Goal: Transaction & Acquisition: Purchase product/service

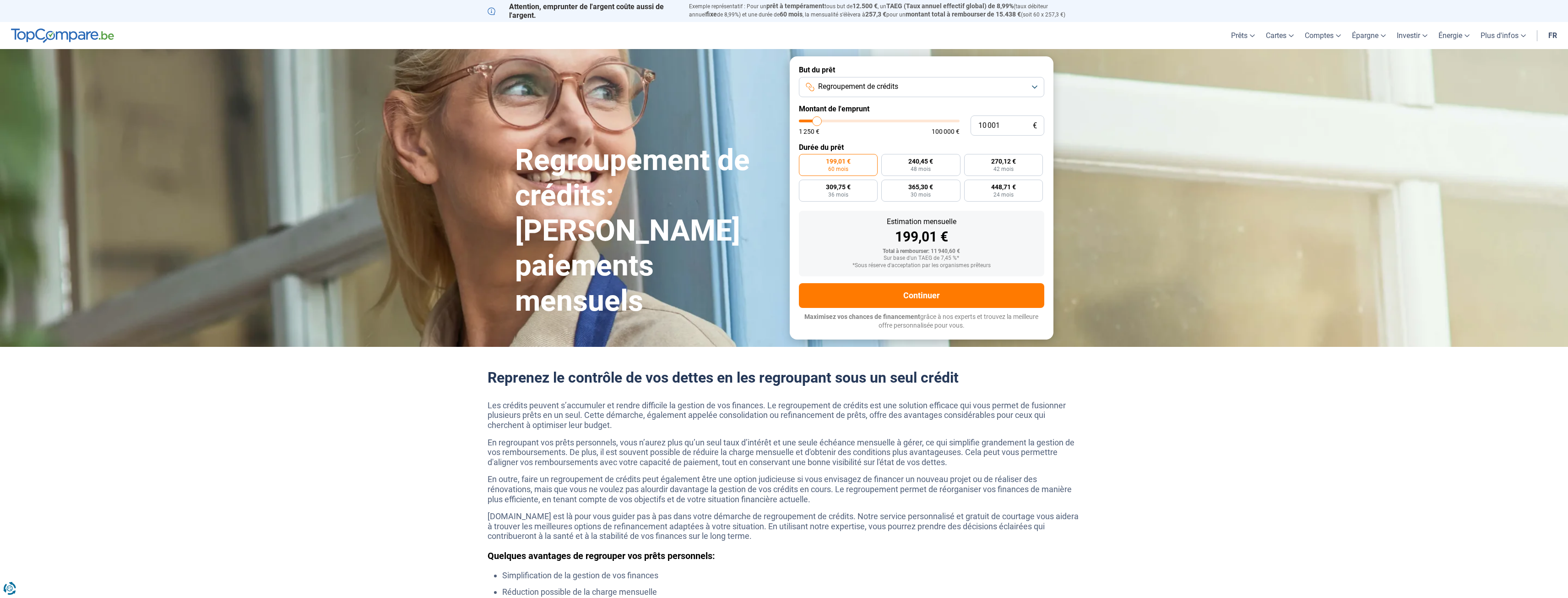
type input "8 750"
type input "8750"
type input "9 000"
type input "9000"
type input "9 500"
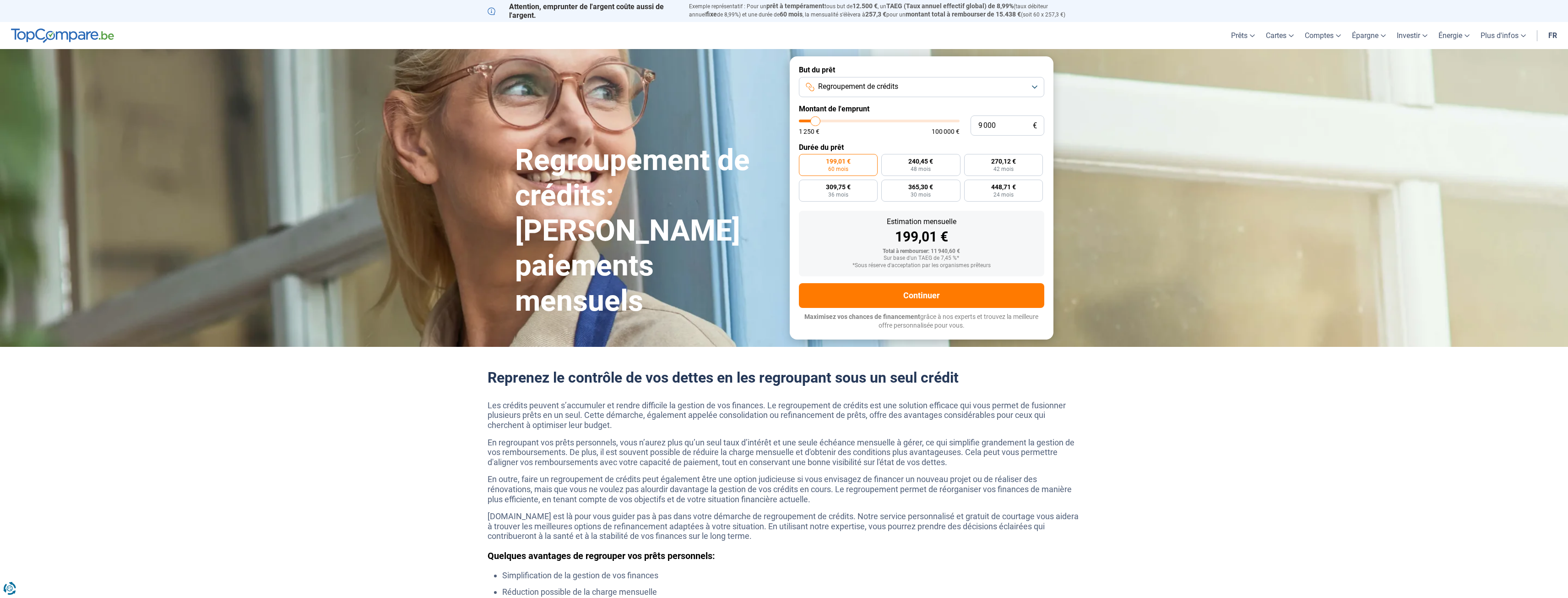
type input "9500"
type input "9 750"
type input "9750"
type input "10 250"
type input "10250"
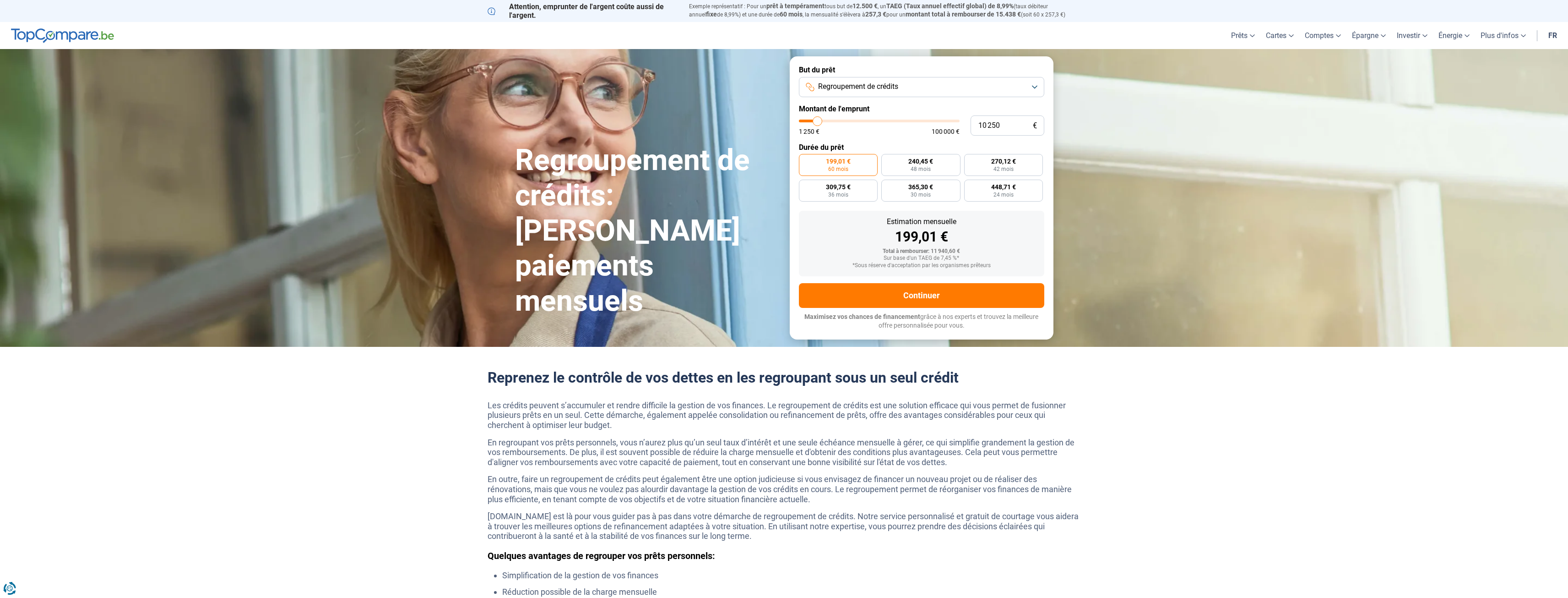
type input "10 500"
type input "10500"
type input "11 000"
type input "11000"
type input "11 250"
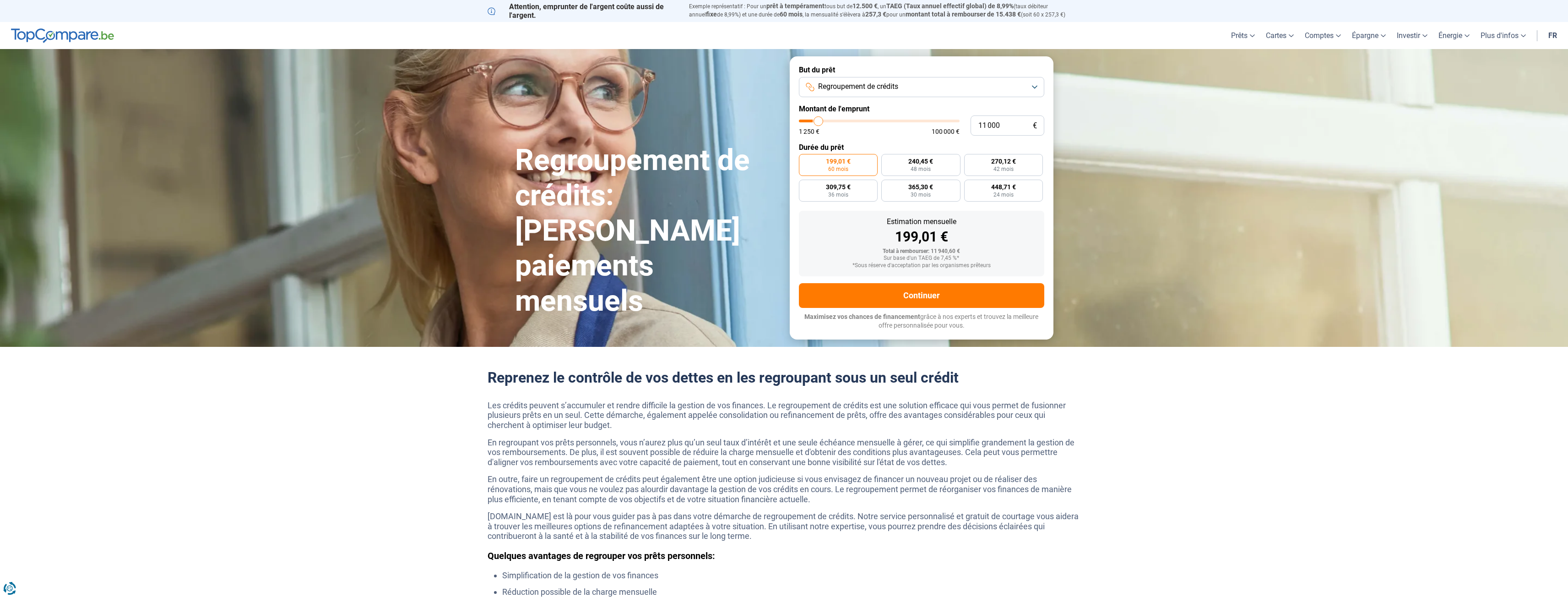
type input "11250"
type input "11 500"
type input "11500"
type input "11 750"
type input "11750"
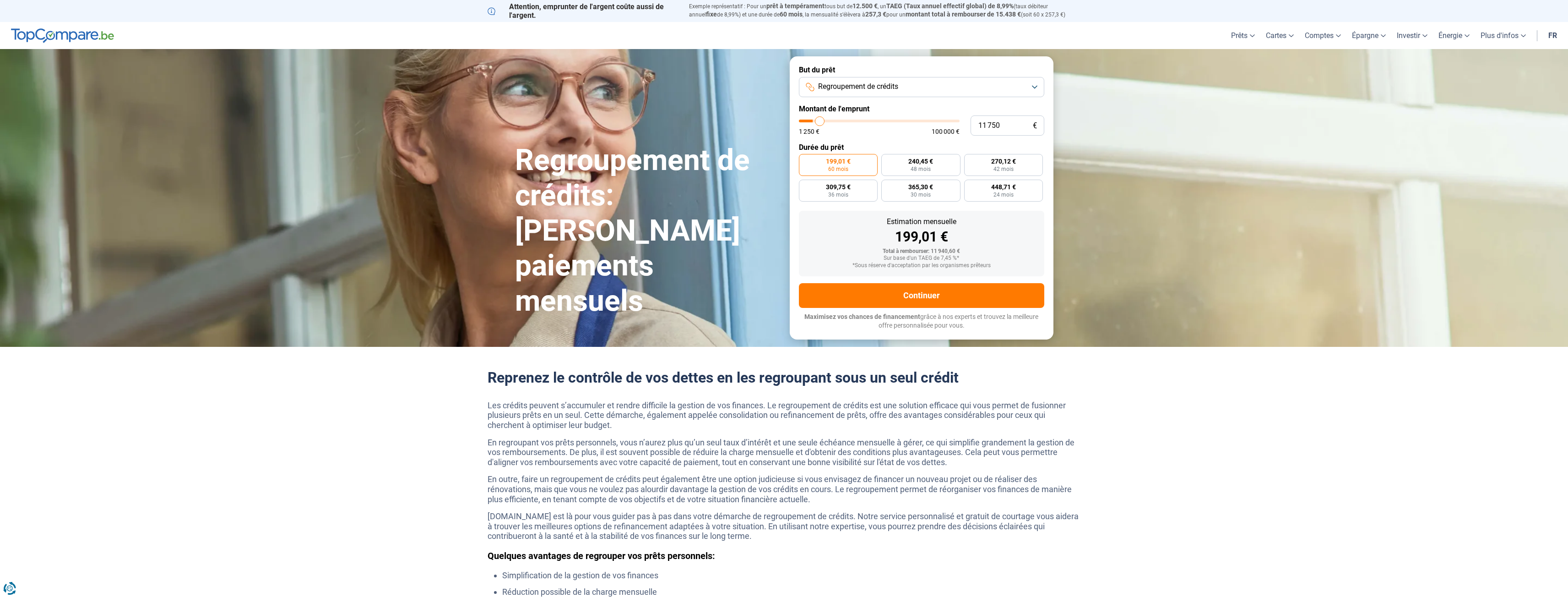
type input "12 000"
type input "12000"
type input "12 500"
type input "12500"
type input "12 750"
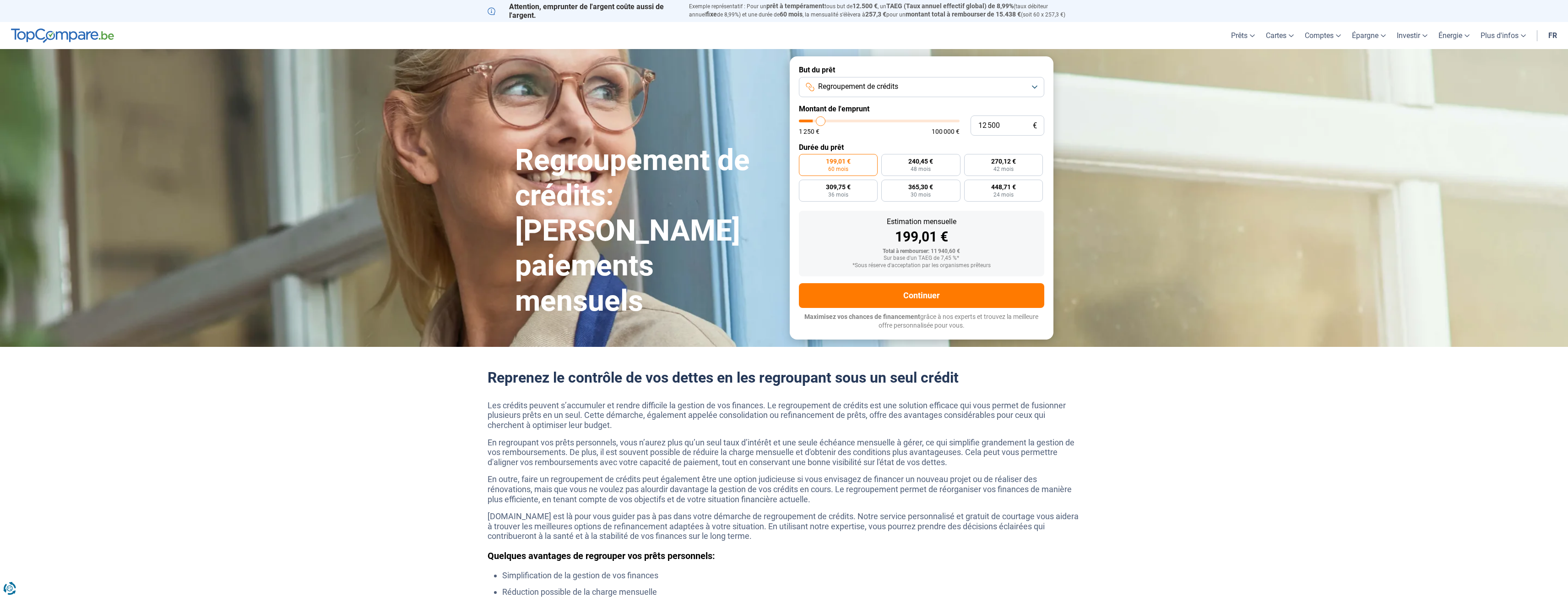
type input "12750"
type input "13 000"
type input "13000"
type input "13 250"
type input "13250"
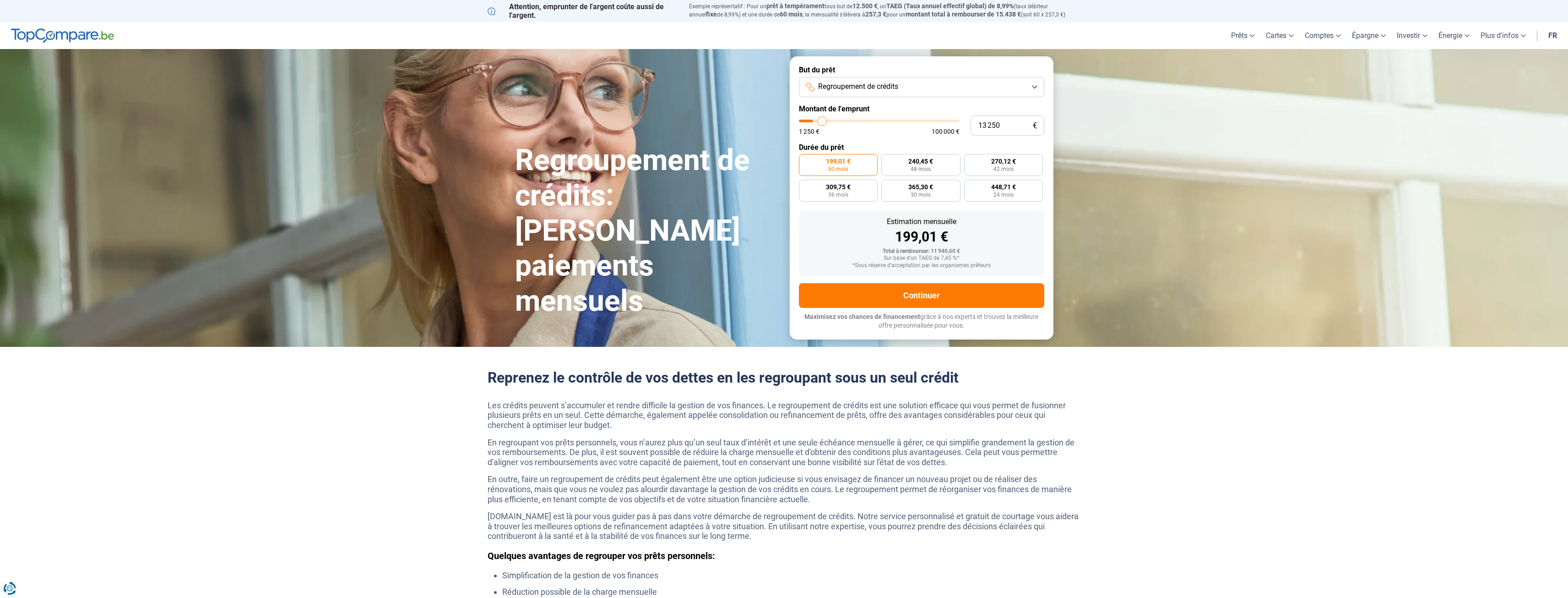
type input "13 500"
type input "13500"
type input "14 000"
type input "14000"
type input "14 250"
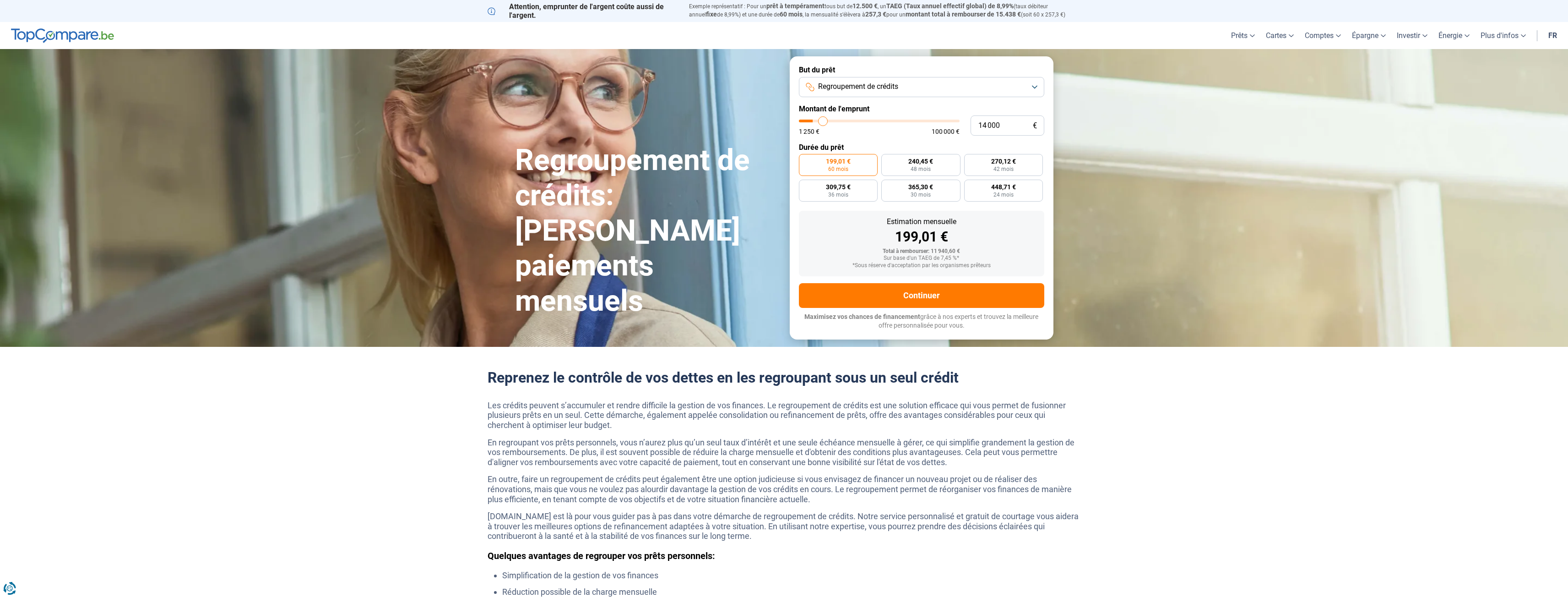
type input "14250"
type input "14 500"
type input "14500"
type input "14 750"
type input "14750"
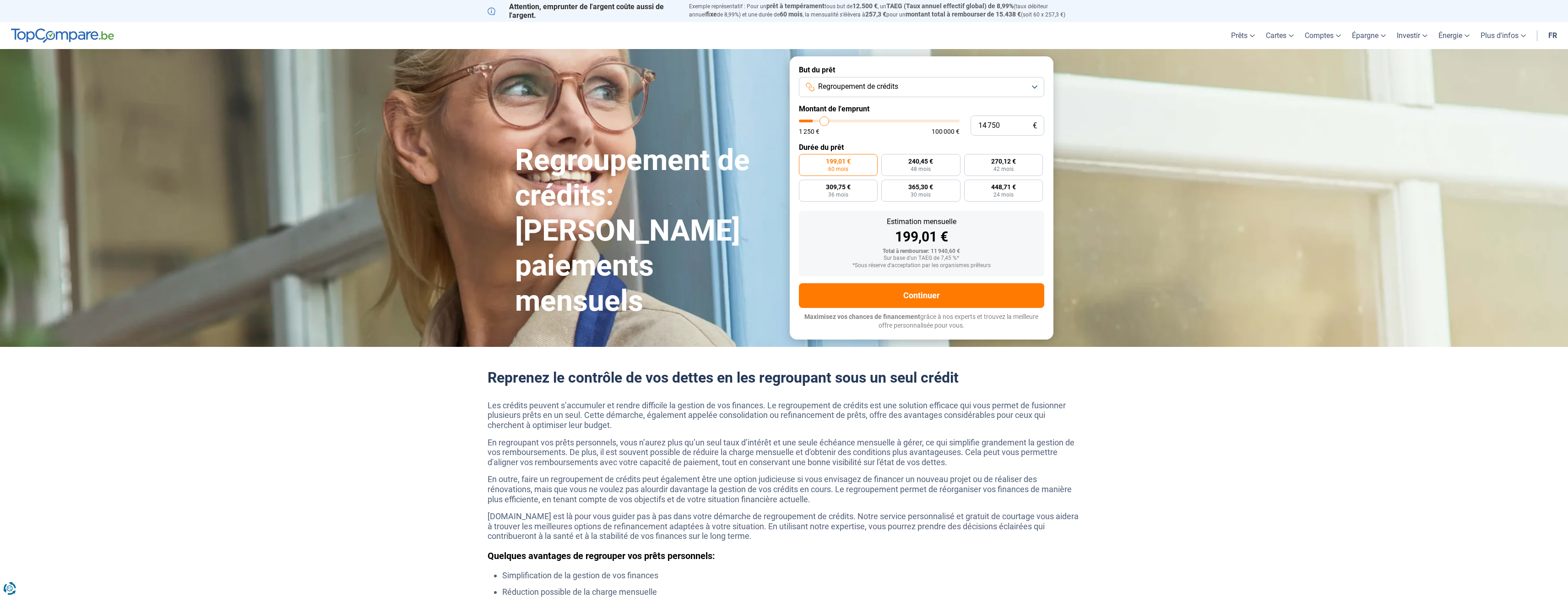
type input "15 000"
type input "15000"
type input "15 500"
type input "15500"
type input "15 750"
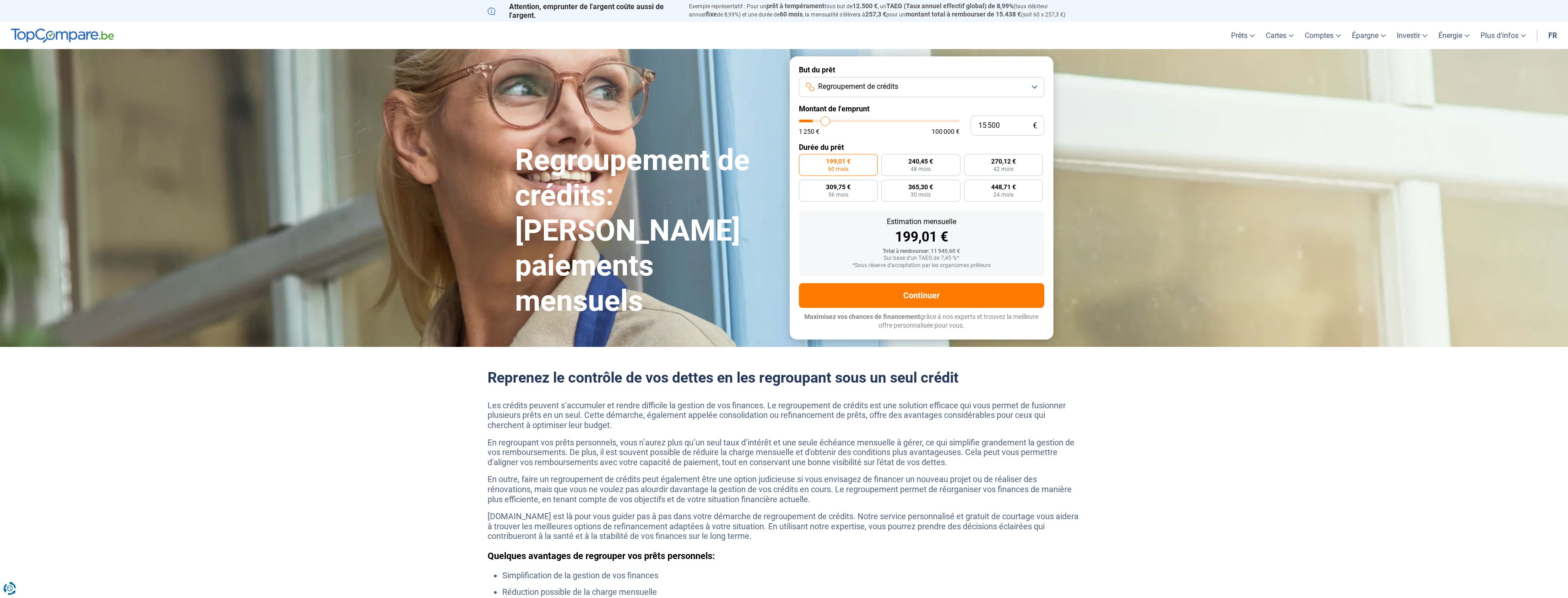
type input "15750"
type input "16 000"
type input "16000"
type input "16 250"
type input "16250"
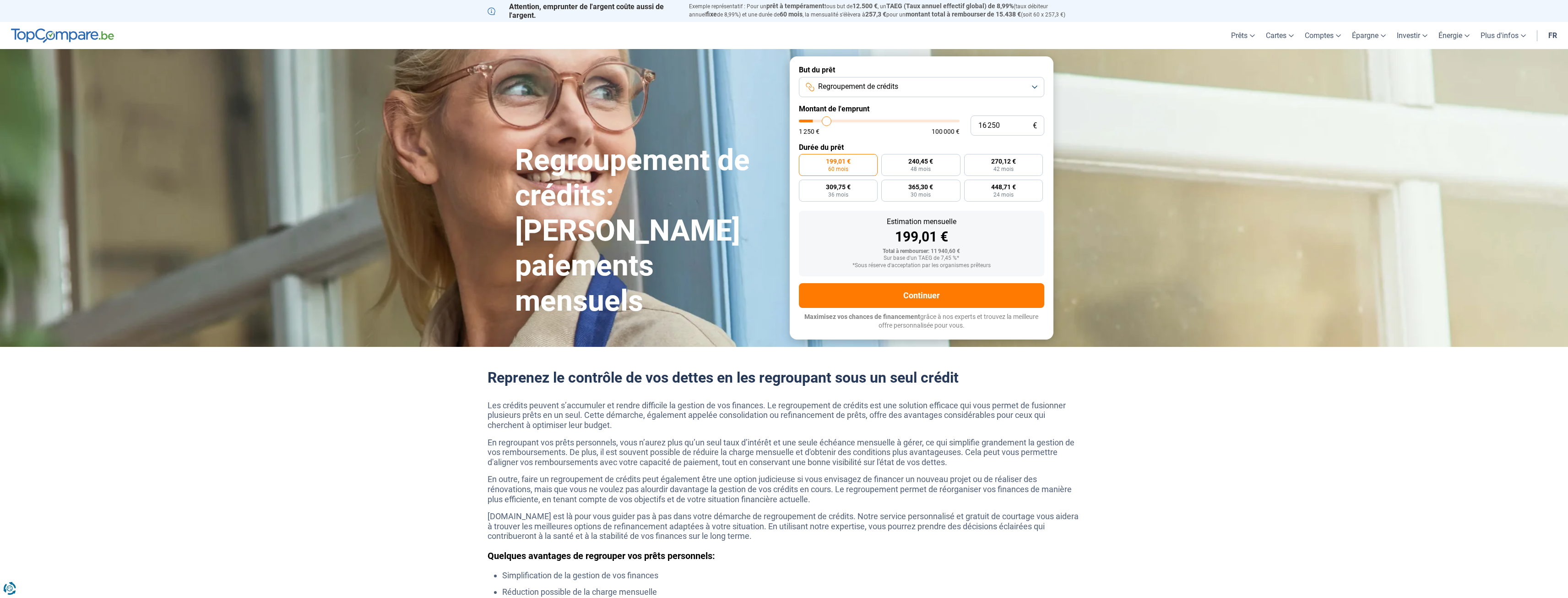
type input "16 500"
type input "16500"
type input "17 000"
type input "17000"
type input "17 250"
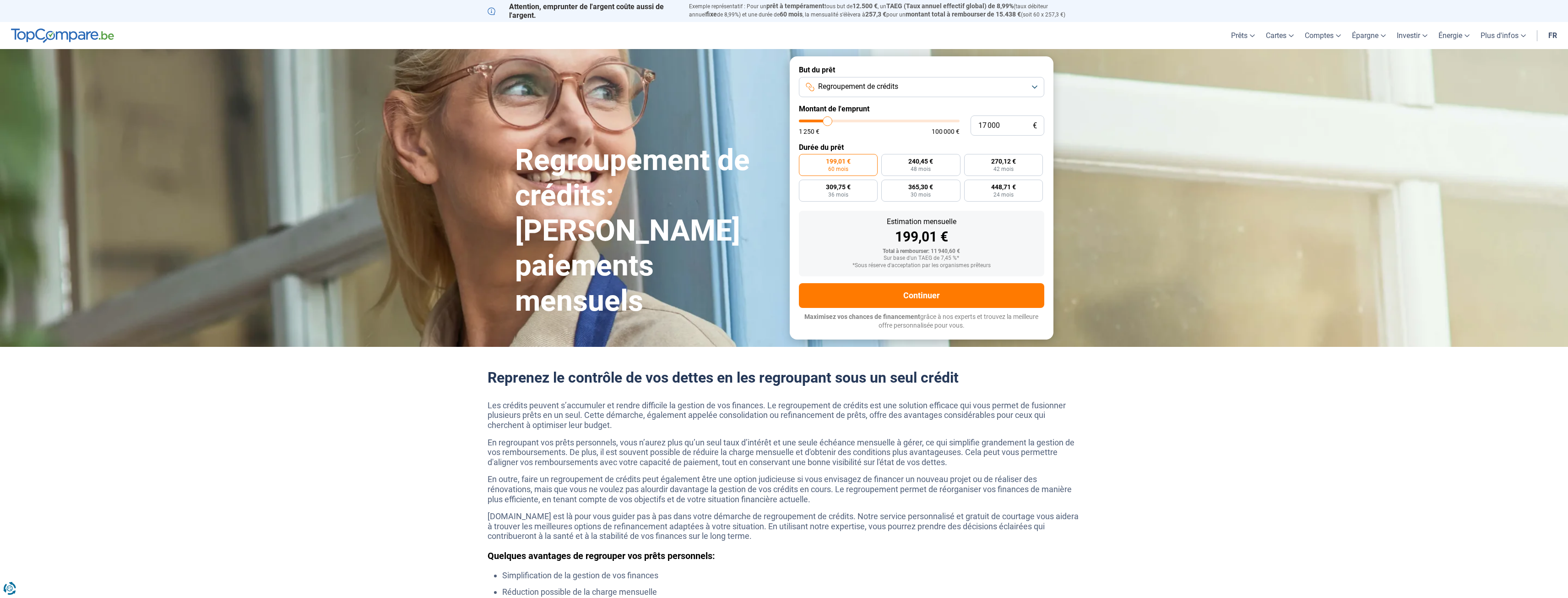
type input "17250"
type input "17 500"
type input "17500"
type input "17 750"
type input "17750"
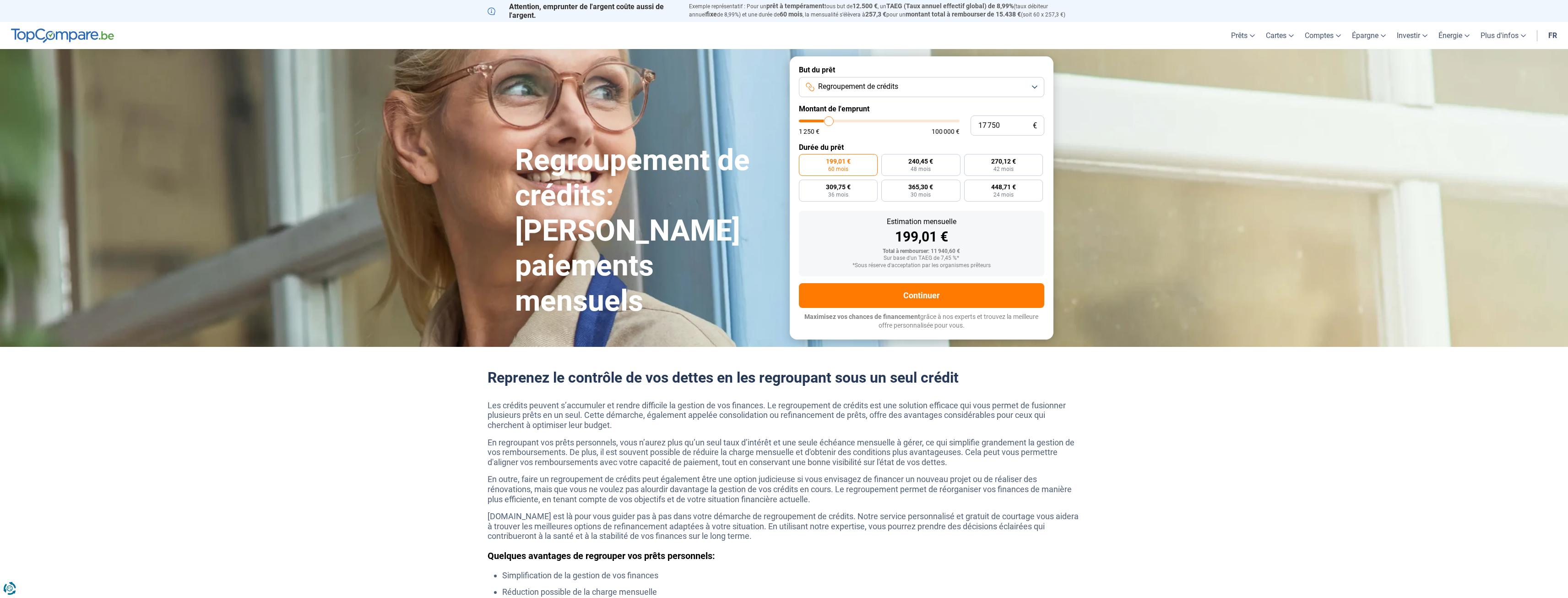
type input "18 000"
type input "18000"
type input "18 500"
type input "18500"
type input "18 750"
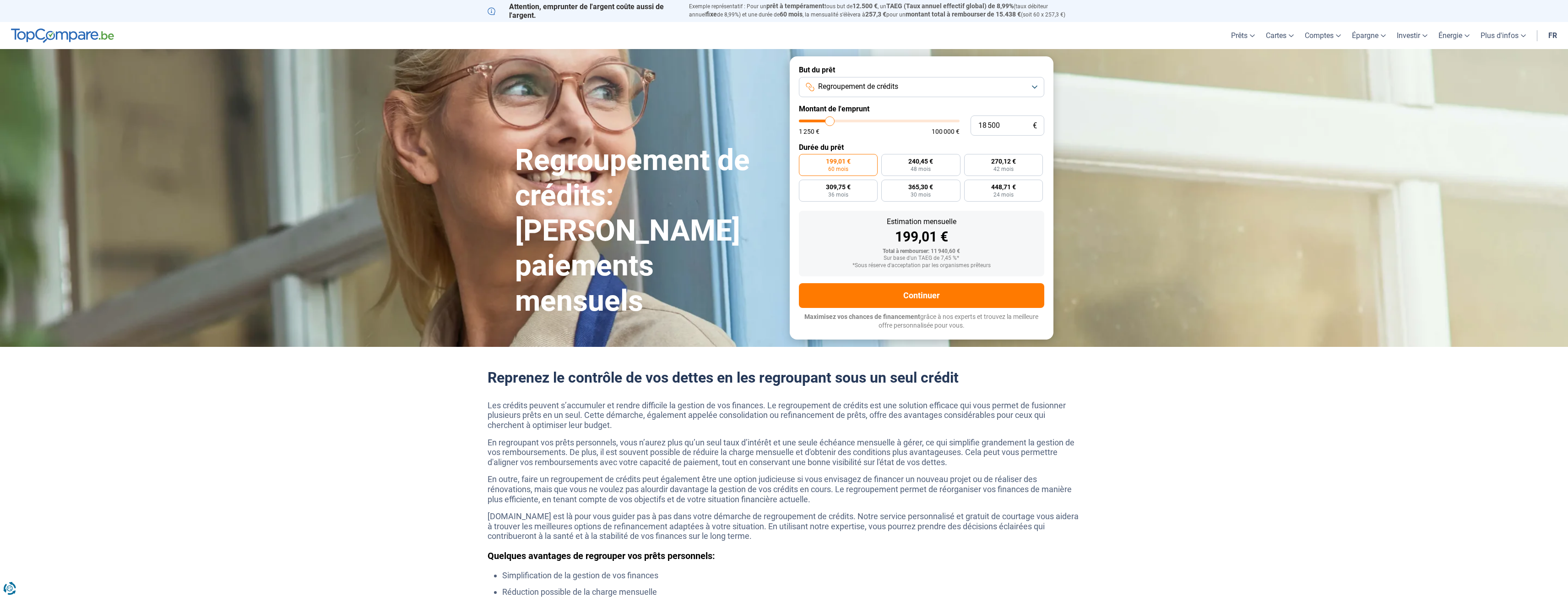
type input "18750"
type input "19 000"
type input "19000"
type input "19 250"
type input "19250"
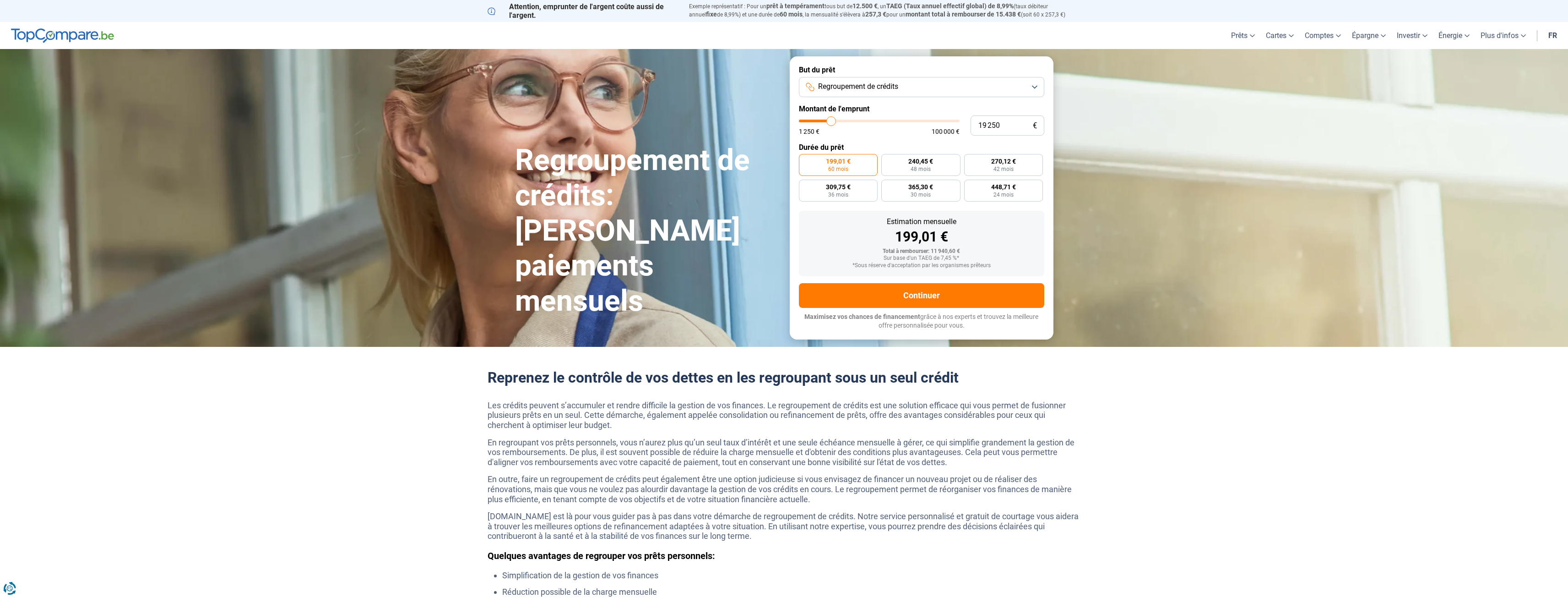
type input "19 750"
type input "19750"
type input "20 000"
type input "20000"
type input "20 250"
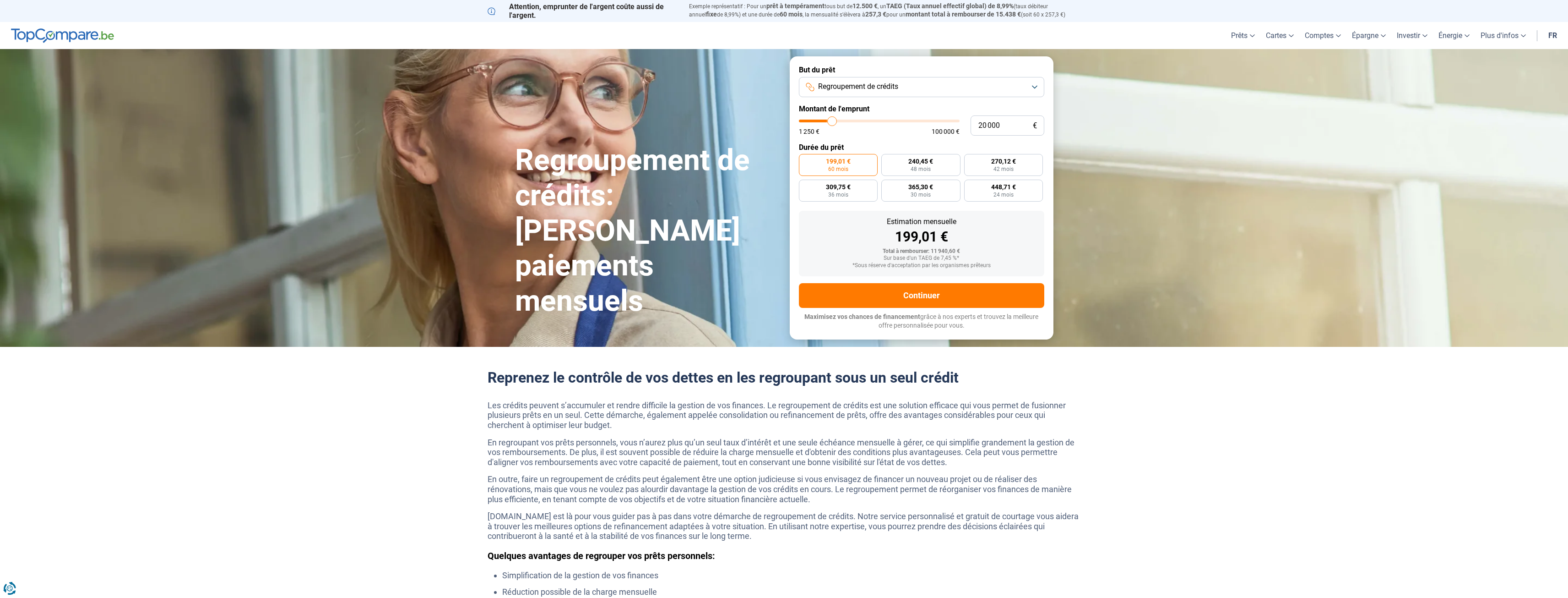
type input "20250"
type input "20 500"
type input "20500"
type input "20 750"
type input "20750"
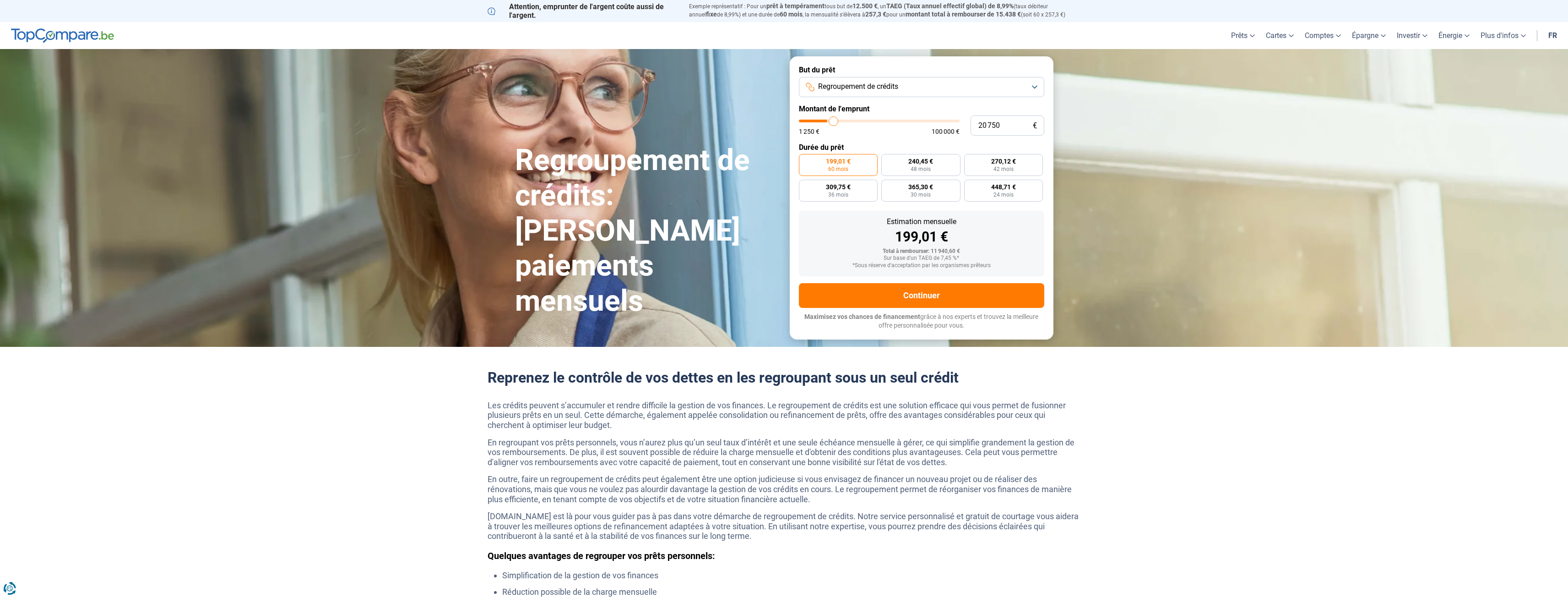
type input "21 250"
type input "21250"
type input "21 500"
type input "21500"
type input "21 750"
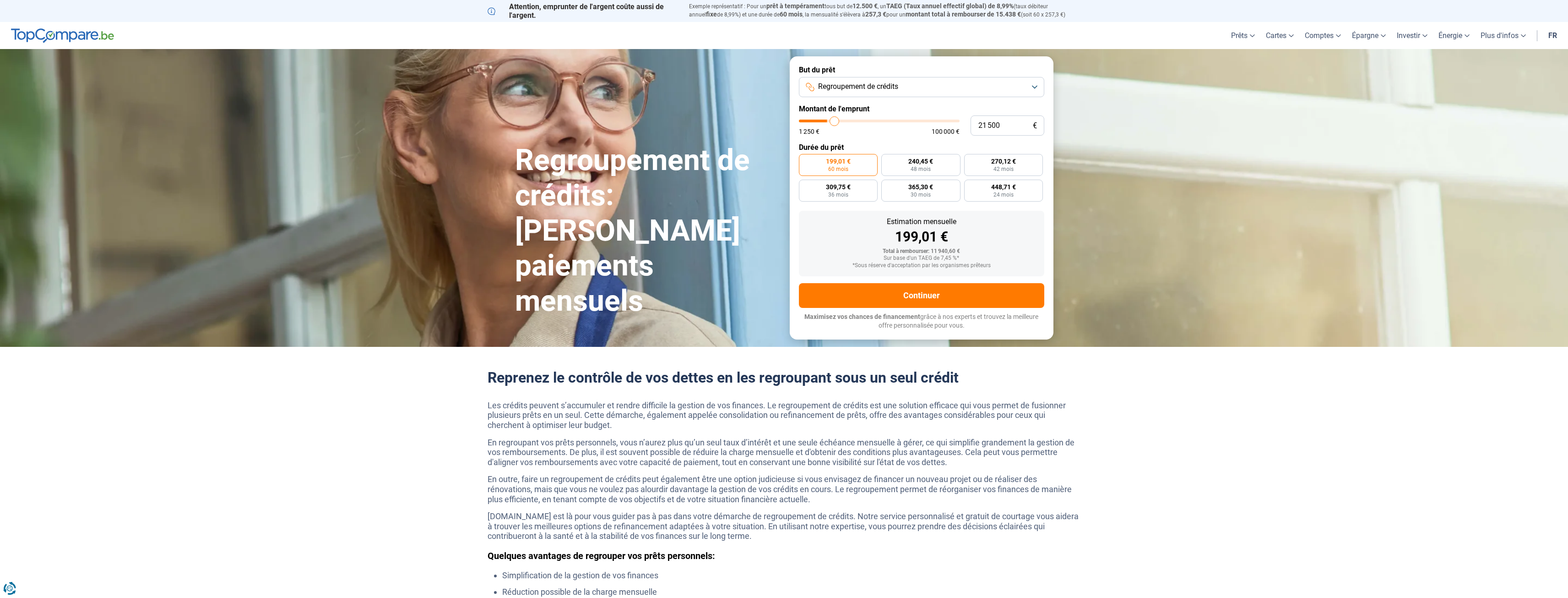
type input "21750"
type input "22 000"
type input "22000"
type input "22 250"
type input "22250"
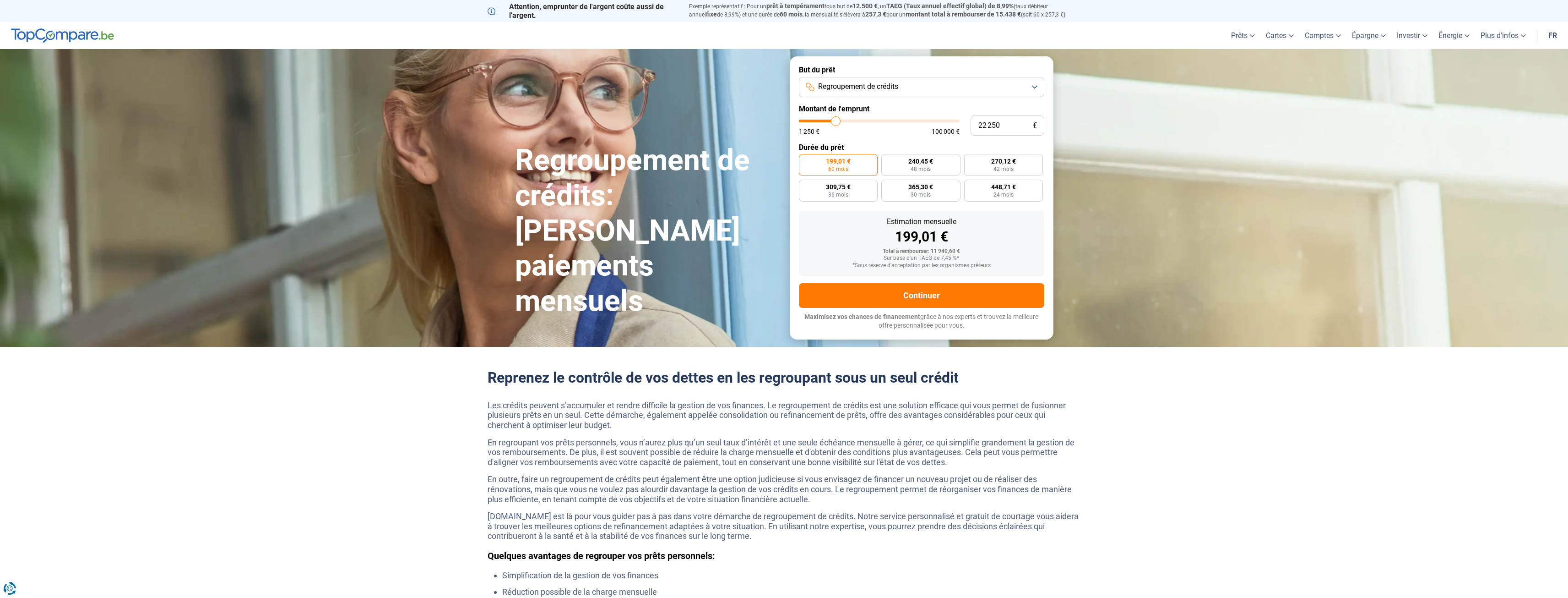
type input "22 750"
type input "22750"
type input "23 000"
type input "23000"
type input "23 250"
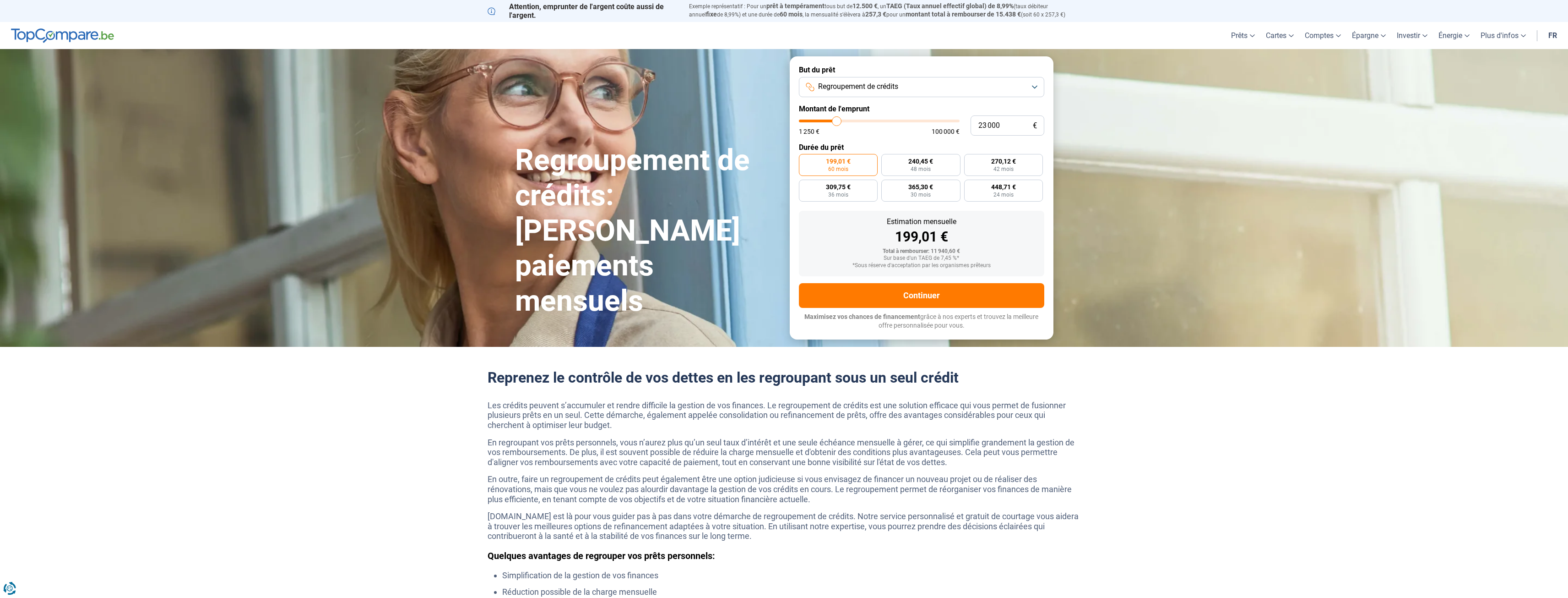
type input "23250"
type input "23 500"
type input "23500"
type input "23 750"
type input "23750"
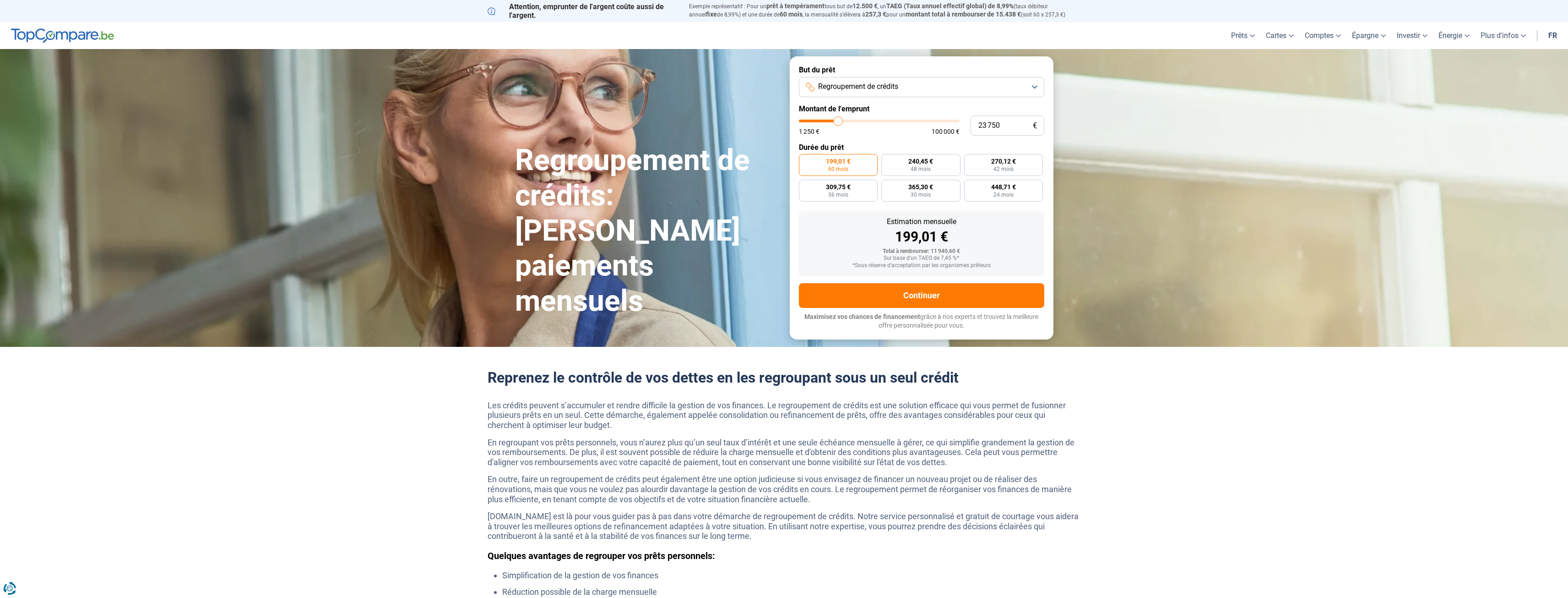
type input "24 250"
type input "24250"
type input "24 500"
type input "24500"
type input "24 750"
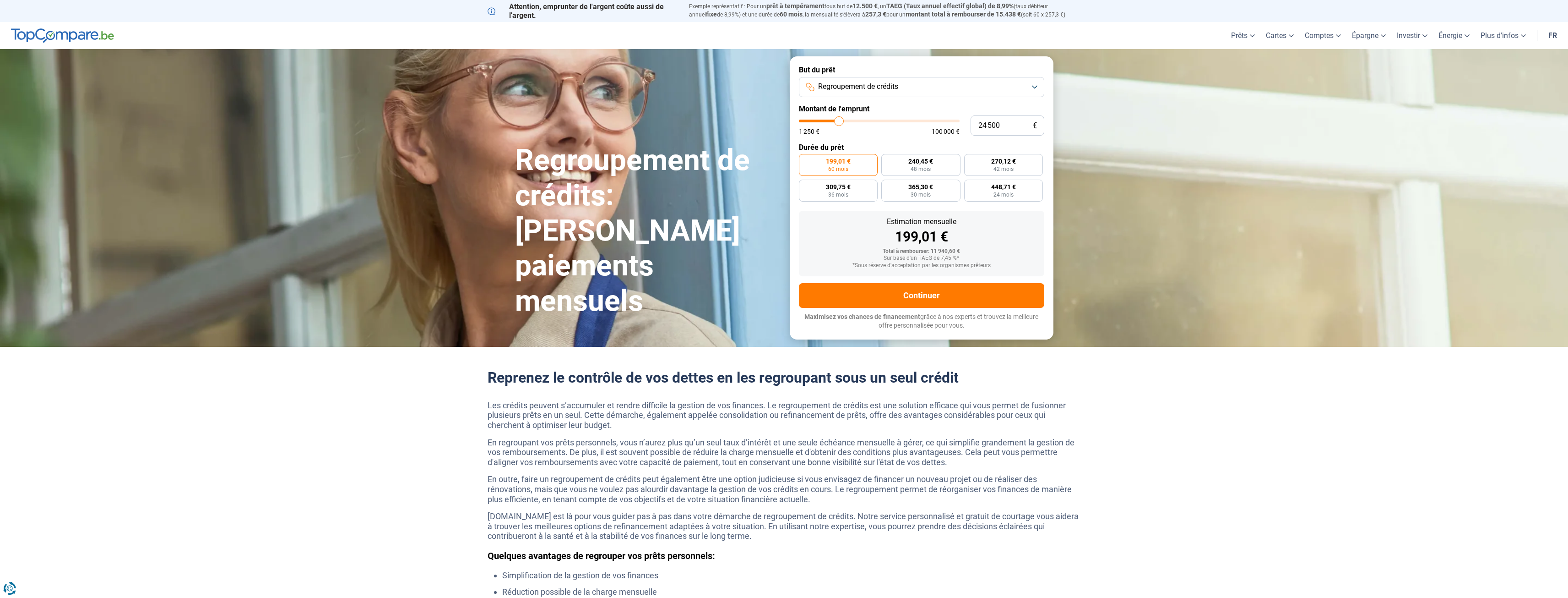
type input "24750"
type input "25 000"
type input "25000"
type input "25 250"
type input "25250"
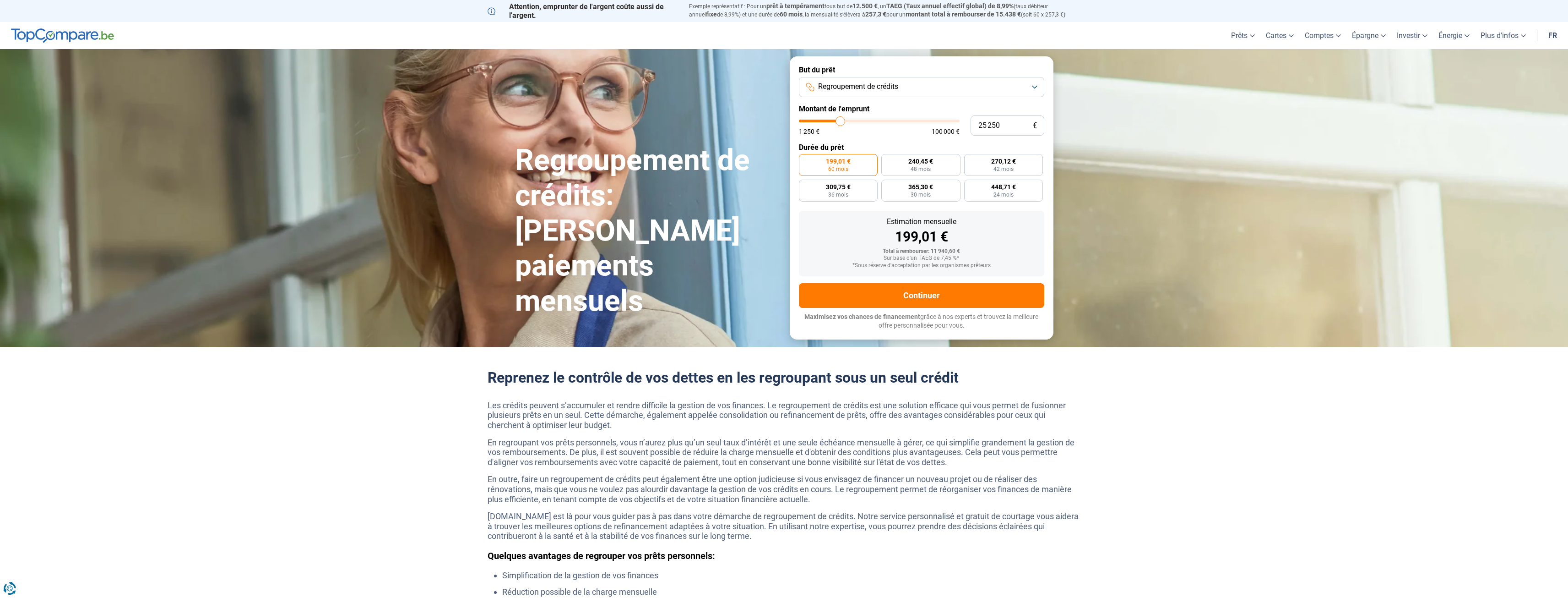
type input "25 750"
type input "25750"
type input "26 000"
type input "26000"
type input "26 250"
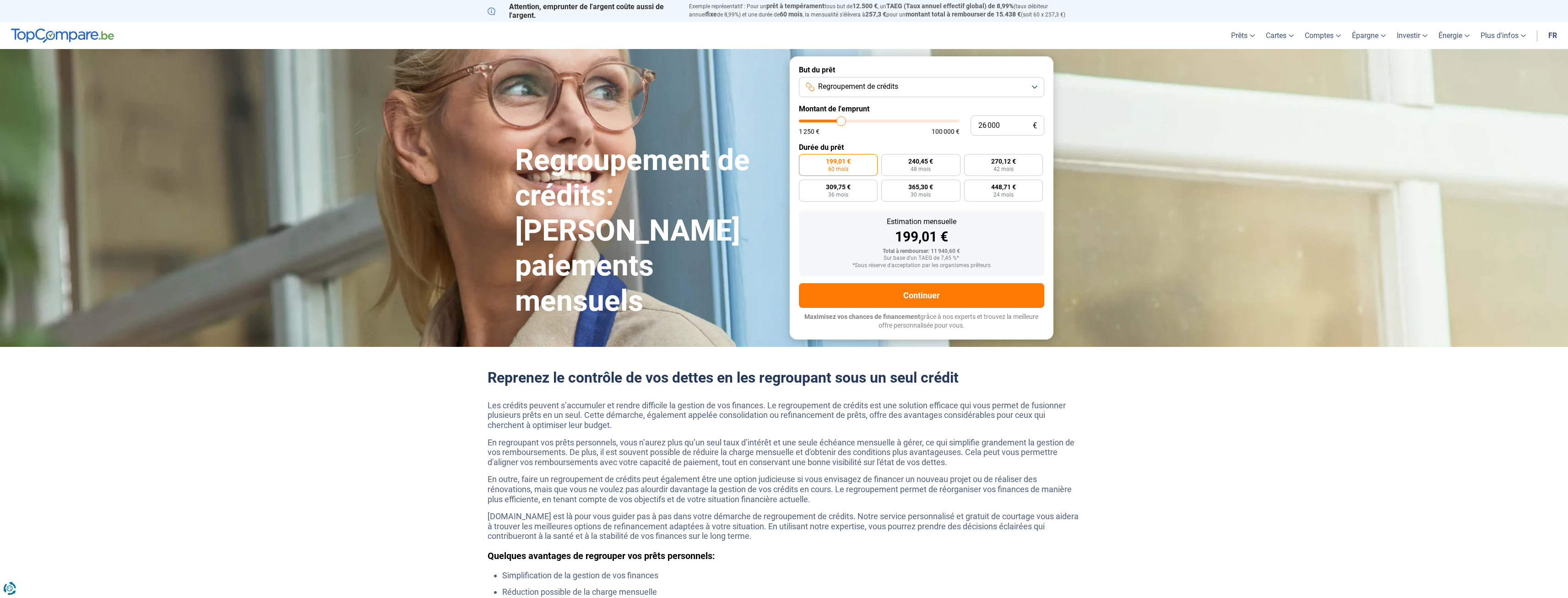
type input "26250"
type input "26 500"
type input "26500"
type input "26 750"
type input "26750"
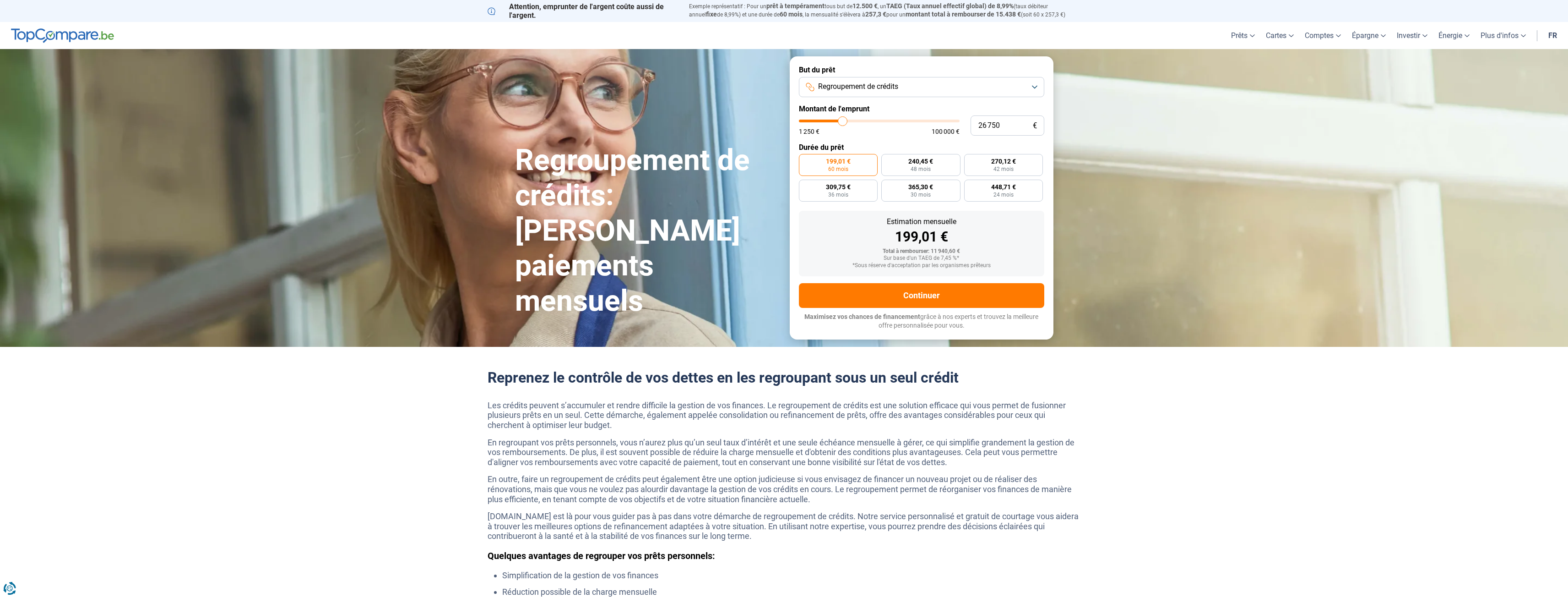
type input "27 250"
type input "27250"
type input "27 500"
type input "27500"
type input "27 750"
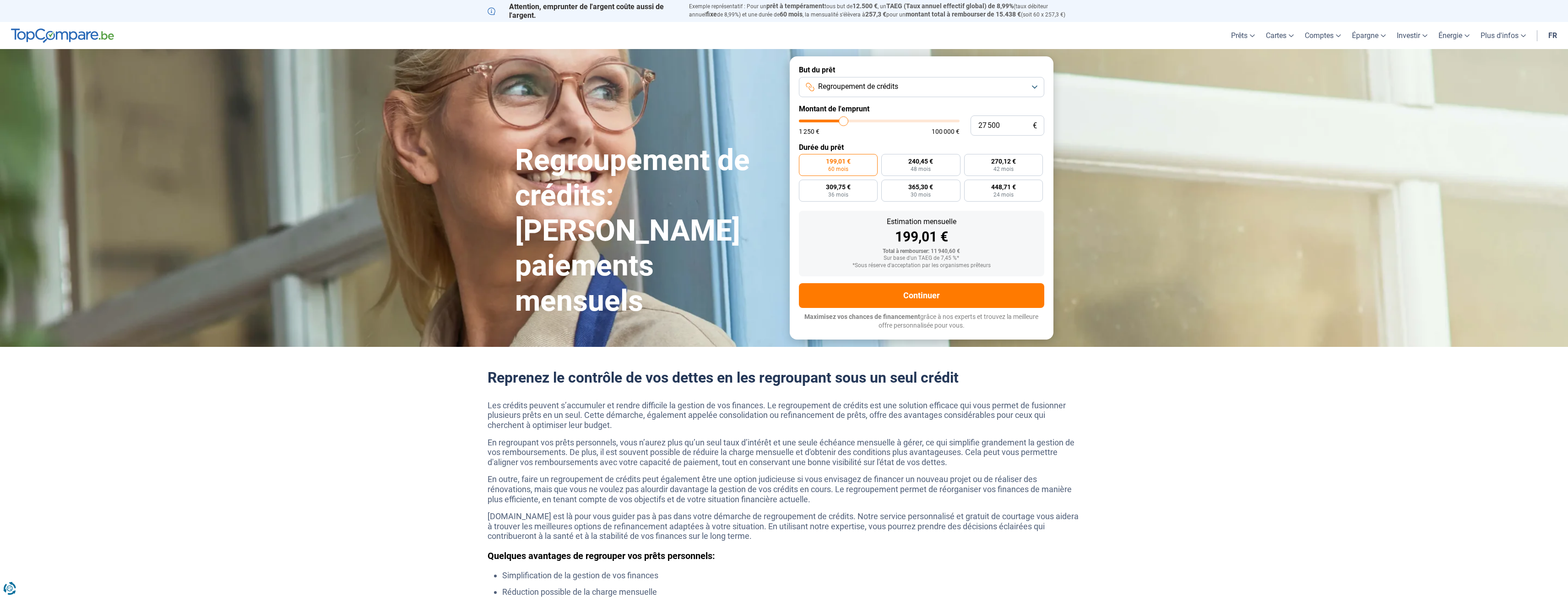
type input "27750"
type input "28 000"
type input "28000"
type input "28 250"
type input "28250"
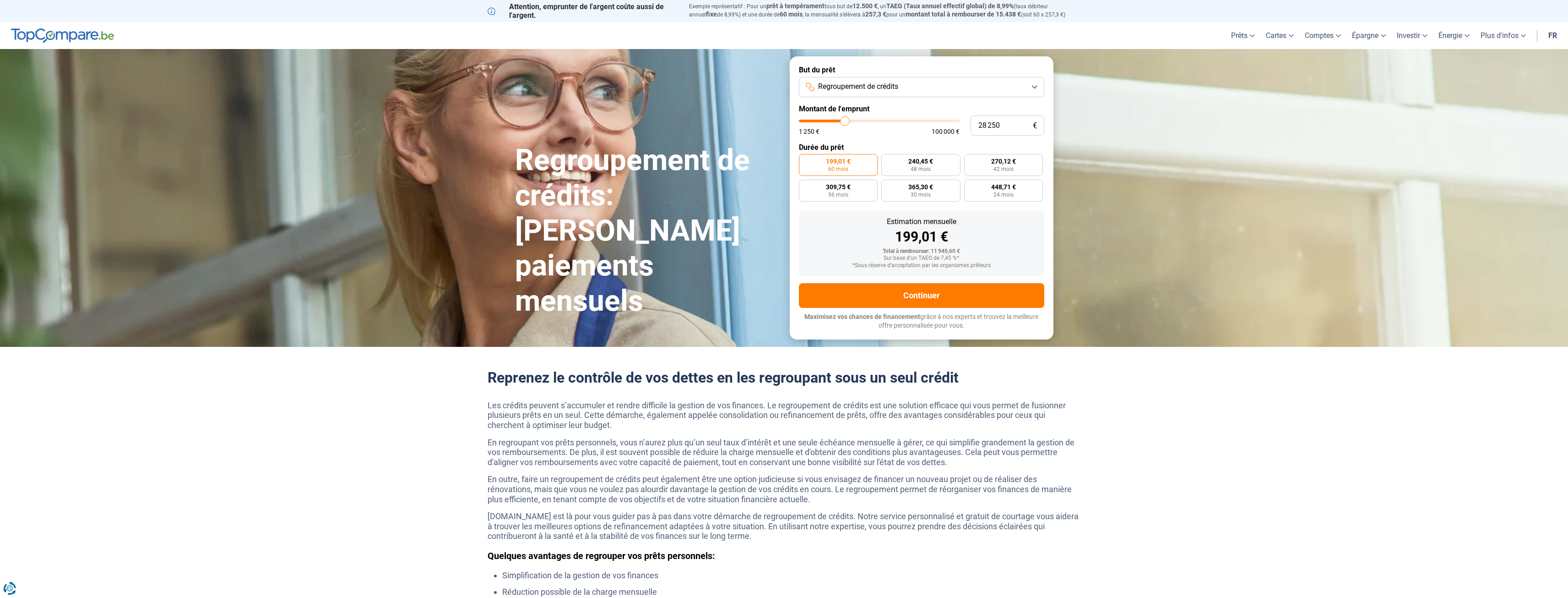
type input "28 750"
type input "28750"
type input "29 000"
type input "29000"
type input "29 250"
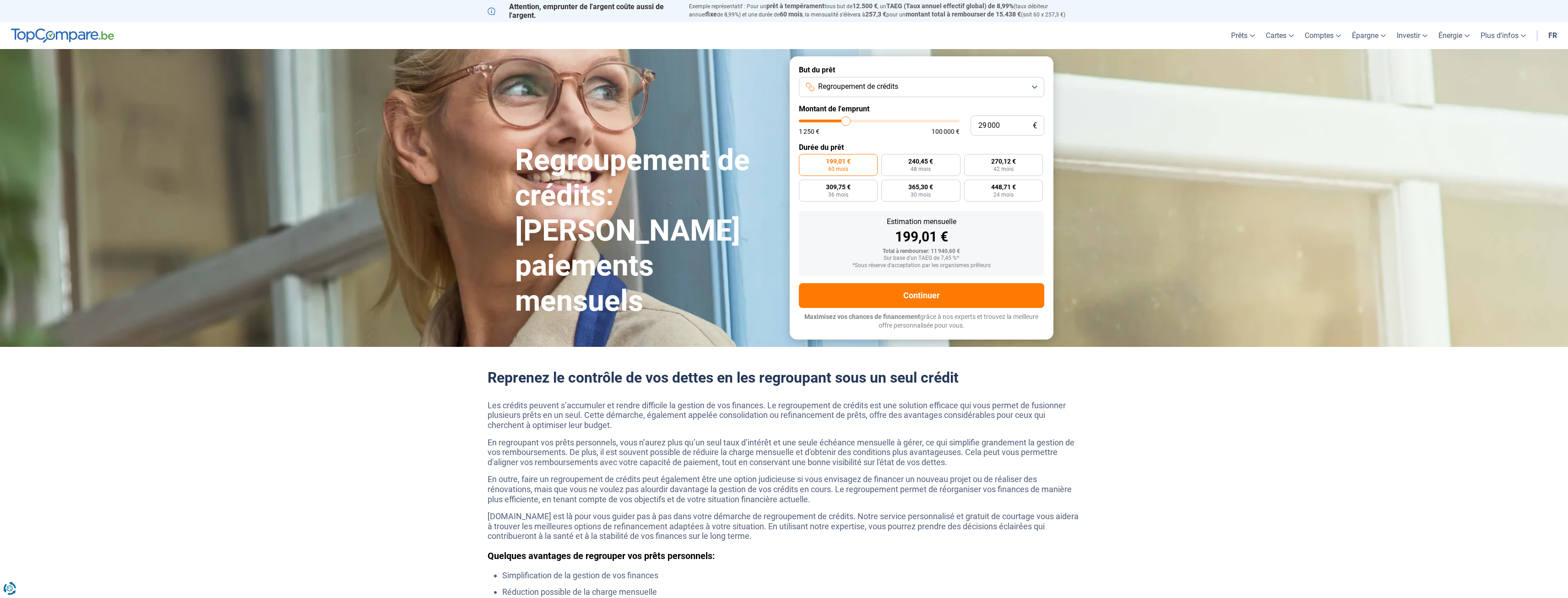
type input "29250"
type input "29 500"
type input "29500"
type input "29 750"
type input "29750"
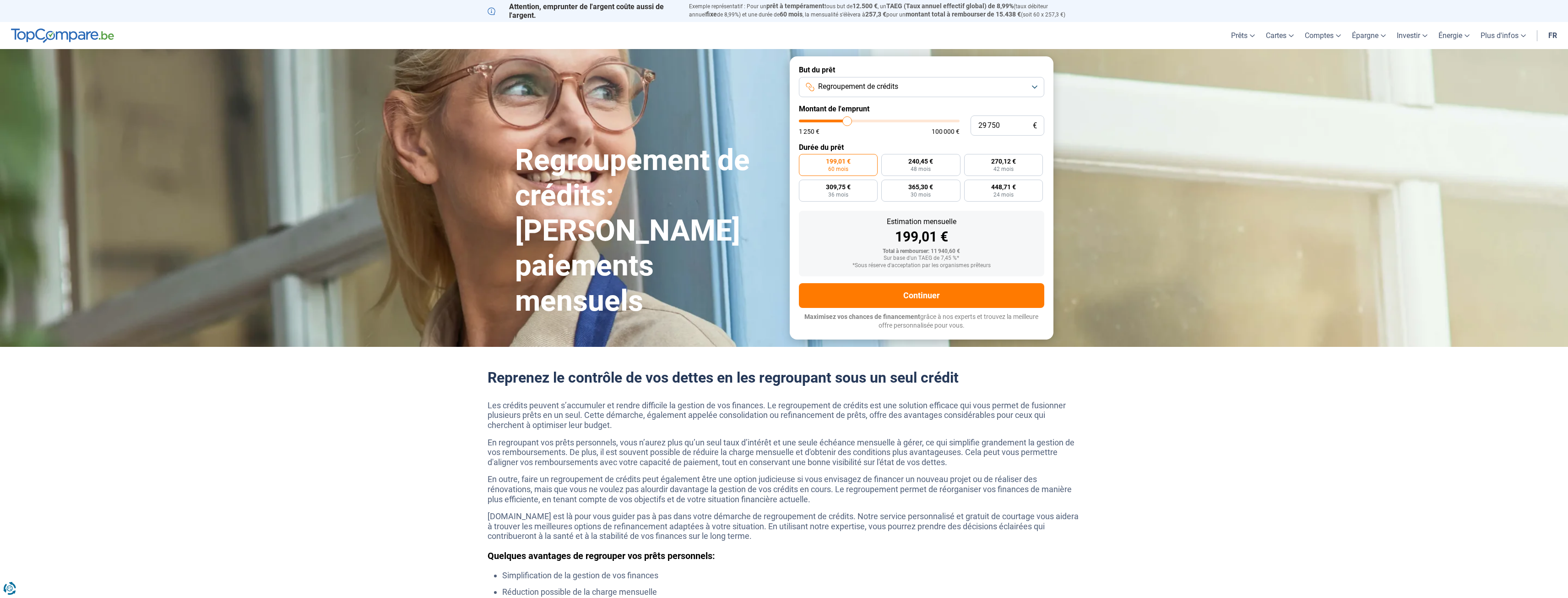
type input "30 250"
type input "30250"
type input "30 500"
type input "30500"
type input "30 750"
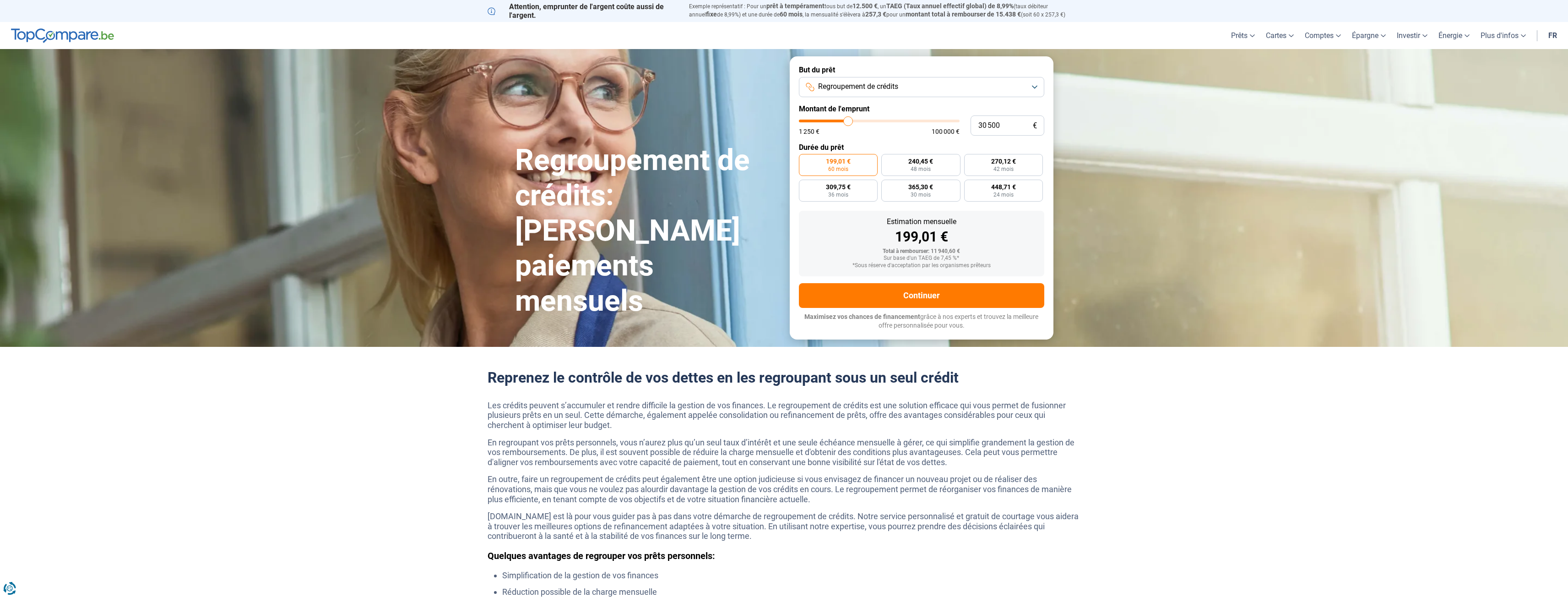
type input "30750"
type input "31 000"
type input "31000"
type input "31 250"
type input "31250"
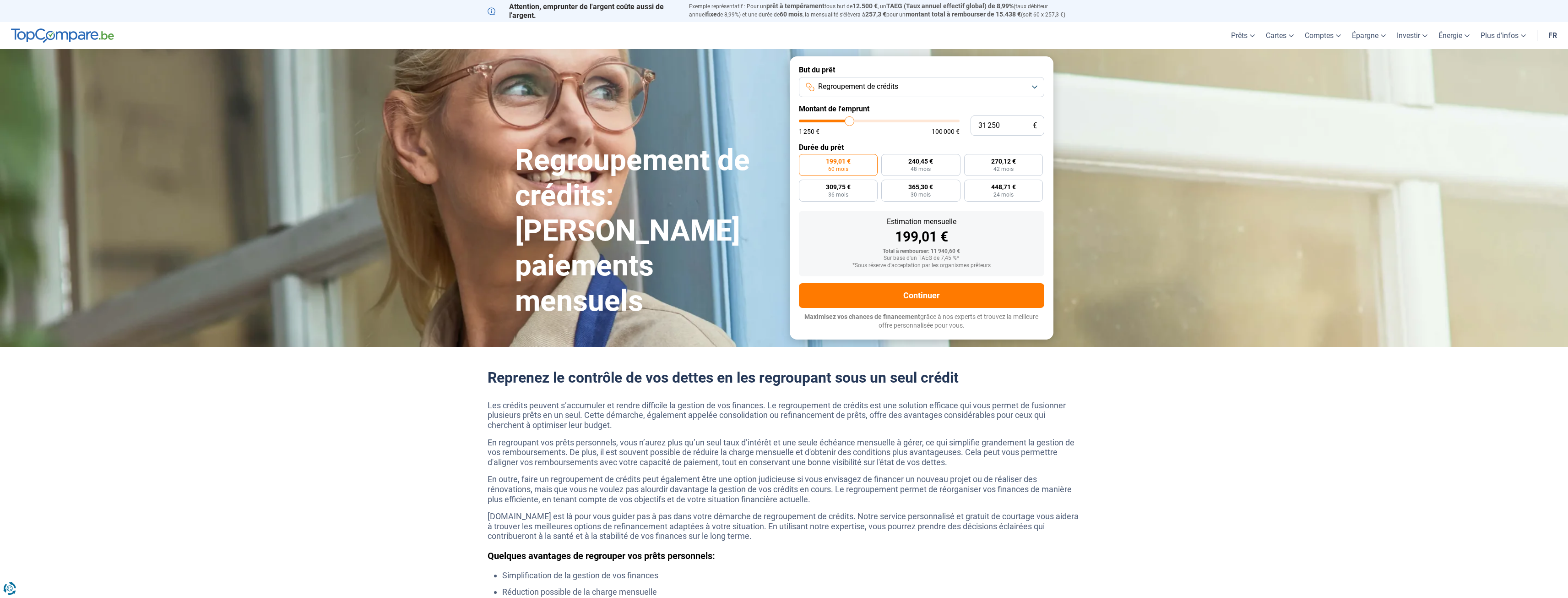
type input "31 750"
type input "31750"
type input "32 000"
type input "32000"
type input "32 250"
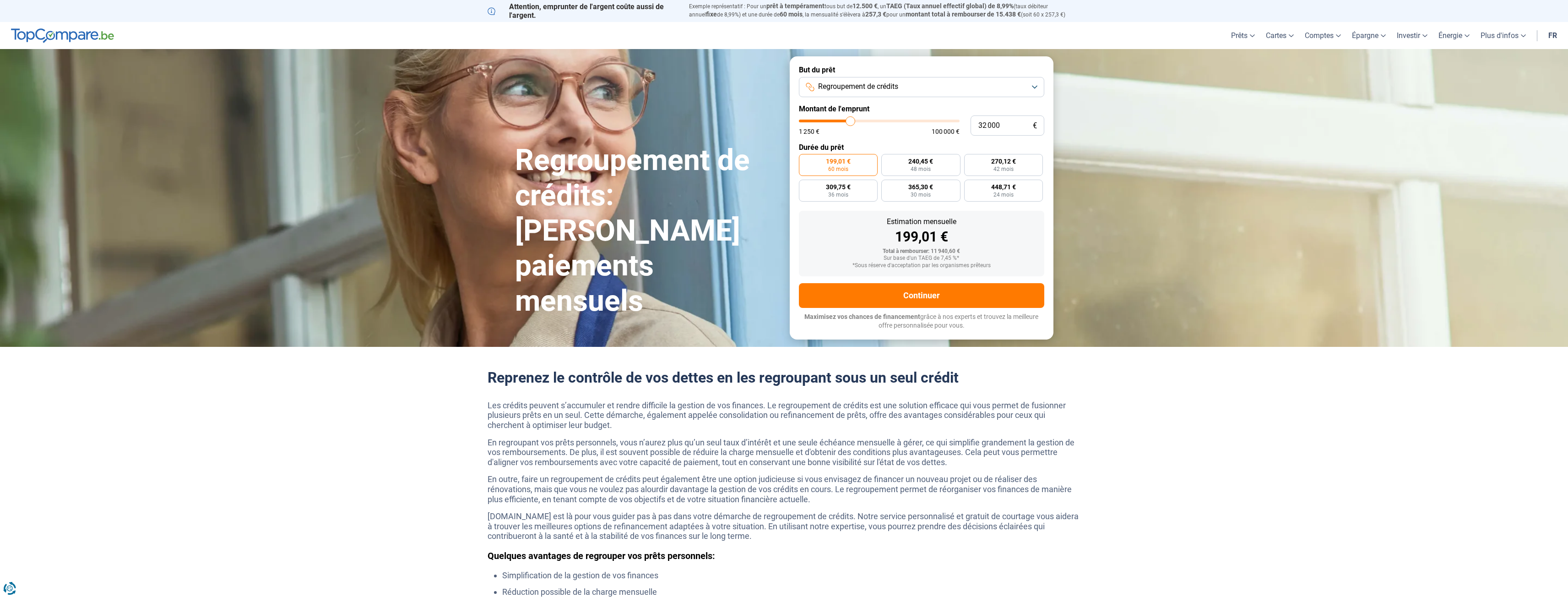
type input "32250"
type input "32 500"
type input "32500"
type input "32 750"
type input "32750"
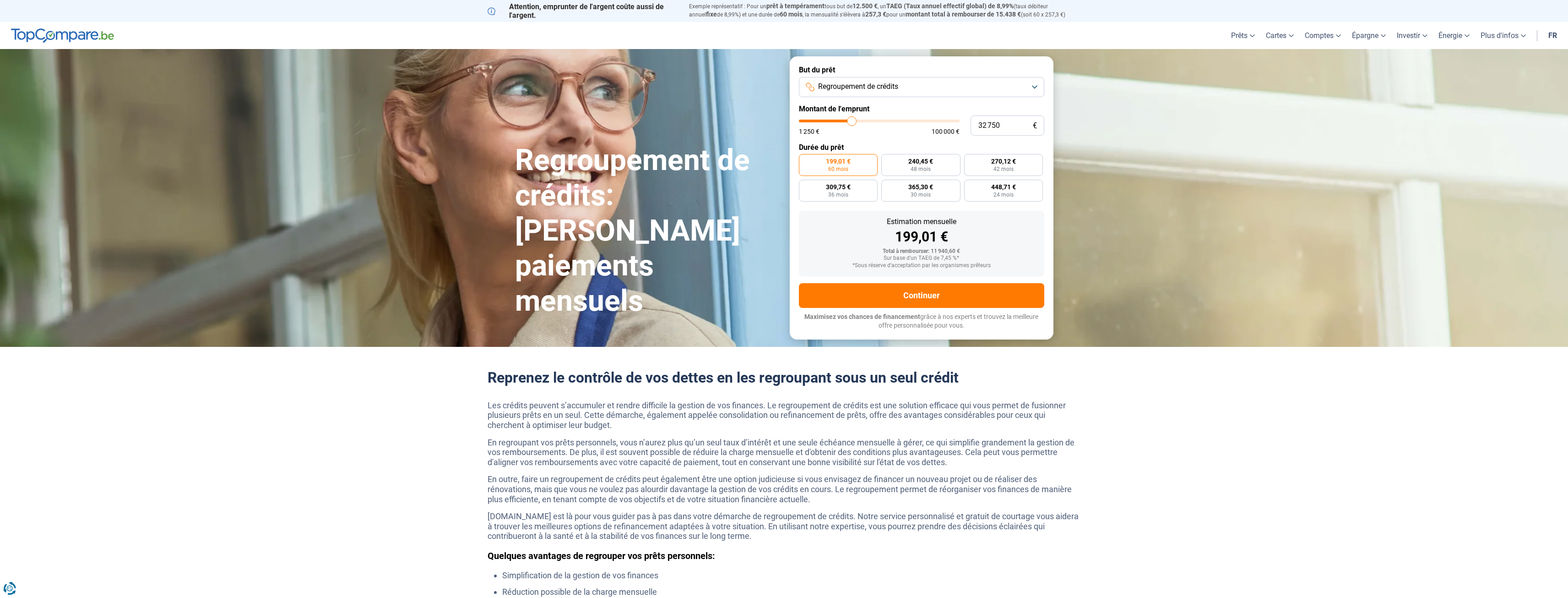
type input "33 250"
type input "33250"
type input "33 500"
type input "33500"
type input "33 750"
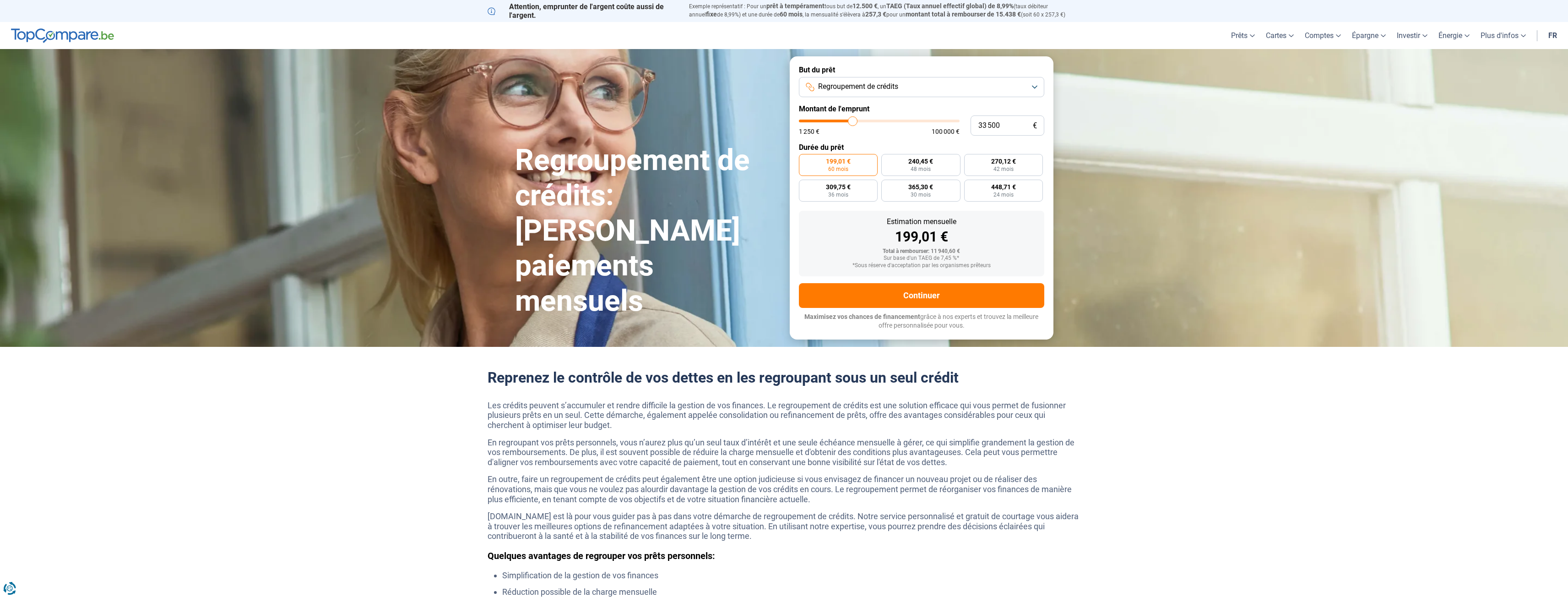
type input "33750"
type input "34 000"
type input "34000"
type input "34 250"
type input "34250"
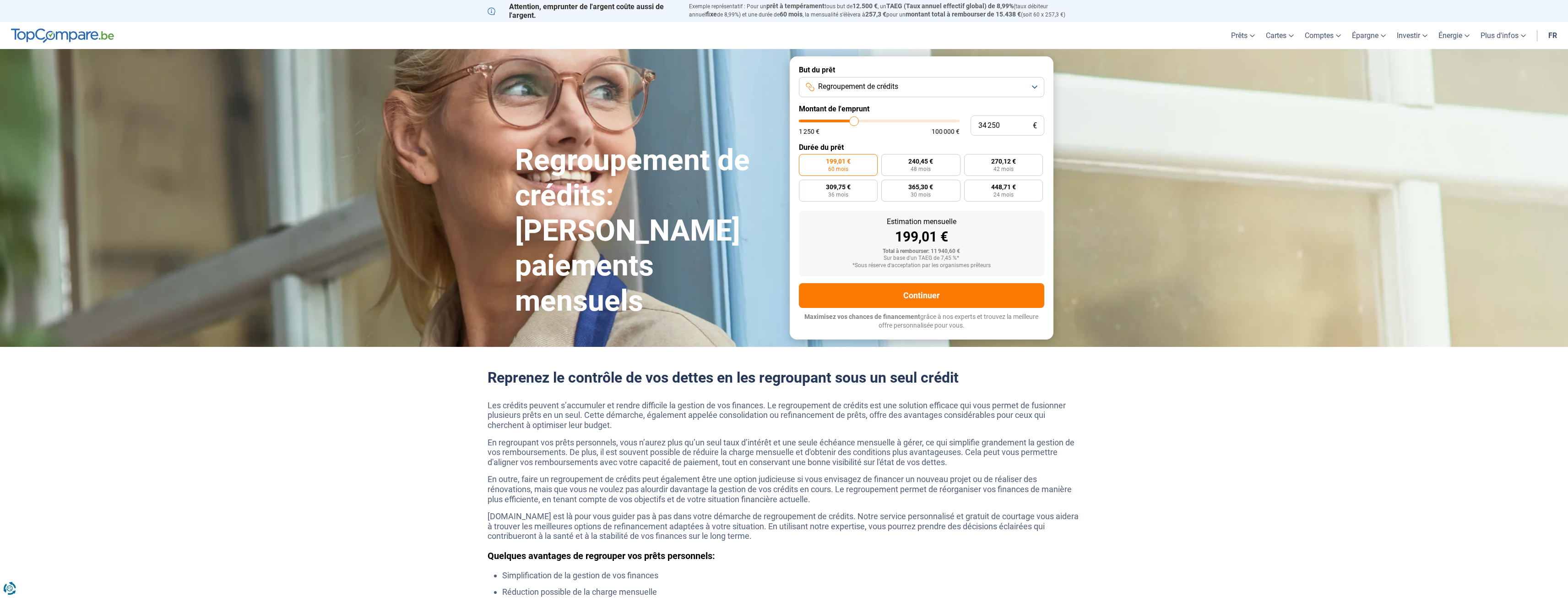
type input "34 750"
type input "34750"
type input "35 000"
type input "35000"
type input "35 250"
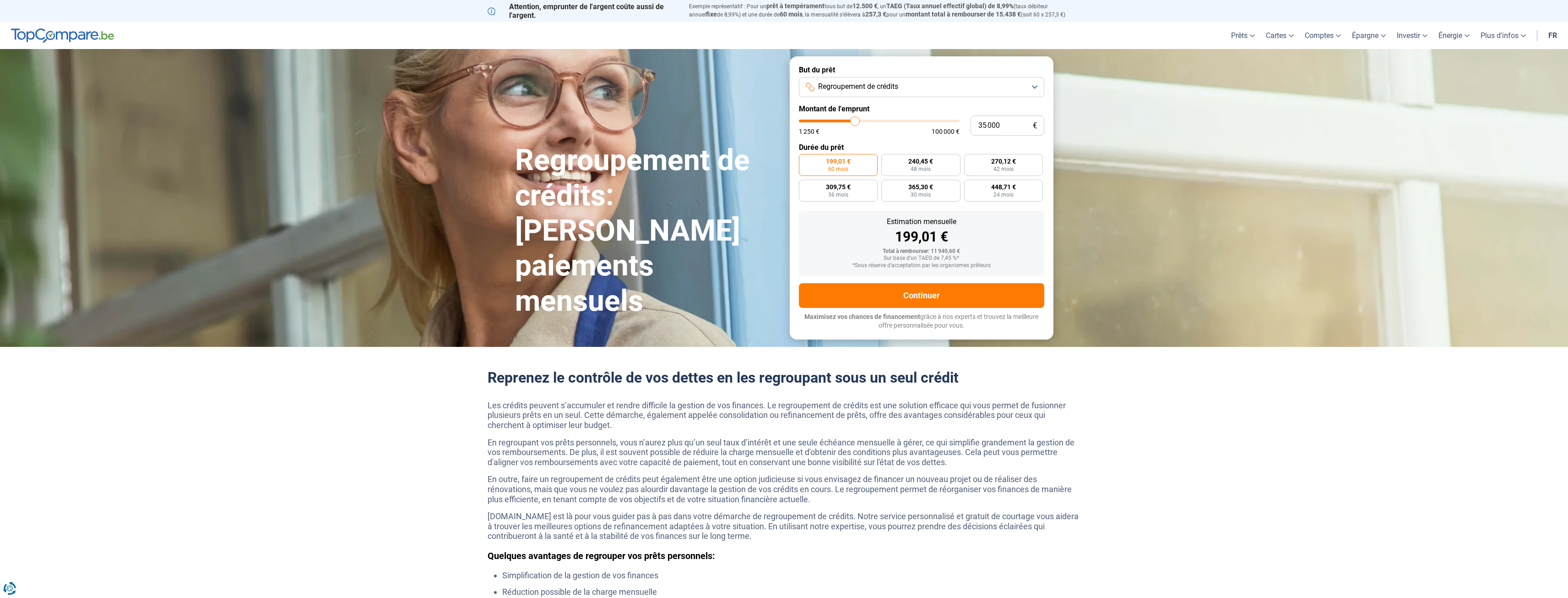
type input "35250"
type input "35 500"
drag, startPoint x: 815, startPoint y: 121, endPoint x: 856, endPoint y: 121, distance: 41.0
type input "35500"
click at [856, 121] on input "range" at bounding box center [879, 121] width 161 height 3
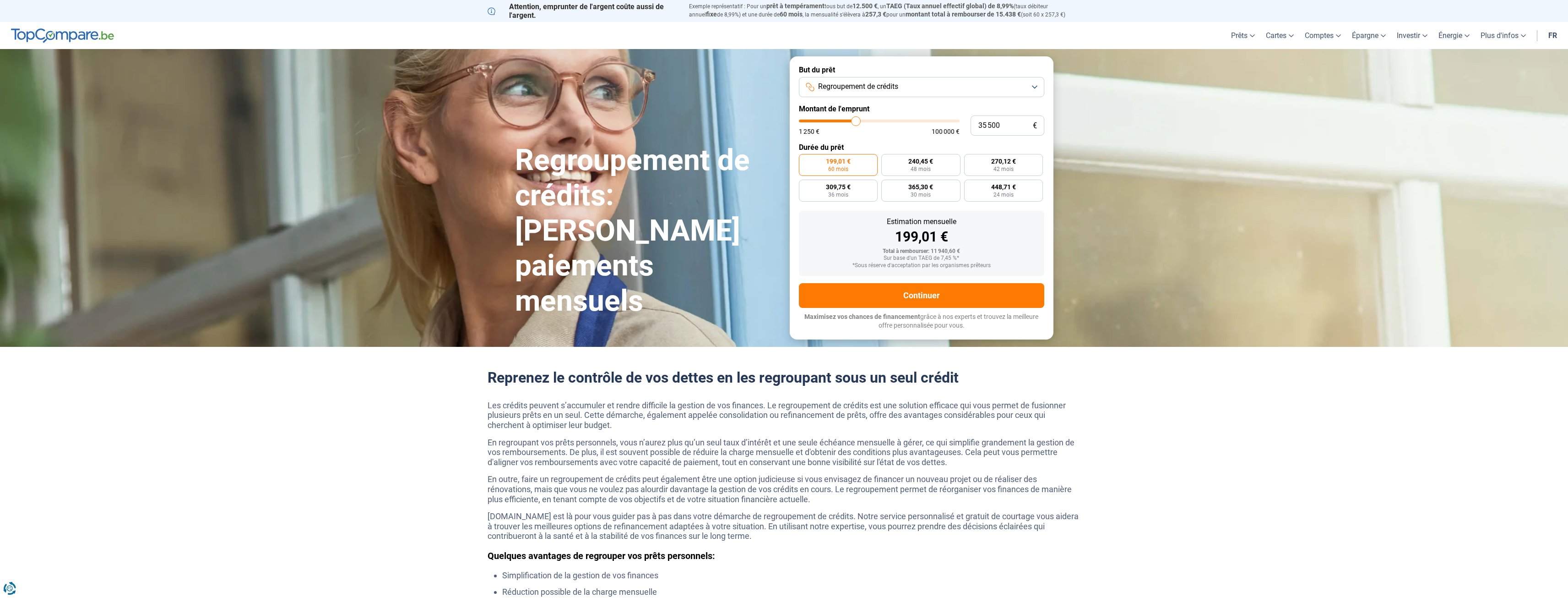
radio input "false"
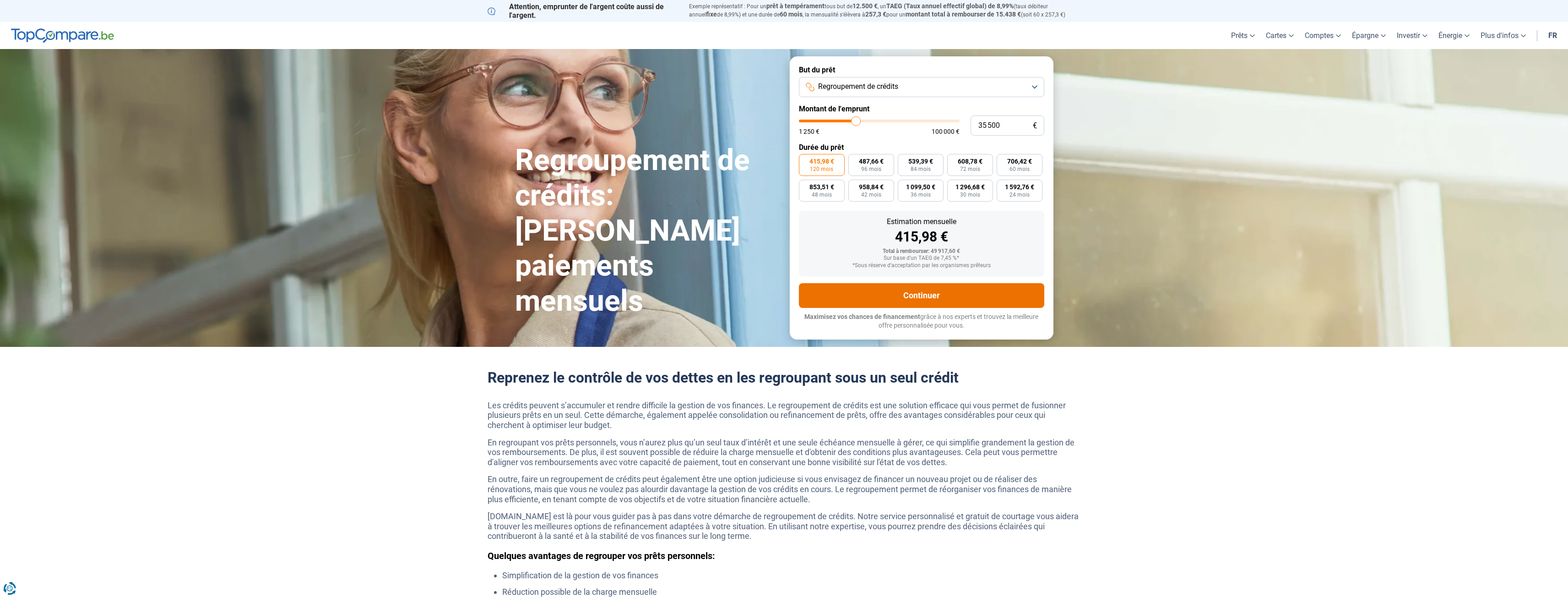
click at [922, 294] on button "Continuer" at bounding box center [921, 295] width 245 height 25
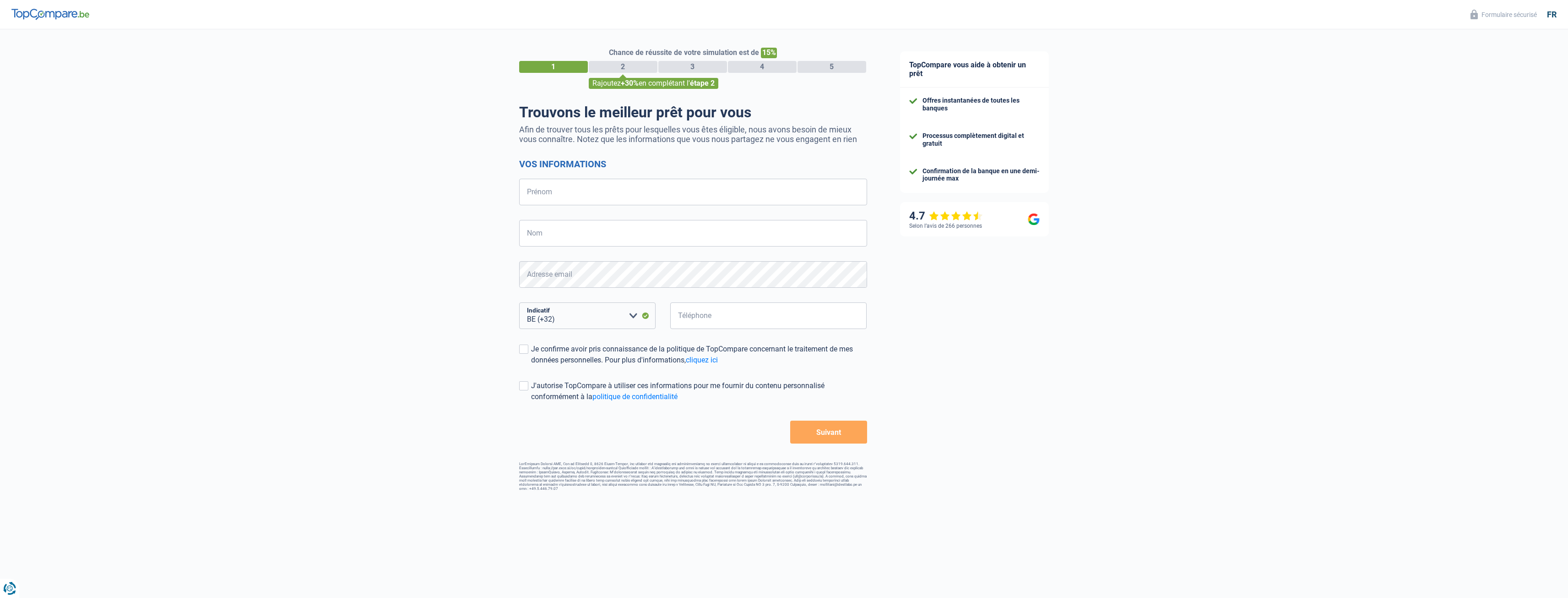
select select "32"
click at [555, 195] on input "Prénom" at bounding box center [693, 192] width 348 height 27
click at [957, 214] on div "4.7" at bounding box center [946, 216] width 74 height 13
click at [962, 231] on div "4.7 Selon l’avis de 266 personnes" at bounding box center [975, 219] width 149 height 34
click at [963, 226] on div "Selon l’avis de 266 personnes" at bounding box center [946, 226] width 73 height 7
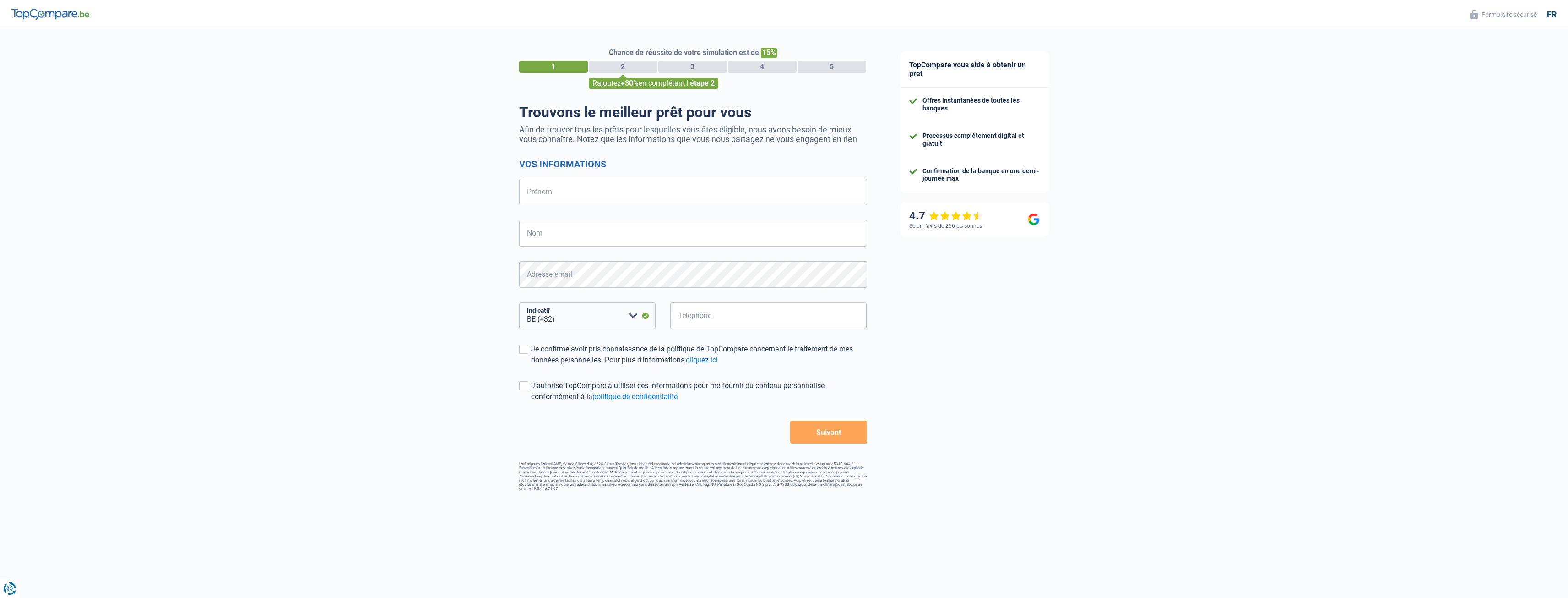
click at [1032, 219] on div "4.7 Selon l’avis de 266 personnes" at bounding box center [975, 219] width 149 height 34
click at [598, 197] on input "Prénom" at bounding box center [693, 192] width 348 height 27
type input "laurent"
click at [664, 237] on input "Nom" at bounding box center [693, 233] width 348 height 27
type input "juhasz"
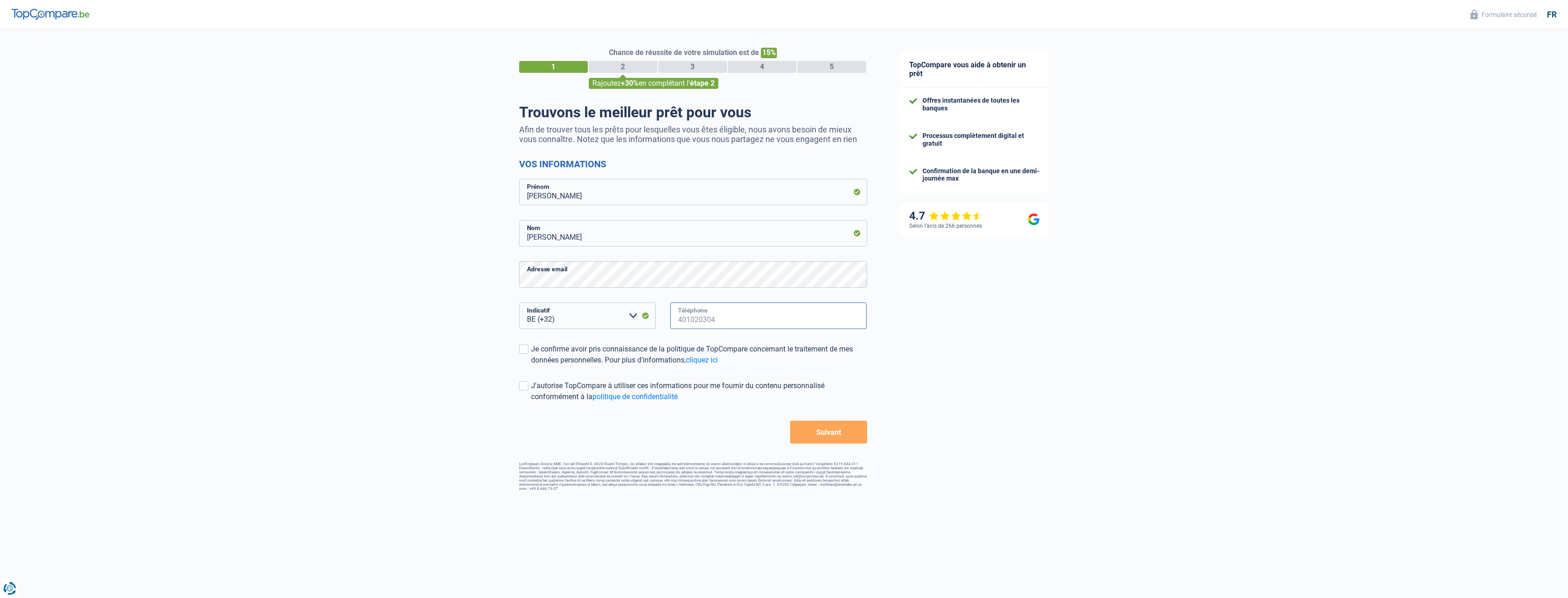
click at [709, 325] on input "Téléphone" at bounding box center [768, 315] width 197 height 27
type input "499426545"
click at [834, 436] on button "Suivant" at bounding box center [828, 432] width 77 height 23
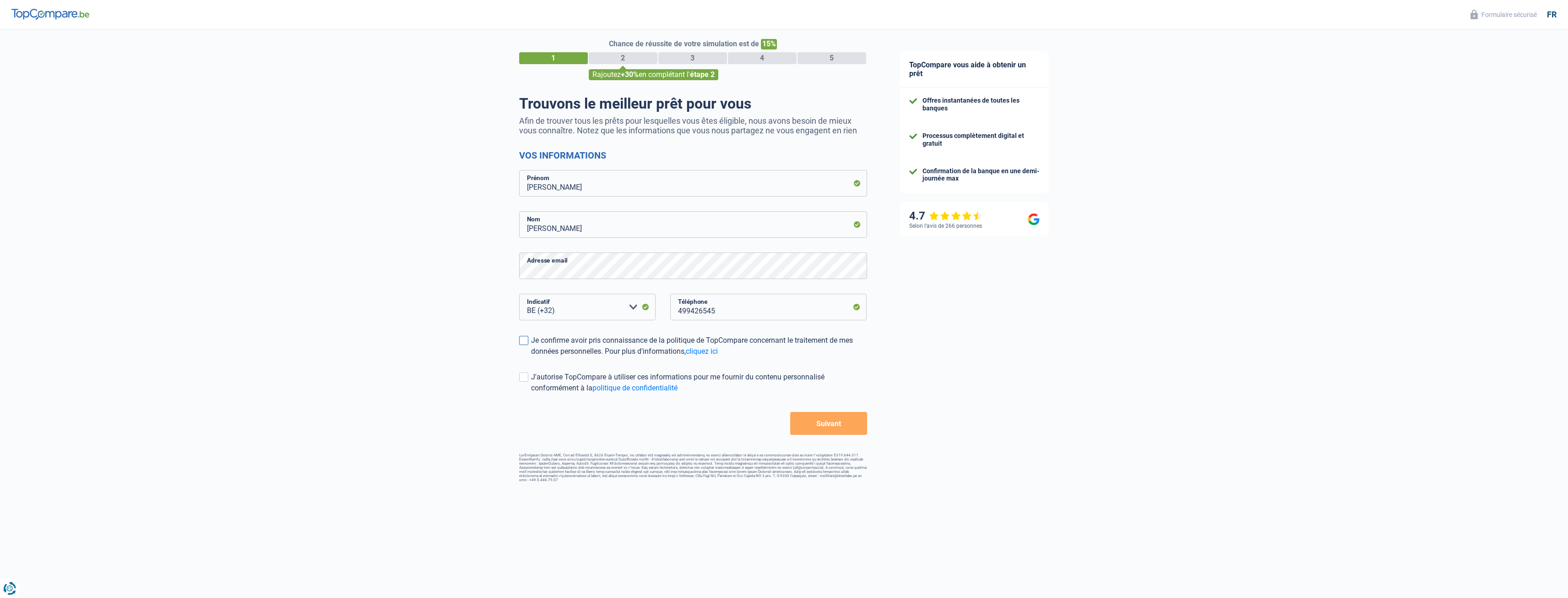
click at [527, 341] on span at bounding box center [523, 340] width 9 height 9
click at [531, 357] on input "Je confirme avoir pris connaissance de la politique de TopCompare concernant le…" at bounding box center [531, 357] width 0 height 0
click at [525, 382] on span at bounding box center [523, 376] width 9 height 9
click at [531, 393] on input "J'autorise TopCompare à utiliser ces informations pour me fournir du contenu pe…" at bounding box center [531, 393] width 0 height 0
click at [833, 427] on button "Suivant" at bounding box center [828, 423] width 77 height 23
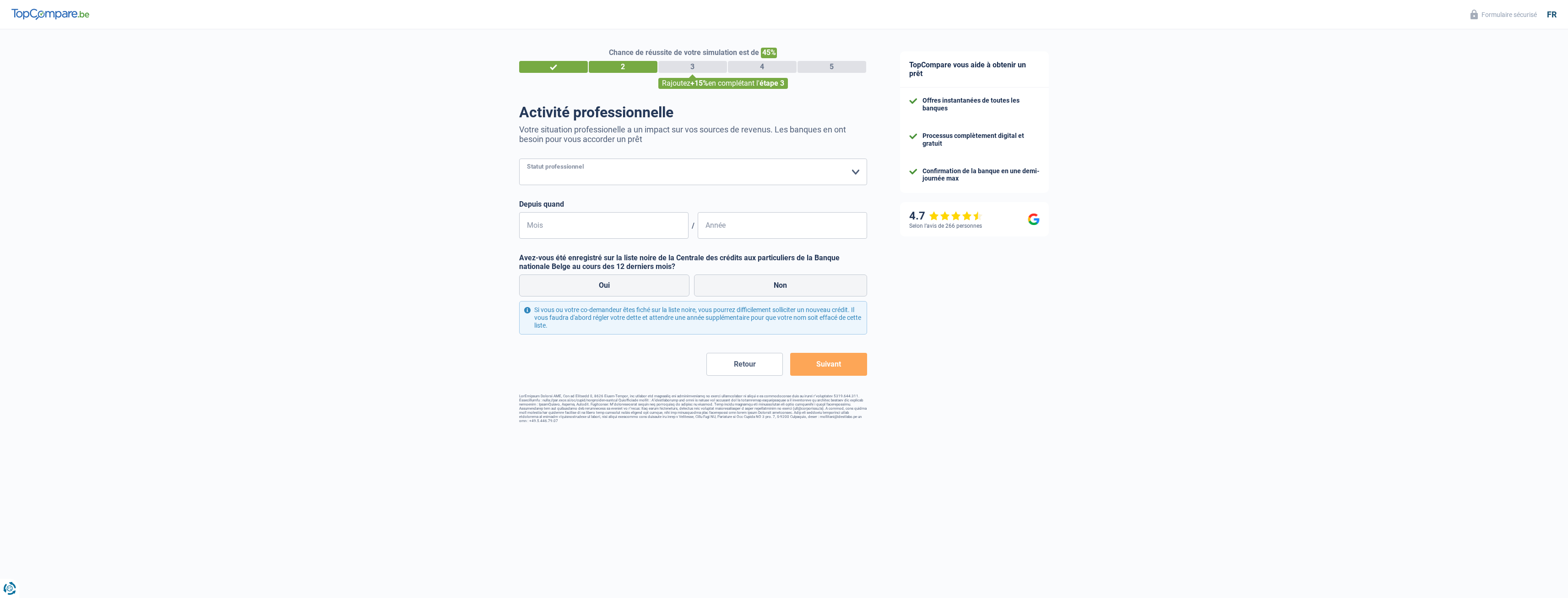
click at [858, 172] on select "Ouvrier Employé privé Employé public Invalide Indépendant Pensionné Chômeur Mut…" at bounding box center [693, 172] width 348 height 27
select select "worker"
click at [519, 160] on select "Ouvrier Employé privé Employé public Invalide Indépendant Pensionné Chômeur Mut…" at bounding box center [693, 172] width 348 height 27
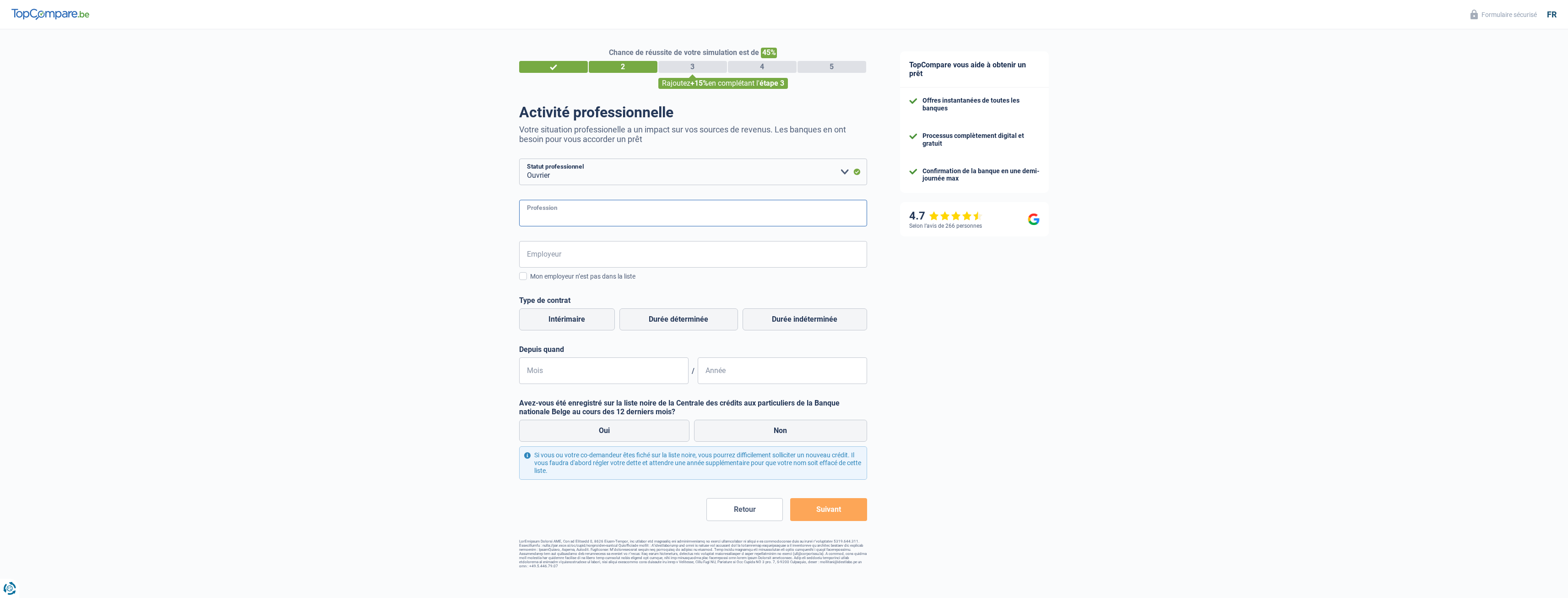
click at [588, 217] on input "Profession" at bounding box center [693, 213] width 348 height 27
type input "operateur"
click at [575, 261] on input "Employeur" at bounding box center [693, 255] width 348 height 27
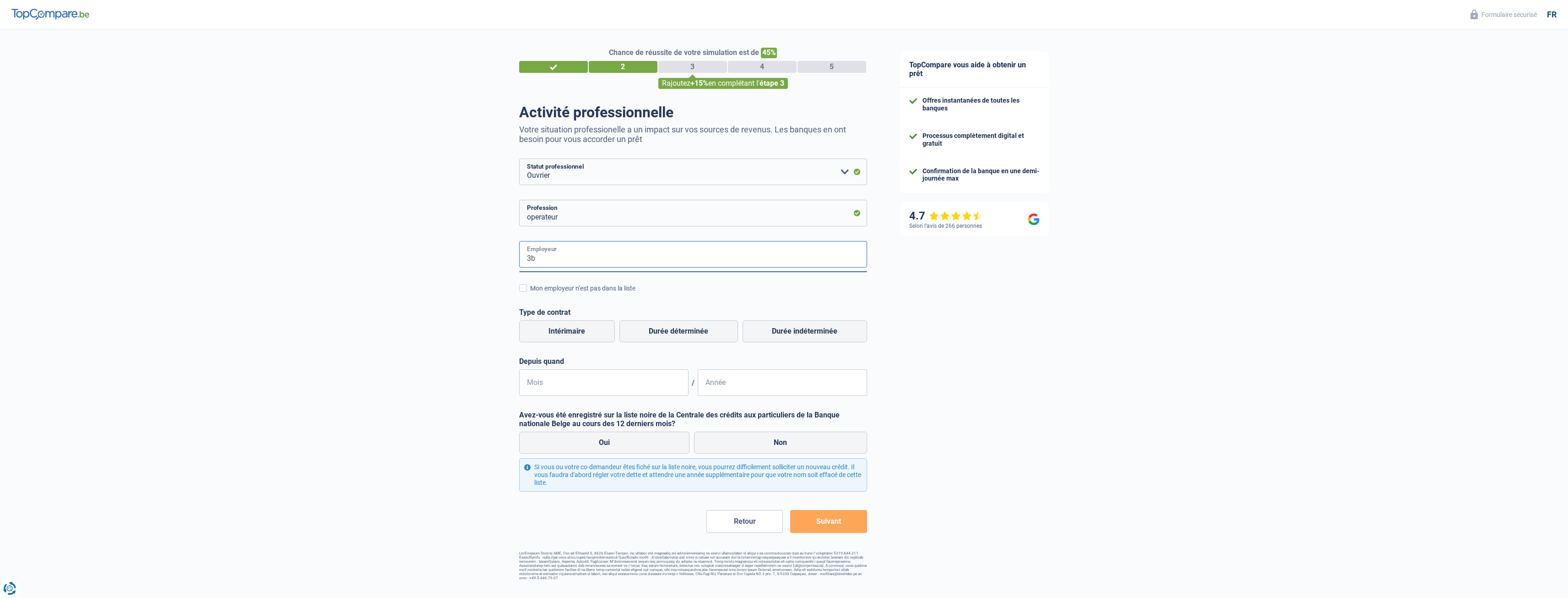
type input "3"
click at [575, 261] on input "Employeur" at bounding box center [693, 255] width 348 height 27
click at [667, 256] on input "Employeur" at bounding box center [693, 255] width 348 height 27
click at [523, 290] on span at bounding box center [523, 287] width 8 height 8
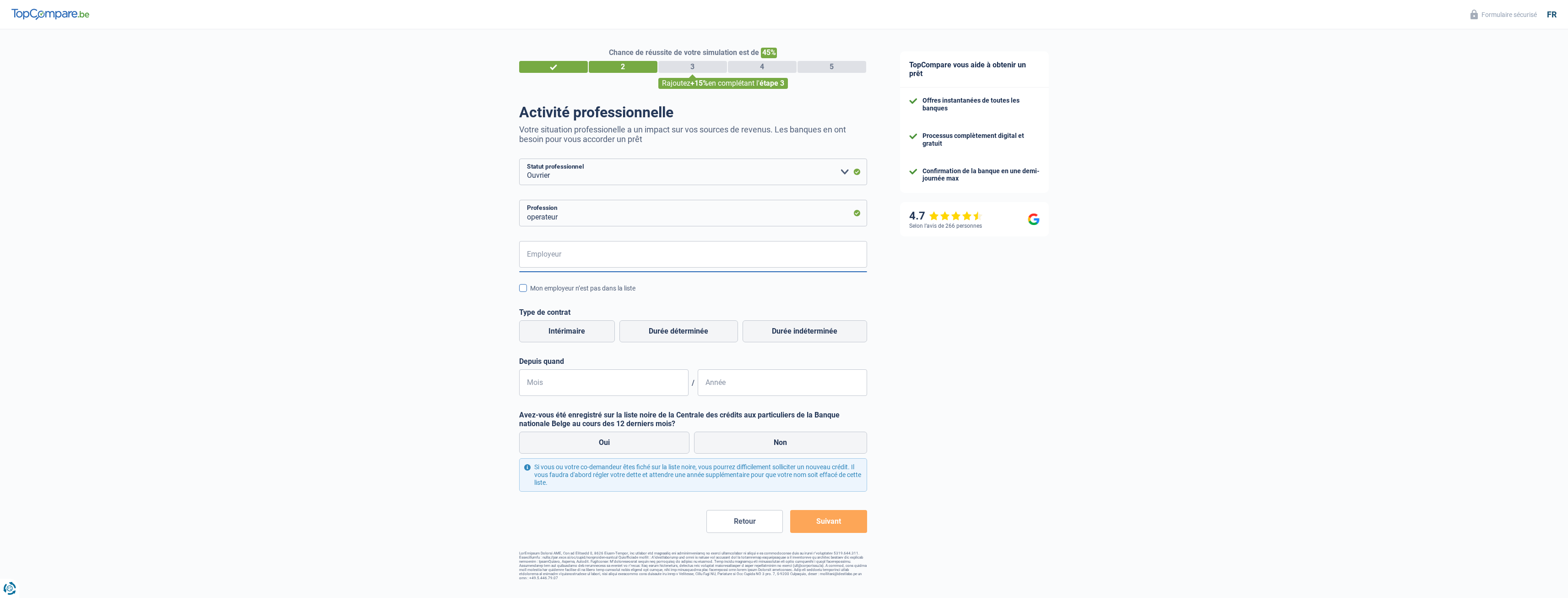
click at [530, 293] on input "Mon employeur n’est pas dans la liste" at bounding box center [530, 293] width 0 height 0
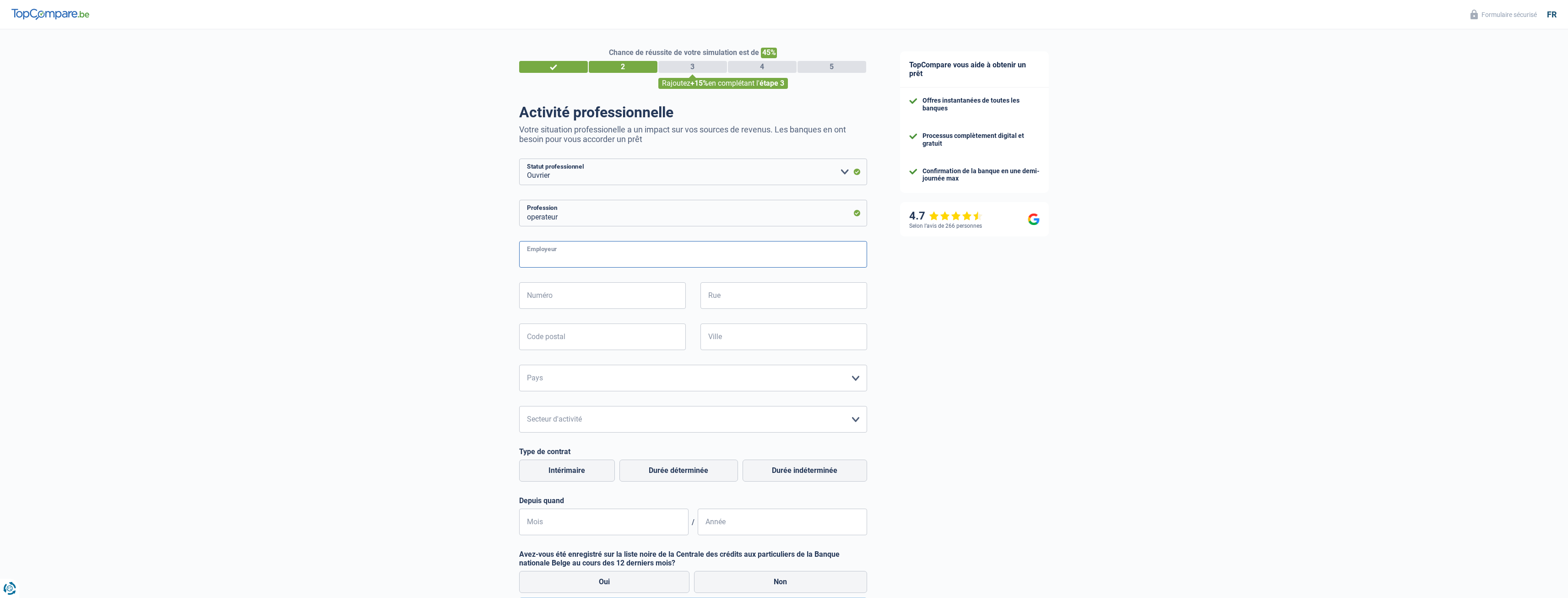
click at [555, 256] on input "Employeur" at bounding box center [693, 255] width 348 height 27
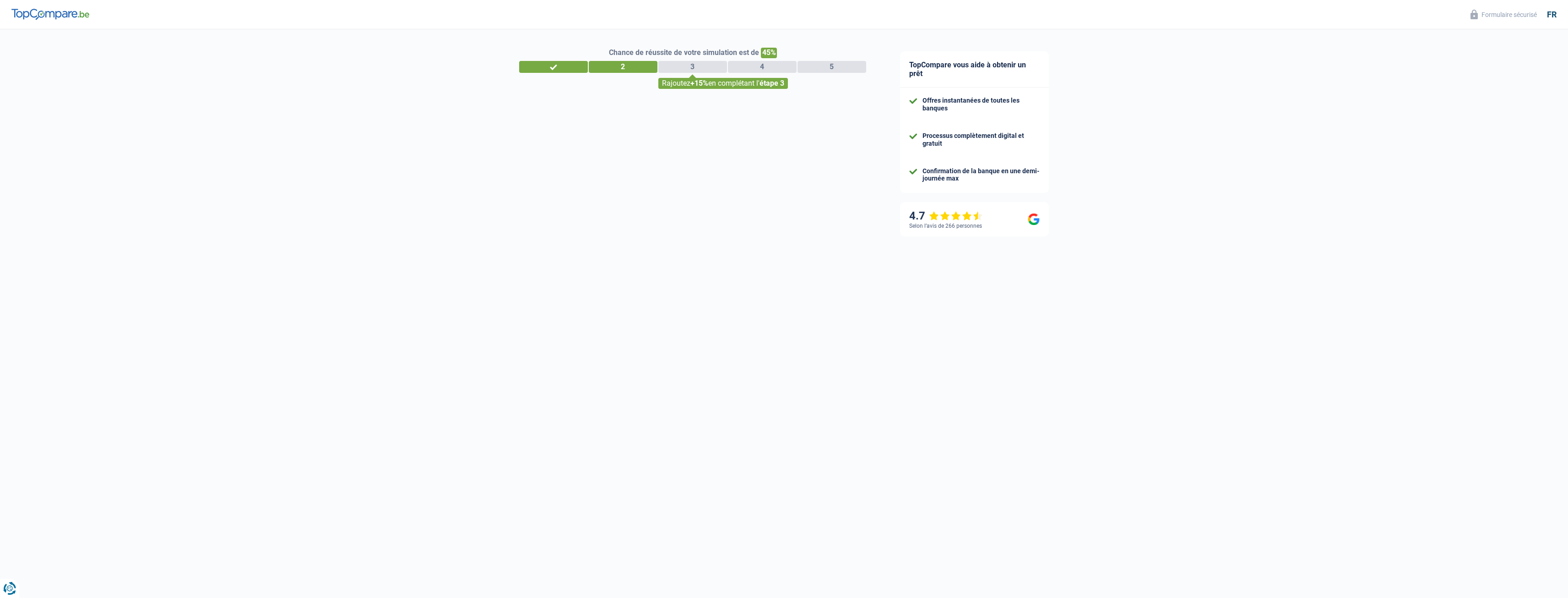
select select "32"
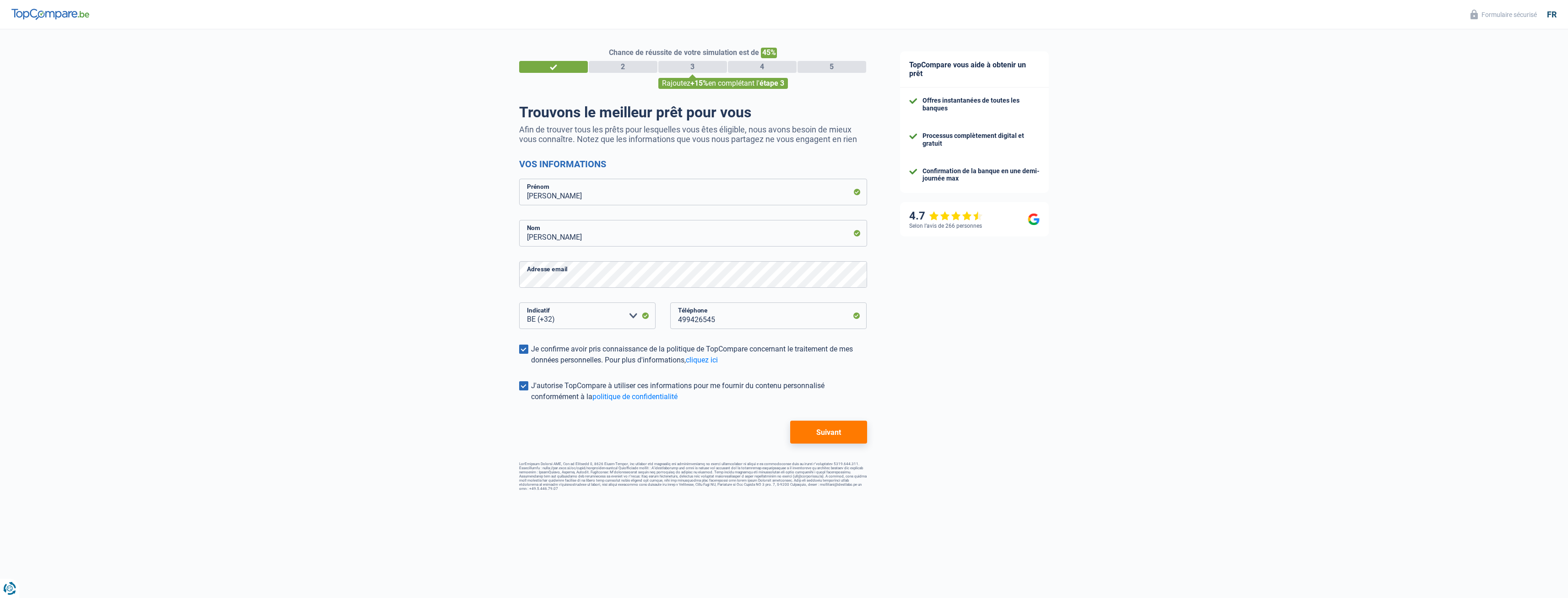
click at [820, 435] on button "Suivant" at bounding box center [828, 432] width 77 height 23
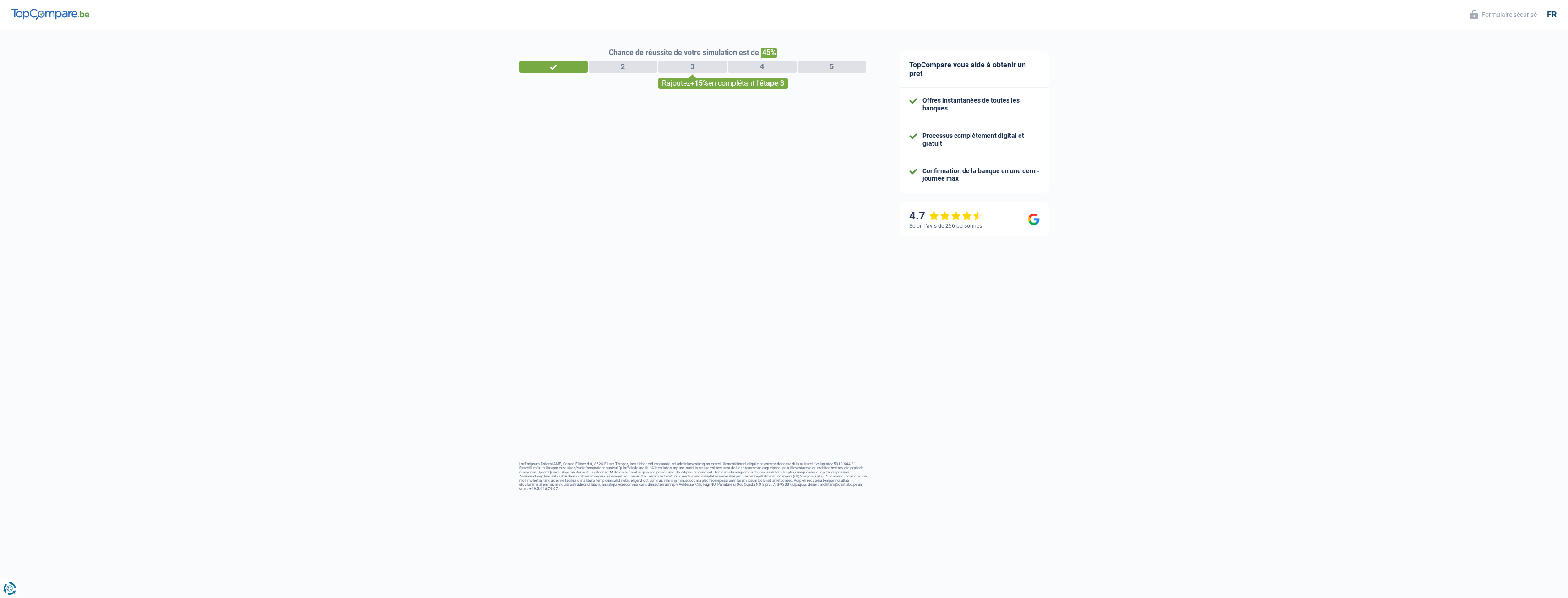
select select "worker"
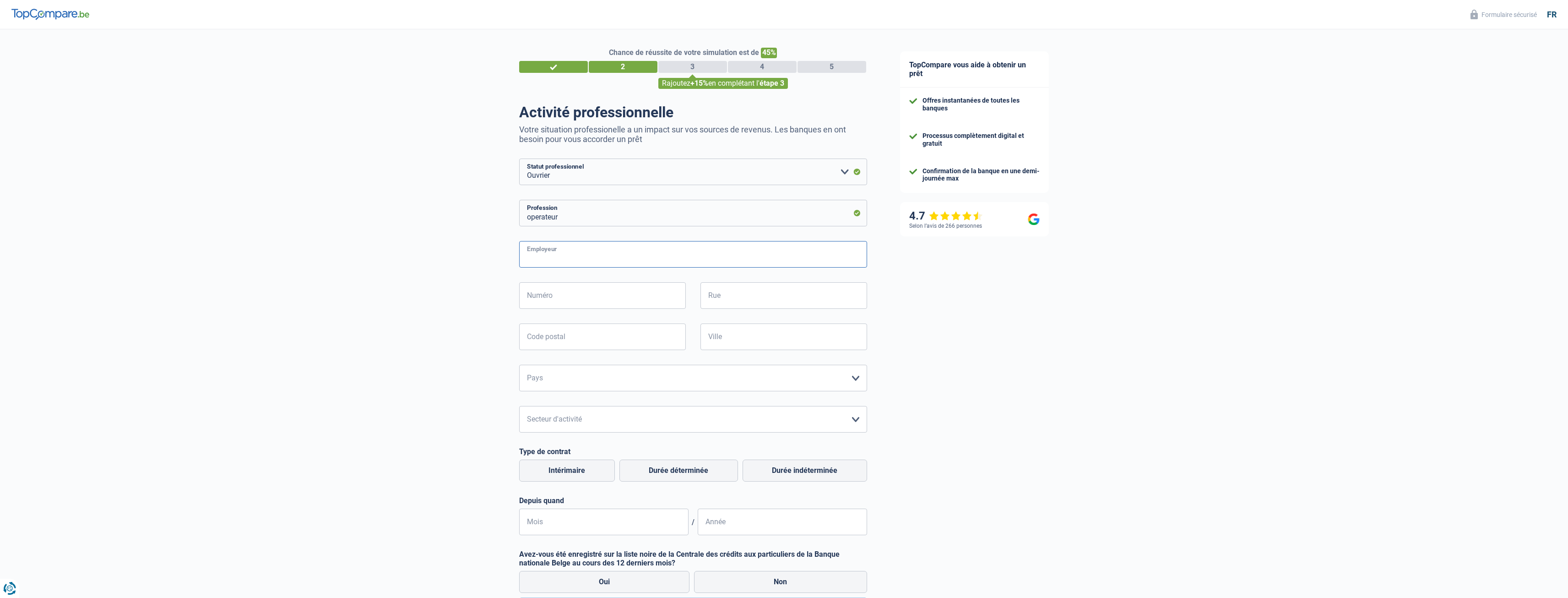
click at [838, 261] on input "Employeur" at bounding box center [693, 255] width 348 height 27
select select "worker"
click at [570, 254] on input "Employeur" at bounding box center [693, 255] width 348 height 27
type input "3B fibreglass"
click at [593, 294] on input "Numéro" at bounding box center [603, 295] width 167 height 27
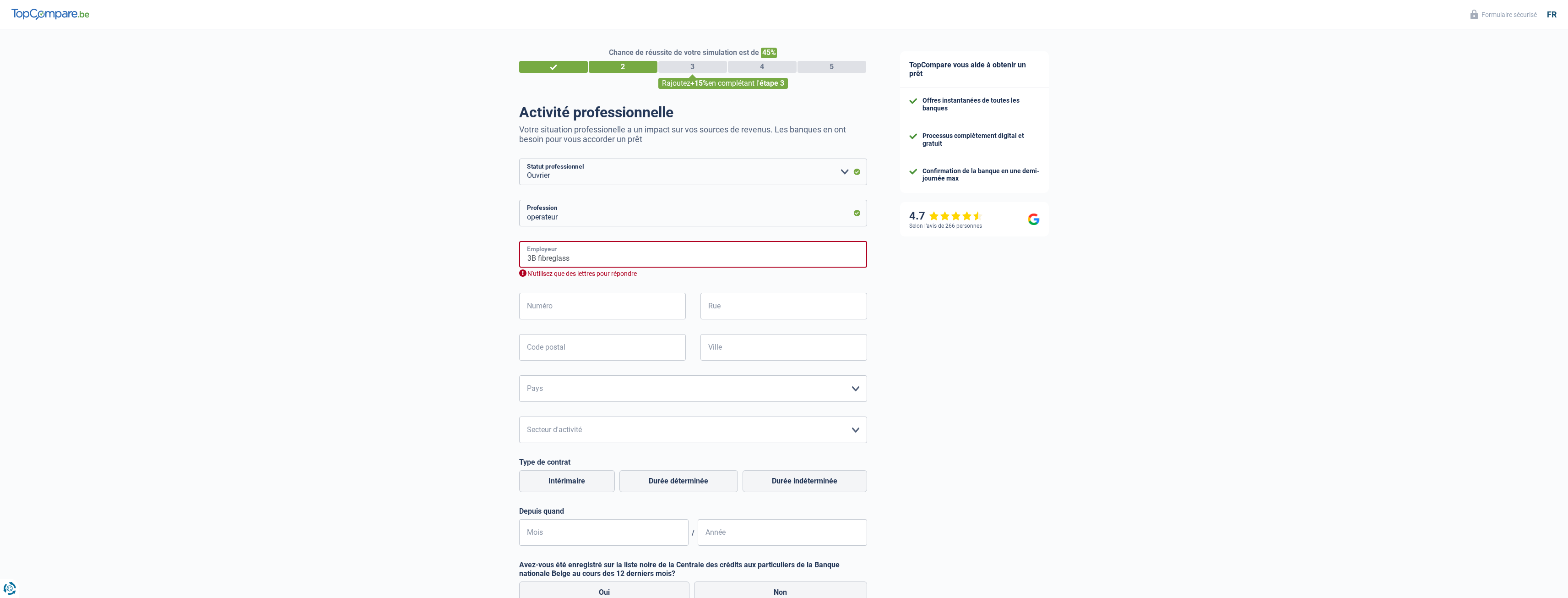
click at [531, 258] on input "3B fibreglass" at bounding box center [693, 255] width 348 height 27
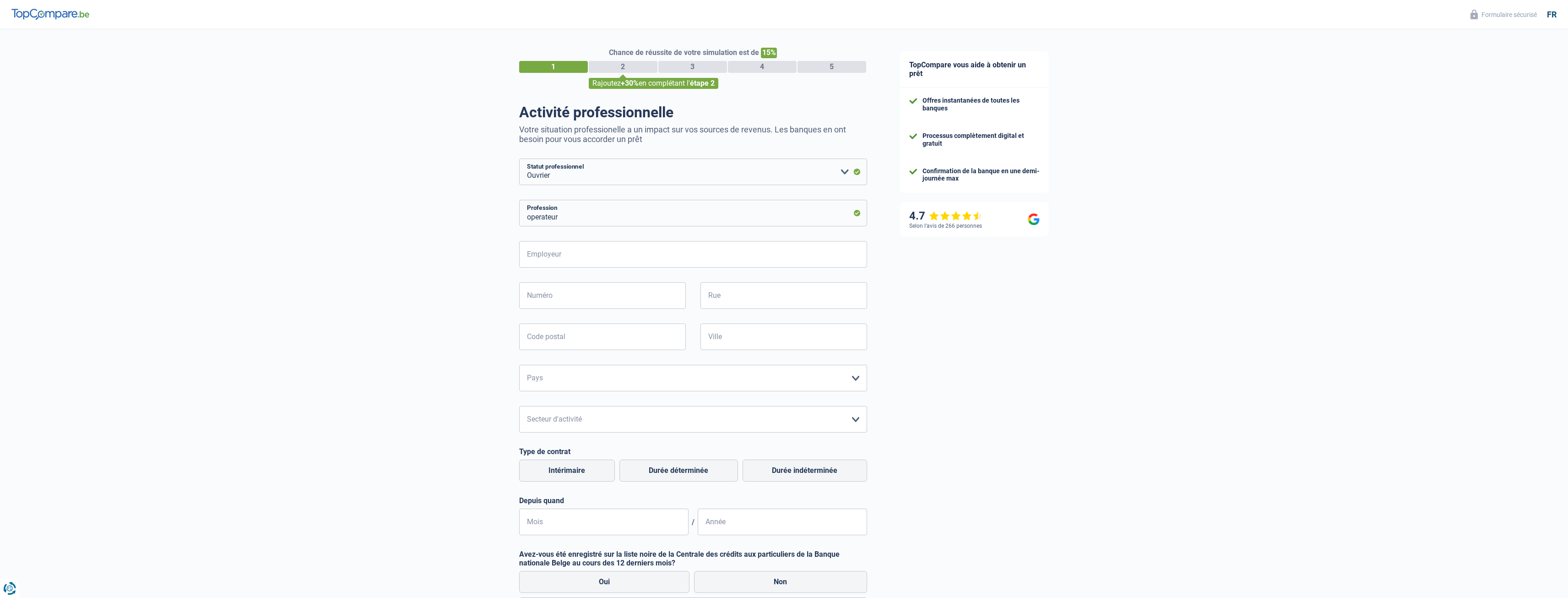
select select "worker"
click at [611, 257] on input "Employeur" at bounding box center [693, 255] width 348 height 27
type input "3"
type input "trois B fibreglass"
click at [584, 297] on input "Numéro" at bounding box center [603, 295] width 167 height 27
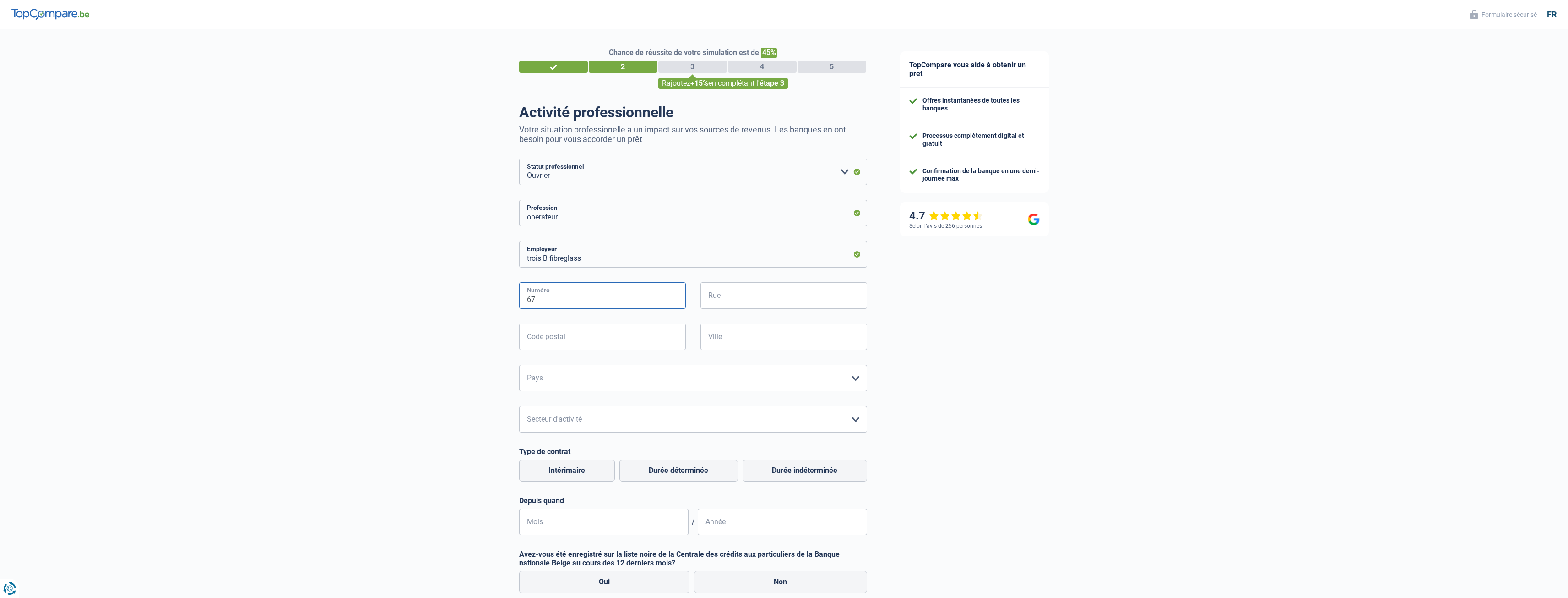
type input "67"
click at [750, 294] on input "Rue" at bounding box center [784, 295] width 167 height 27
type input "m"
type input "route de maastricht"
click at [579, 337] on input "Code postal" at bounding box center [603, 337] width 167 height 27
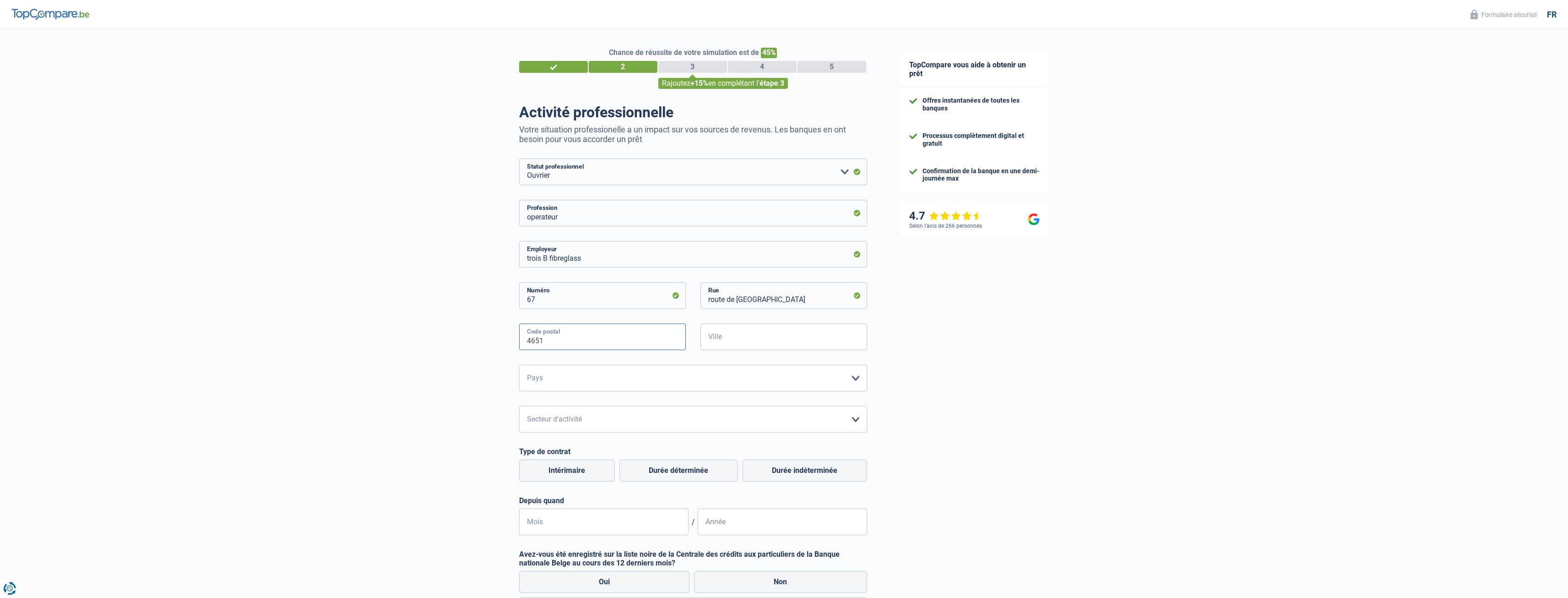
type input "4651"
click at [737, 342] on input "Ville" at bounding box center [784, 337] width 167 height 27
type input "Battice"
click at [850, 378] on select "Belgique France Allemagne Italie Luxembourg Pays-Bas Espagne Suisse Veuillez sé…" at bounding box center [693, 378] width 348 height 27
select select "BE"
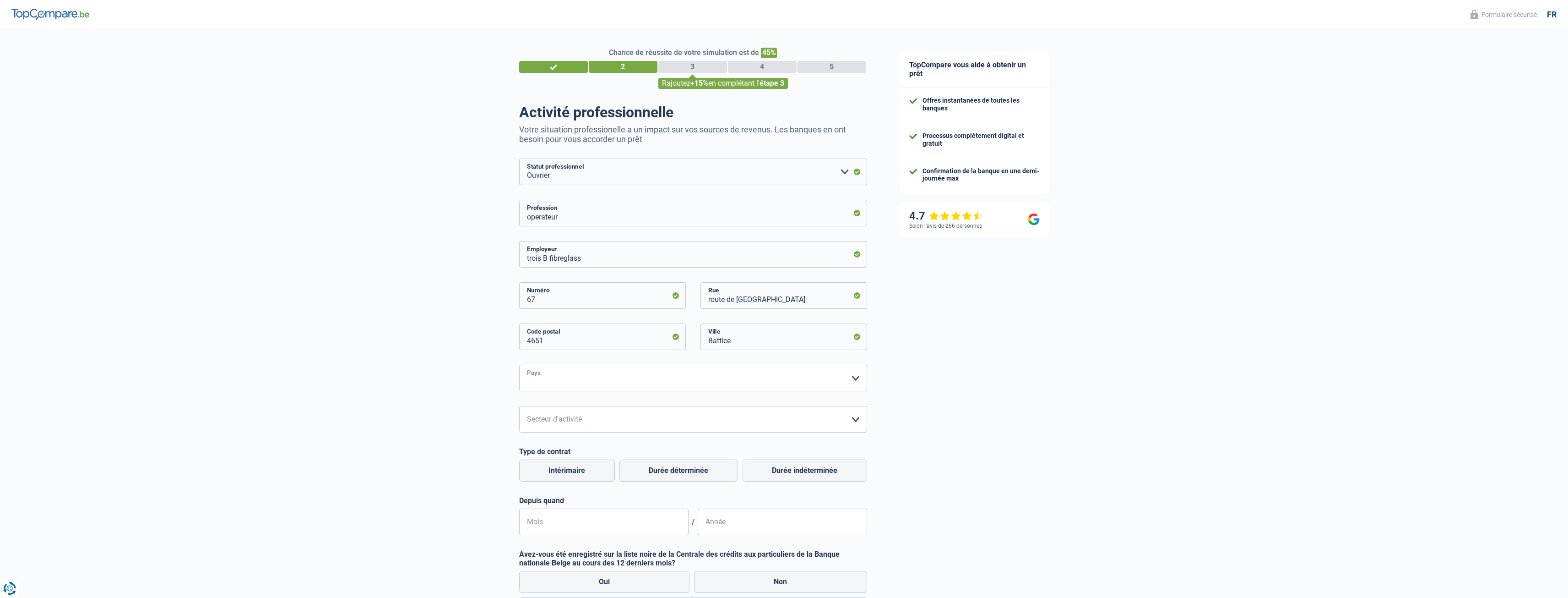
click at [519, 365] on select "Belgique France Allemagne Italie Luxembourg Pays-Bas Espagne Suisse Veuillez sé…" at bounding box center [693, 378] width 348 height 27
click at [840, 420] on select "Agriculture/Pêche Industrie Horeca Courier/Fitness/Taxi Construction Banques/As…" at bounding box center [693, 419] width 348 height 27
select select "industry"
click at [519, 407] on select "Agriculture/Pêche Industrie Horeca Courier/Fitness/Taxi Construction Banques/As…" at bounding box center [693, 419] width 348 height 27
click at [698, 471] on label "Durée déterminée" at bounding box center [679, 470] width 119 height 22
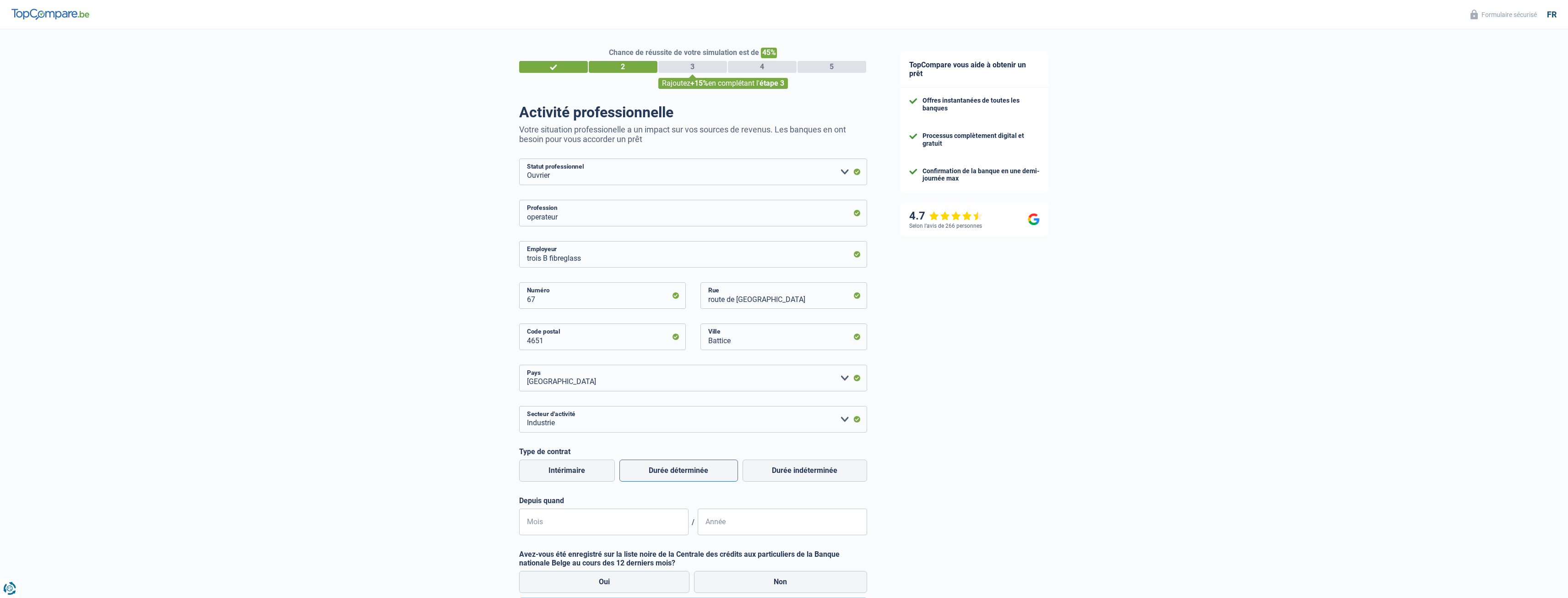
click at [698, 471] on input "Durée déterminée" at bounding box center [679, 470] width 119 height 22
radio input "true"
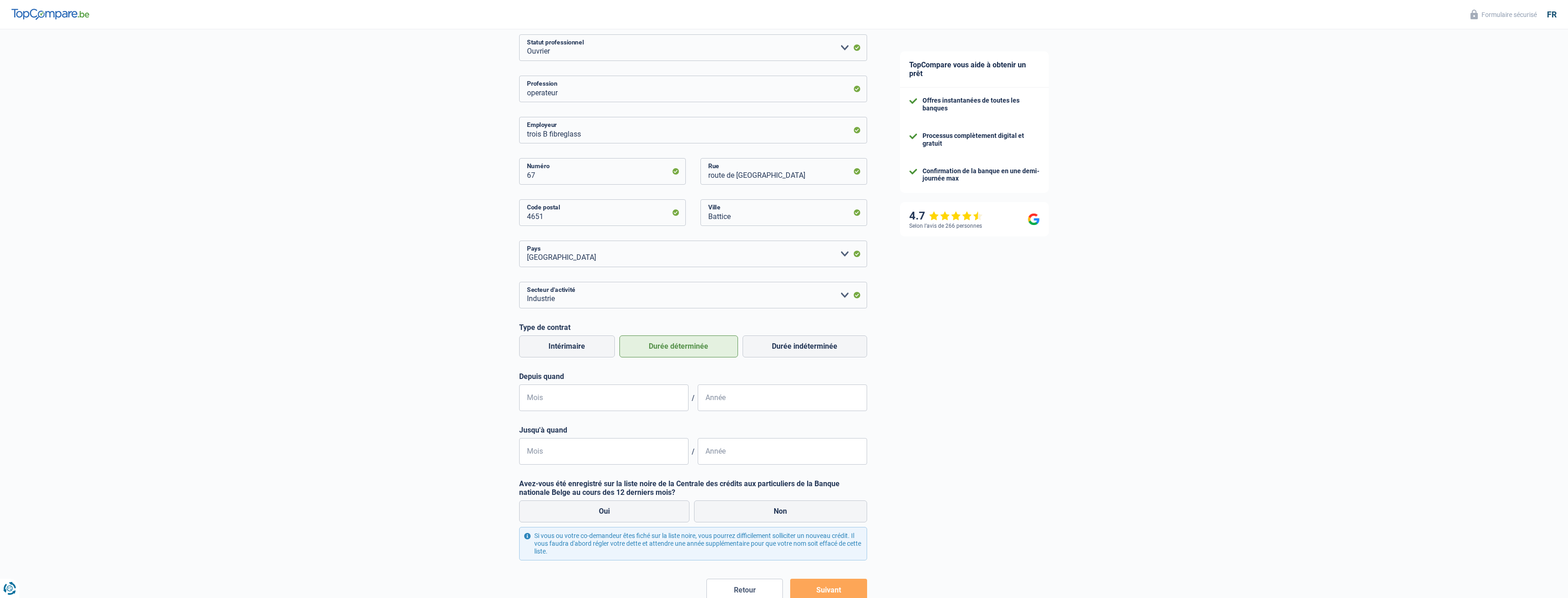
scroll to position [138, 0]
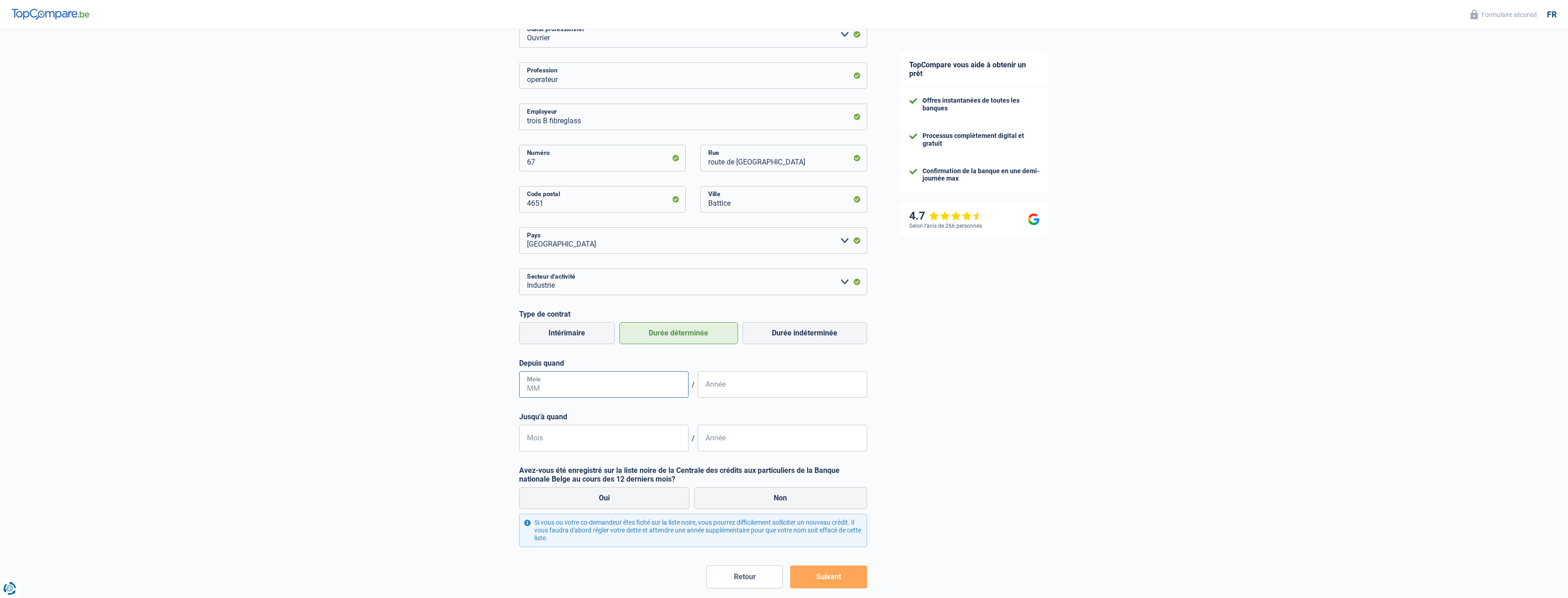
click at [649, 392] on input "Mois" at bounding box center [604, 384] width 169 height 27
type input "12"
type input "2003"
click at [816, 337] on label "Durée indéterminée" at bounding box center [805, 333] width 125 height 22
click at [816, 337] on input "Durée indéterminée" at bounding box center [805, 333] width 125 height 22
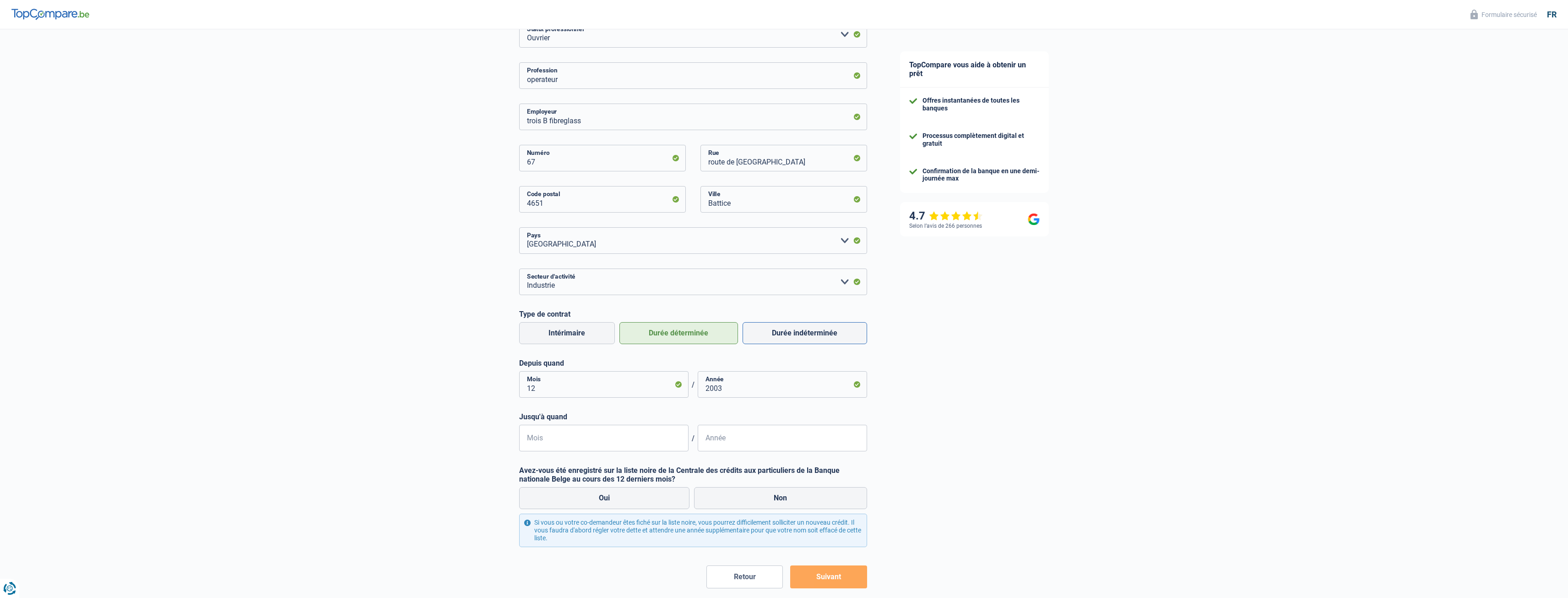
radio input "true"
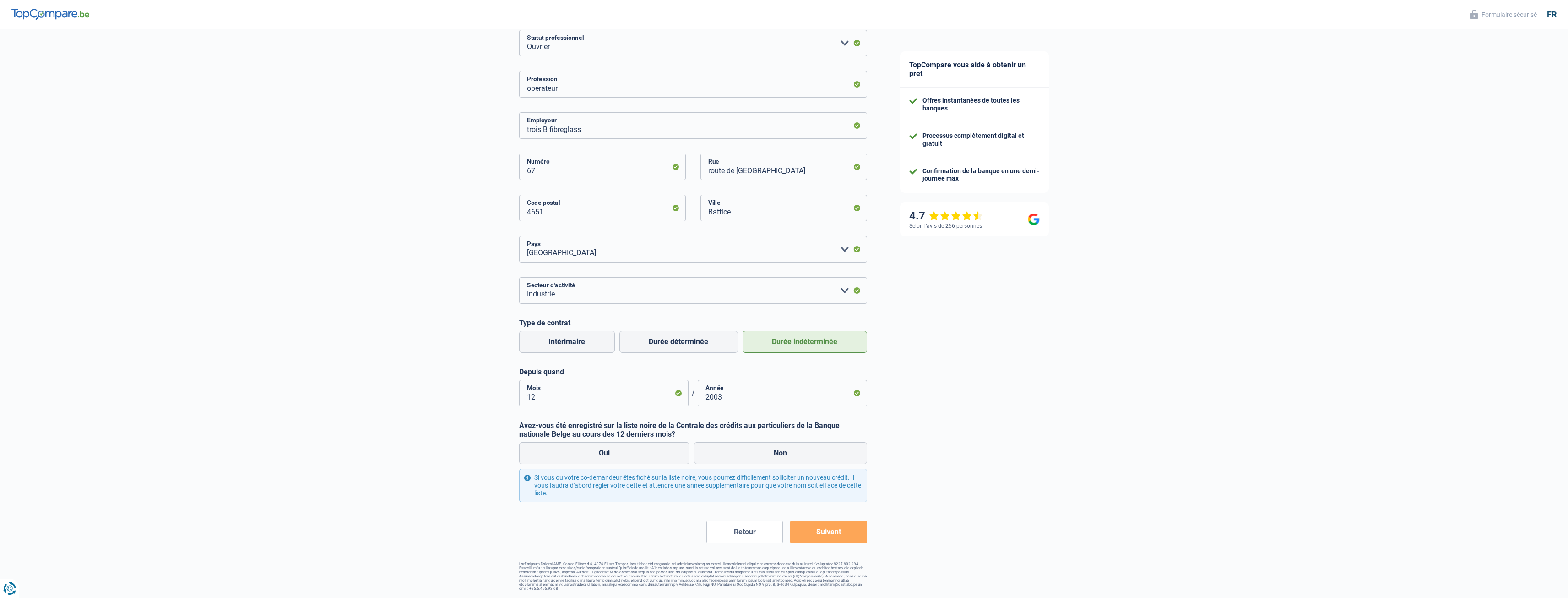
scroll to position [128, 0]
click at [769, 452] on label "Non" at bounding box center [780, 454] width 173 height 22
click at [769, 452] on input "Non" at bounding box center [780, 454] width 173 height 22
radio input "true"
click at [833, 535] on button "Suivant" at bounding box center [828, 532] width 77 height 23
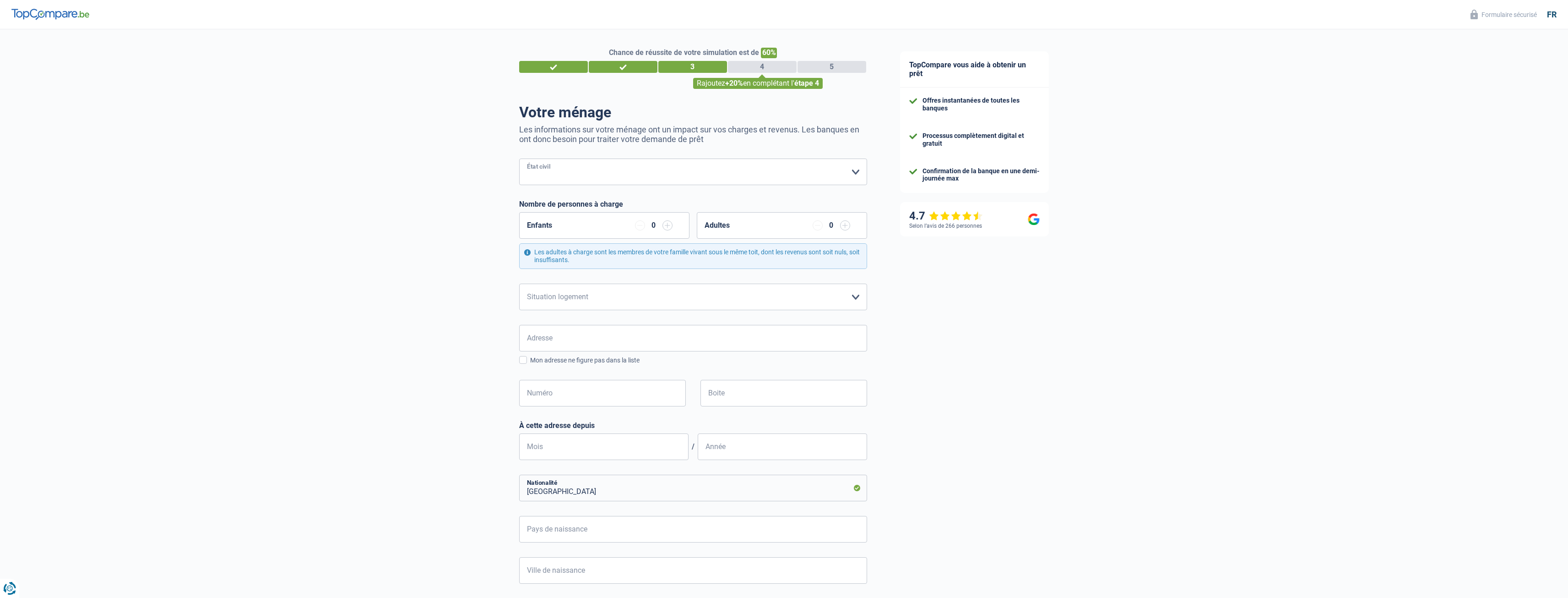
click at [852, 168] on select "Célibataire Marié(e) Cohabitant(e) légal(e) Divorcé(e) Veuf(ve) Séparé (de fait…" at bounding box center [693, 172] width 348 height 27
select select "single"
click at [519, 160] on select "Célibataire Marié(e) Cohabitant(e) légal(e) Divorcé(e) Veuf(ve) Séparé (de fait…" at bounding box center [693, 172] width 348 height 27
click at [666, 228] on input "button" at bounding box center [667, 225] width 10 height 10
click at [637, 226] on input "button" at bounding box center [640, 225] width 10 height 10
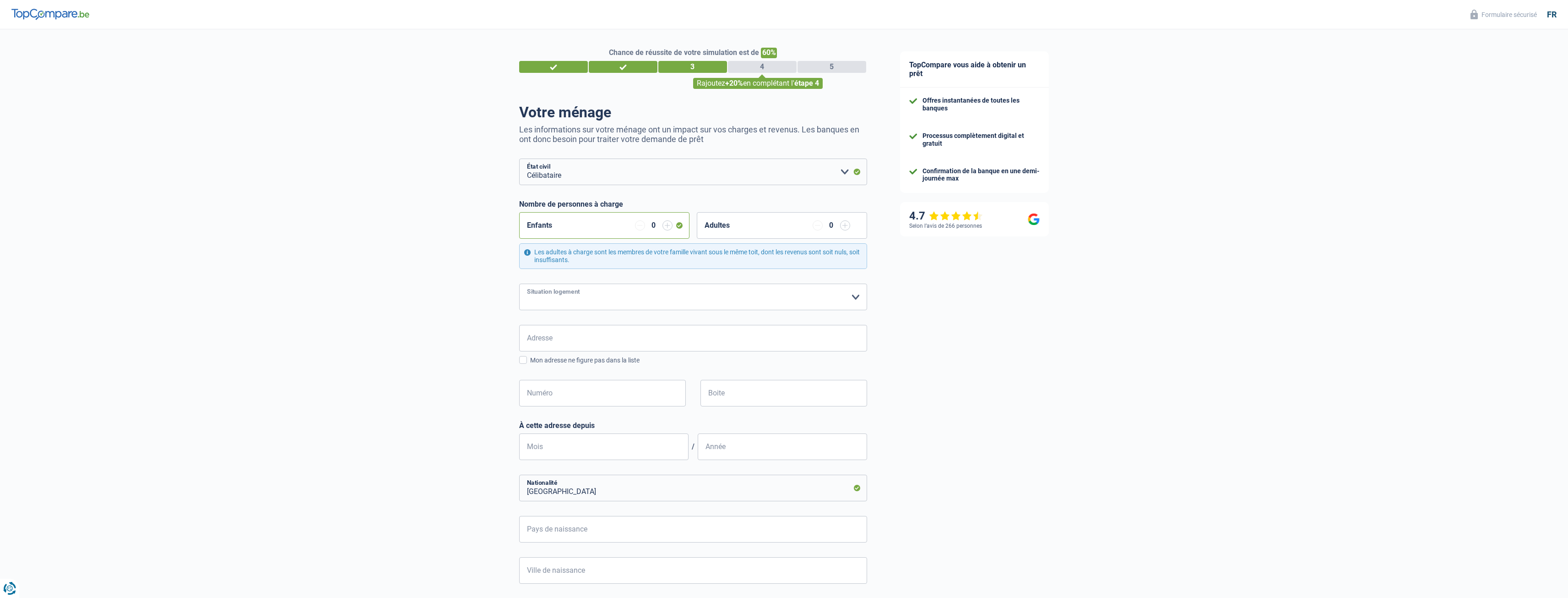
click at [814, 295] on select "Locataire Propriétaire avec prêt hypothécaire Propriétaire sans prêt hypothécai…" at bounding box center [693, 297] width 348 height 27
select select "rents"
click at [519, 284] on select "Locataire Propriétaire avec prêt hypothécaire Propriétaire sans prêt hypothécai…" at bounding box center [693, 297] width 348 height 27
click at [654, 334] on input "Adresse" at bounding box center [693, 338] width 348 height 27
type input "moreau 20"
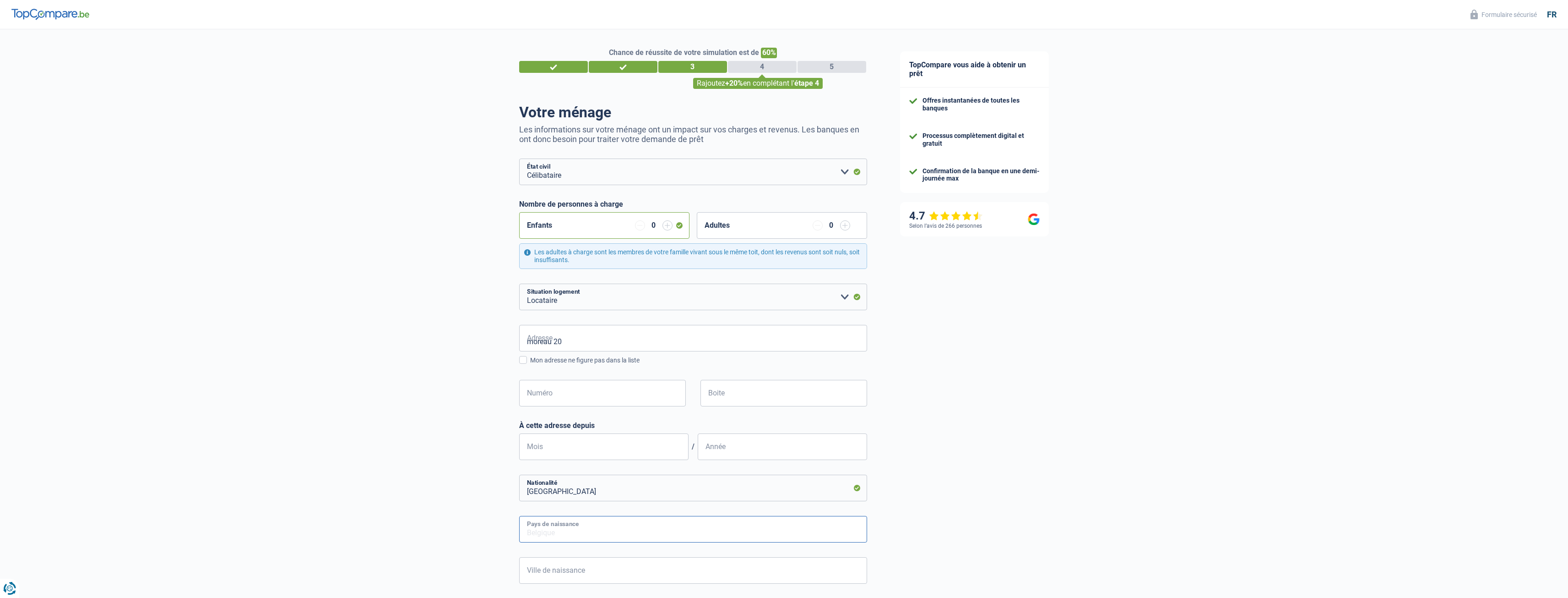
type input "[GEOGRAPHIC_DATA]"
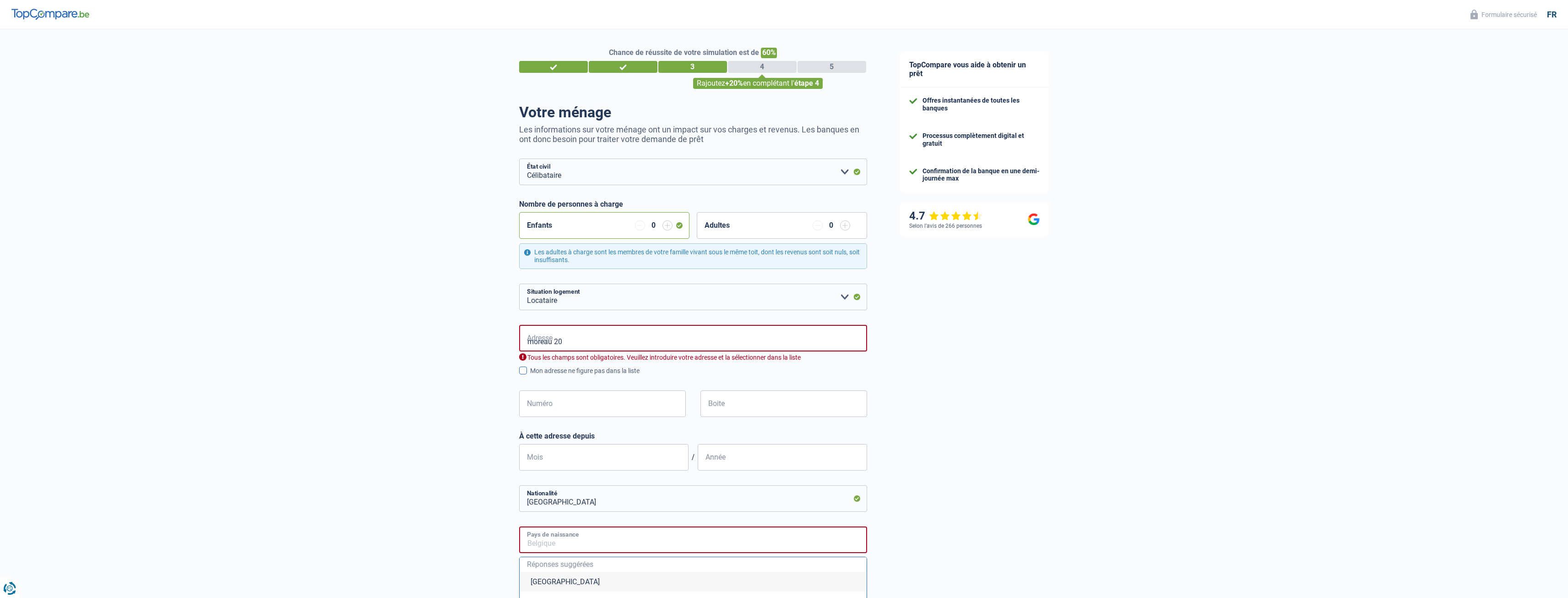
type input "[GEOGRAPHIC_DATA]"
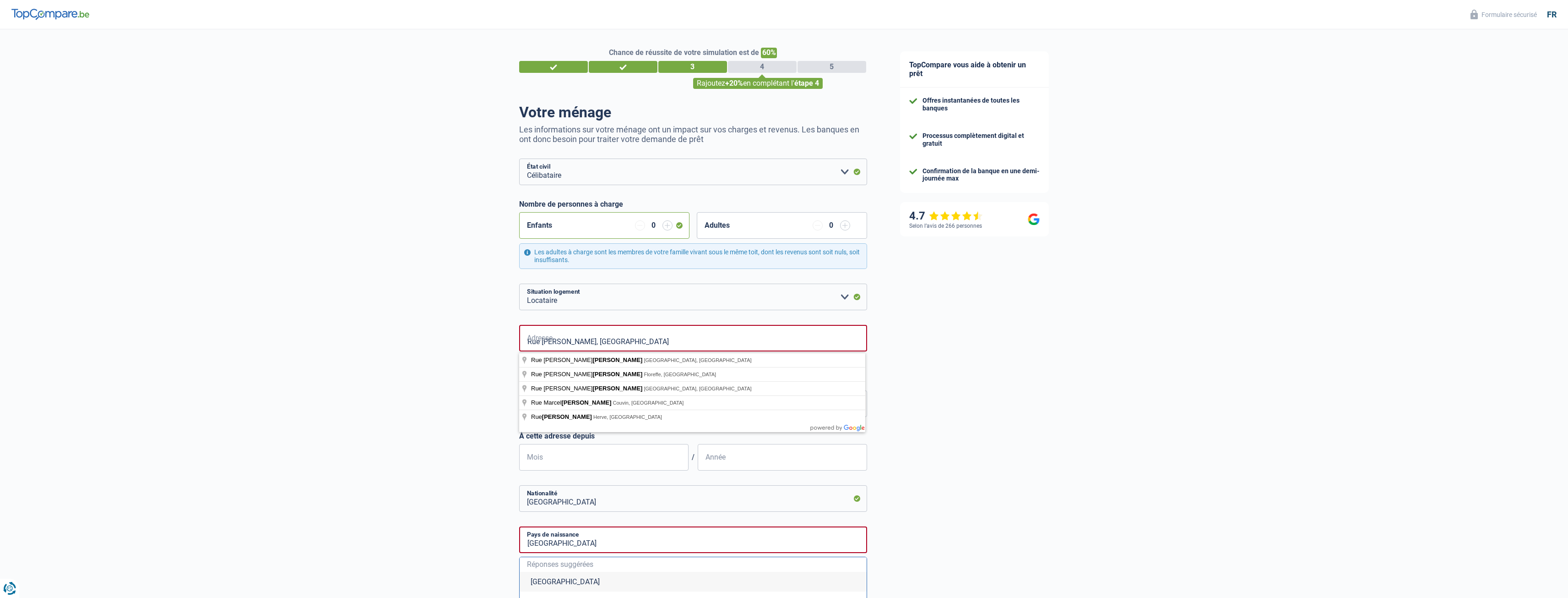
type input "Rue Moreau, 4650, Herve, BE"
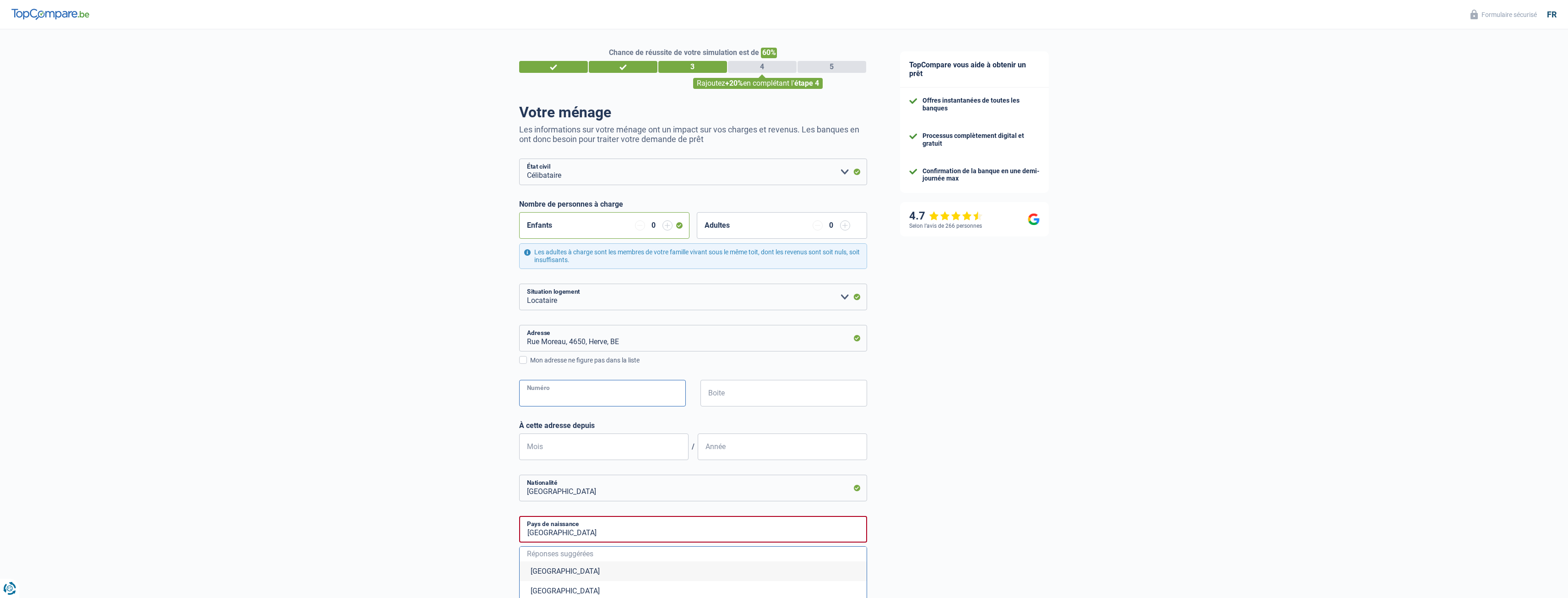
click at [568, 396] on input "Numéro" at bounding box center [603, 393] width 167 height 27
type input "20"
type input "herve"
click at [743, 399] on input "Boite" at bounding box center [784, 393] width 167 height 27
type input "9"
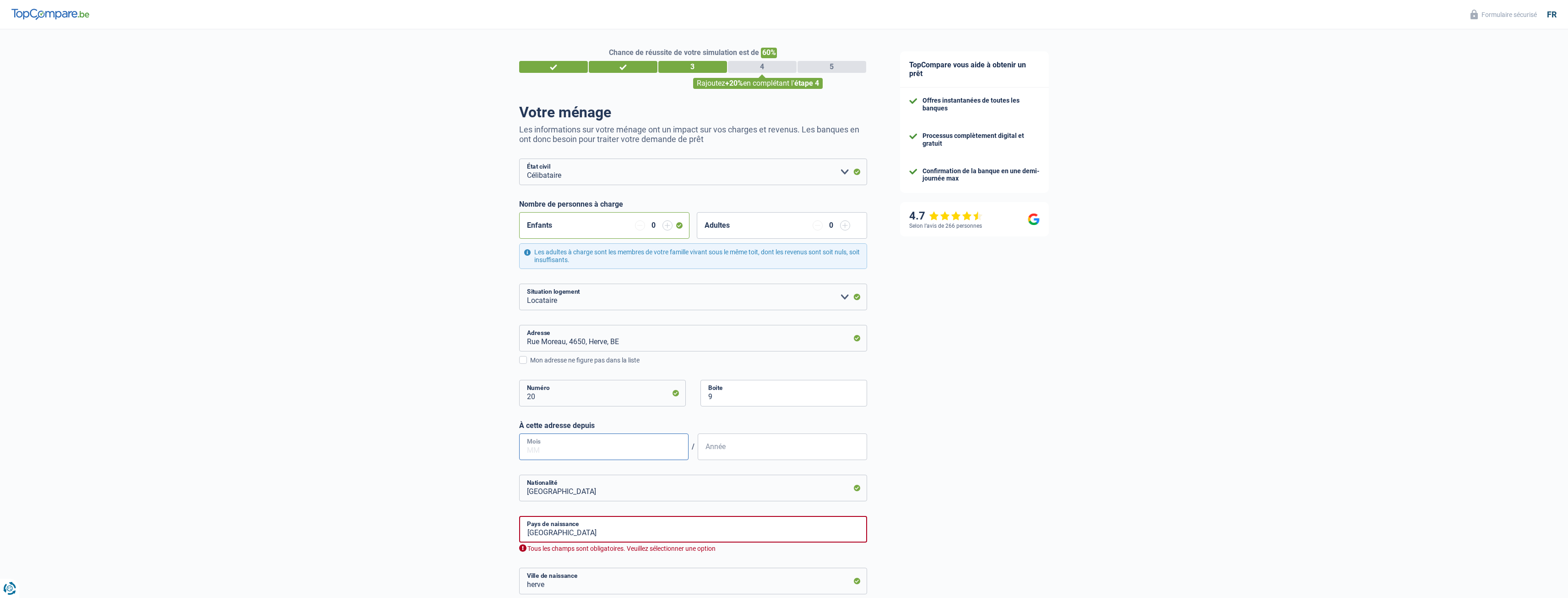
click at [645, 446] on input "Mois" at bounding box center [604, 447] width 169 height 27
drag, startPoint x: 645, startPoint y: 446, endPoint x: 474, endPoint y: 441, distance: 171.1
click at [474, 441] on div "Chance de réussite de votre simulation est de 60% 1 2 3 4 5 Rajoutez +20% en co…" at bounding box center [442, 376] width 884 height 702
type input "11"
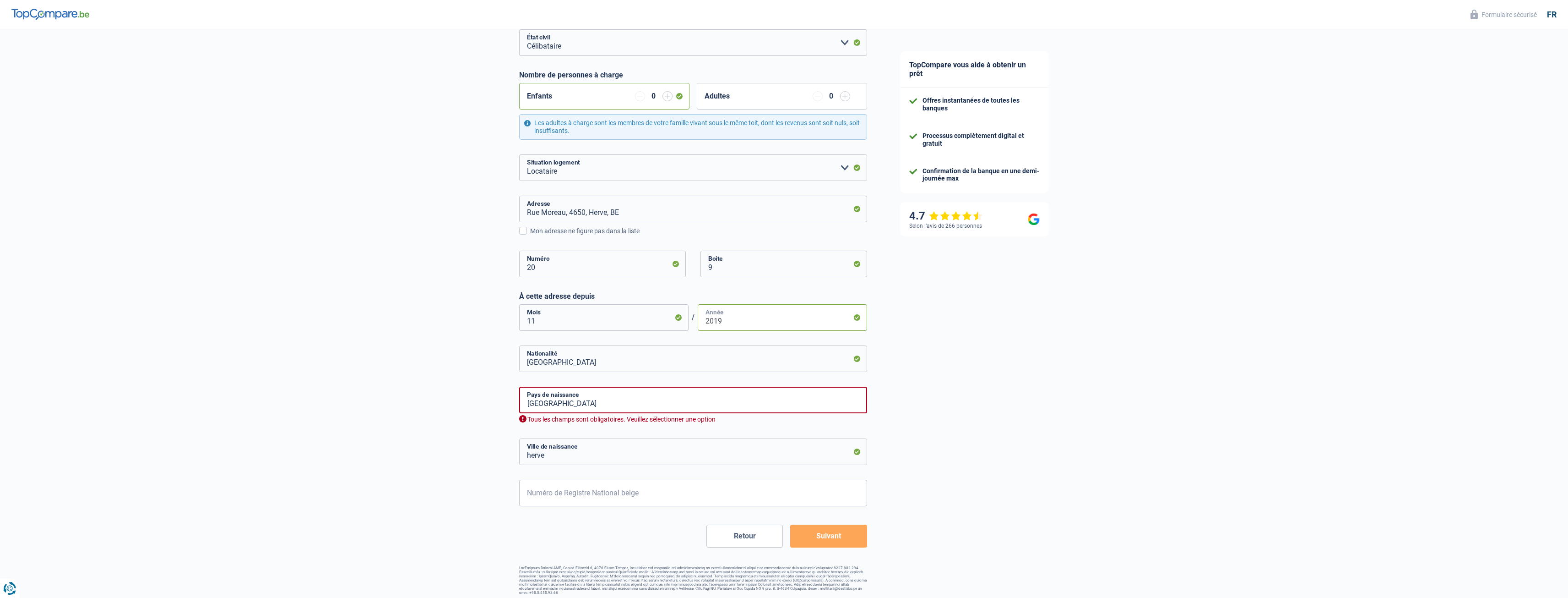
scroll to position [133, 0]
type input "2019"
click at [630, 398] on input "[GEOGRAPHIC_DATA]" at bounding box center [693, 396] width 348 height 27
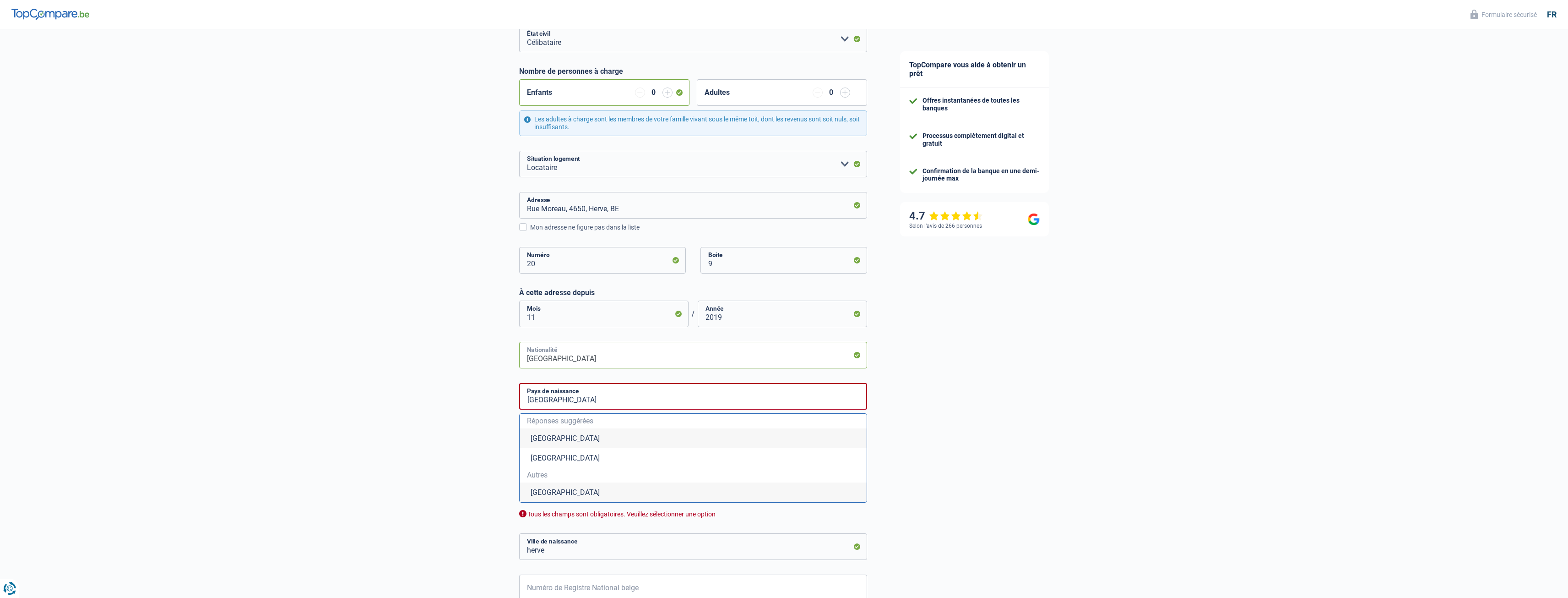
click at [602, 354] on input "[GEOGRAPHIC_DATA]" at bounding box center [693, 355] width 348 height 27
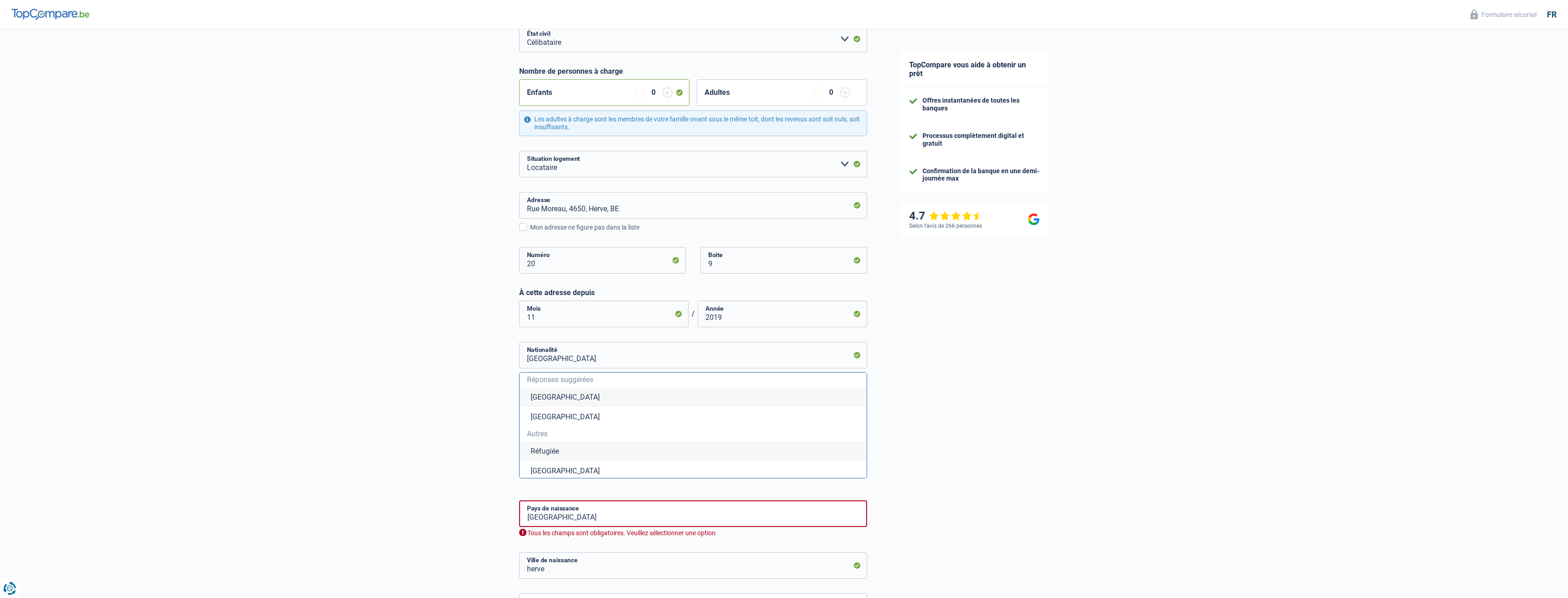
click at [592, 401] on li "[GEOGRAPHIC_DATA]" at bounding box center [693, 397] width 347 height 19
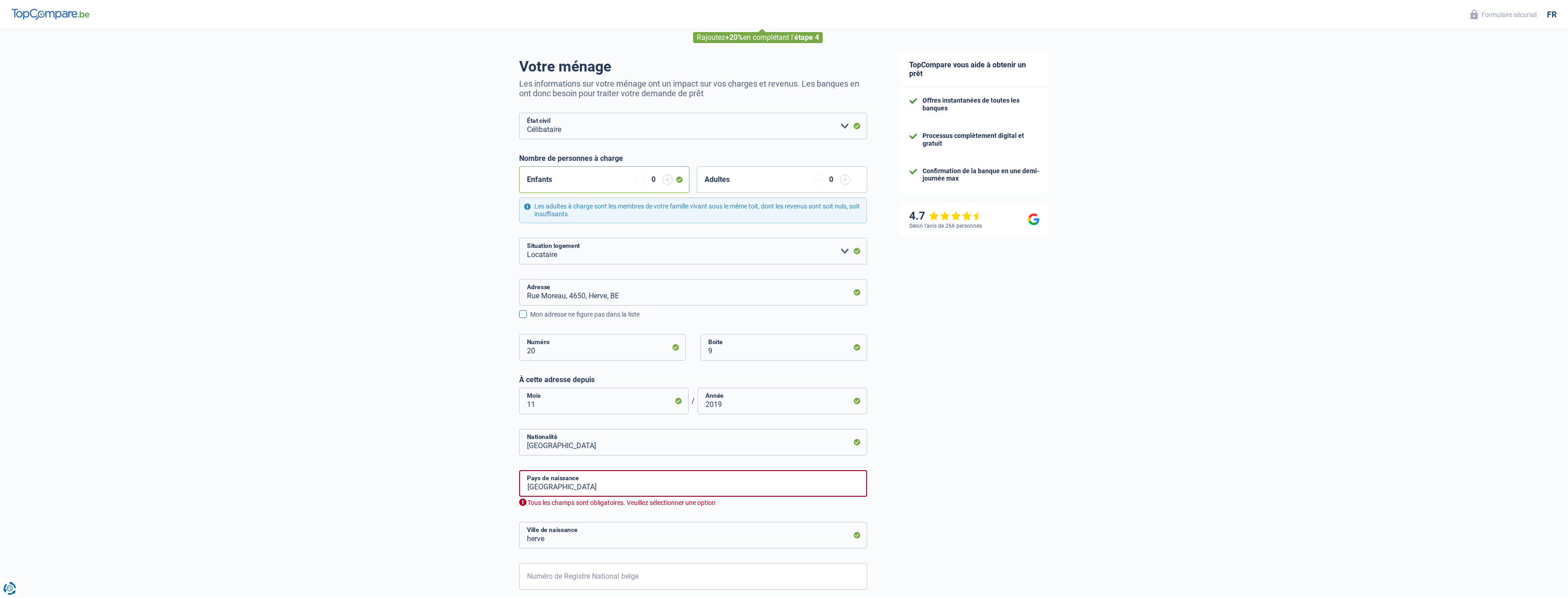
scroll to position [41, 0]
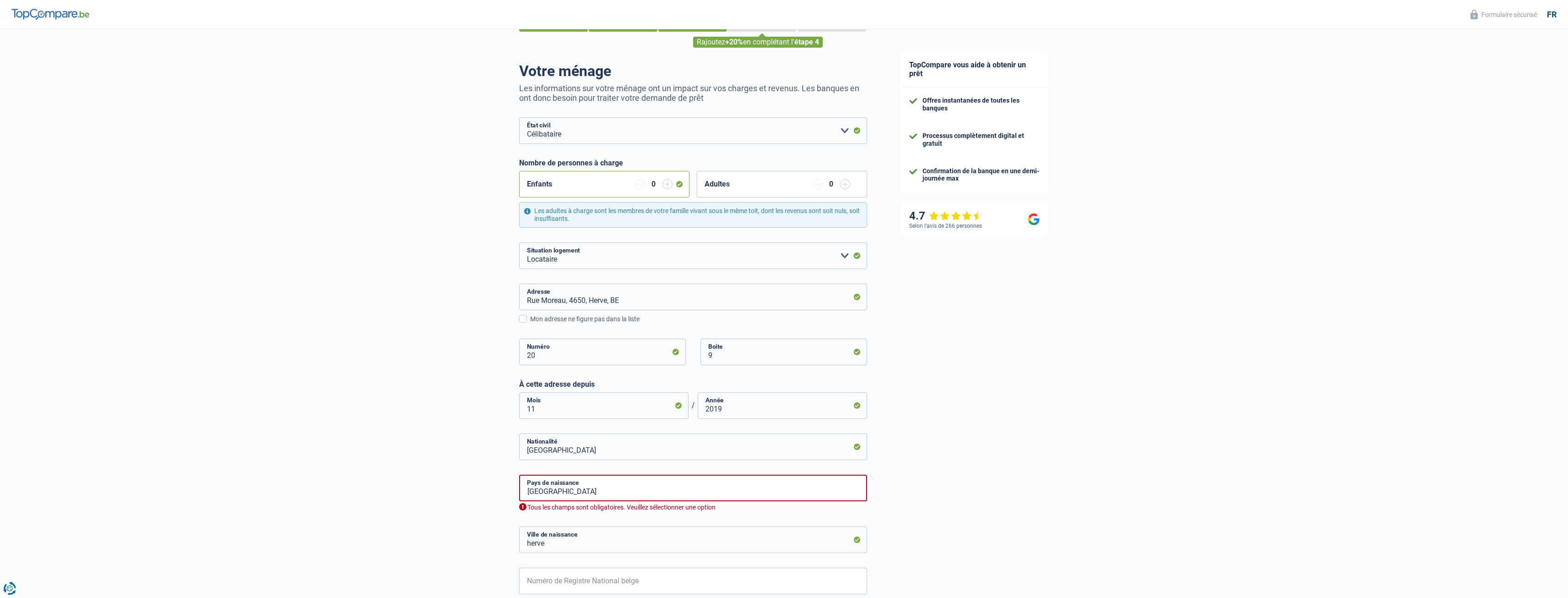
click at [641, 186] on input "button" at bounding box center [640, 184] width 10 height 10
click at [846, 186] on input "button" at bounding box center [845, 184] width 10 height 10
click at [817, 186] on input "button" at bounding box center [817, 184] width 10 height 10
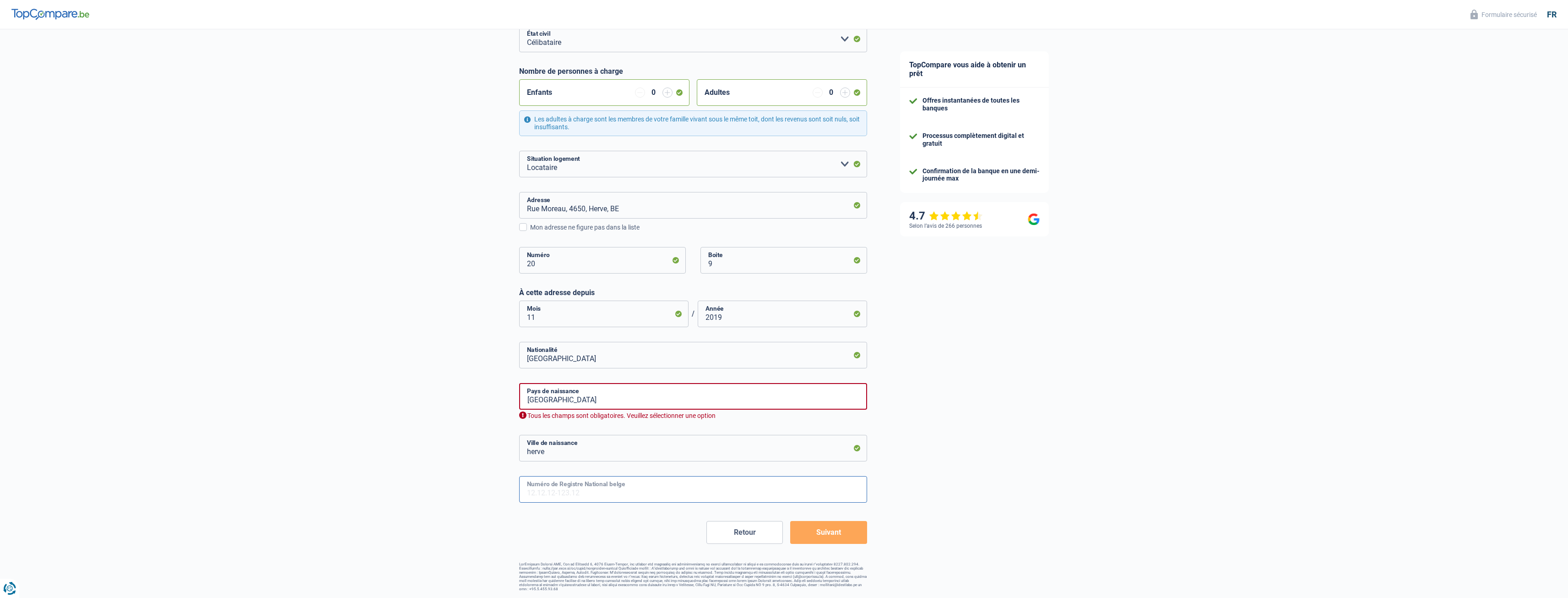
click at [649, 493] on input "Numéro de Registre National belge" at bounding box center [693, 489] width 348 height 27
type input "84.04.05-173.14"
click at [838, 531] on button "Suivant" at bounding box center [828, 532] width 77 height 23
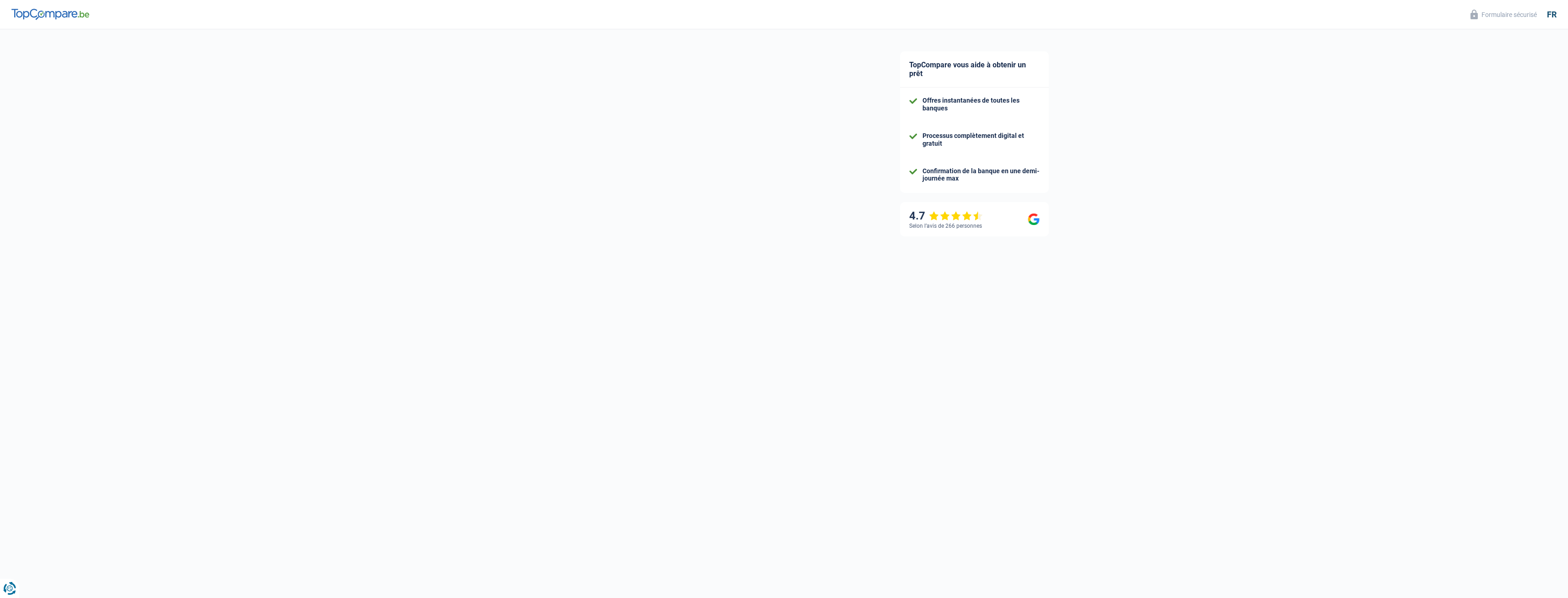
select select "netSalary"
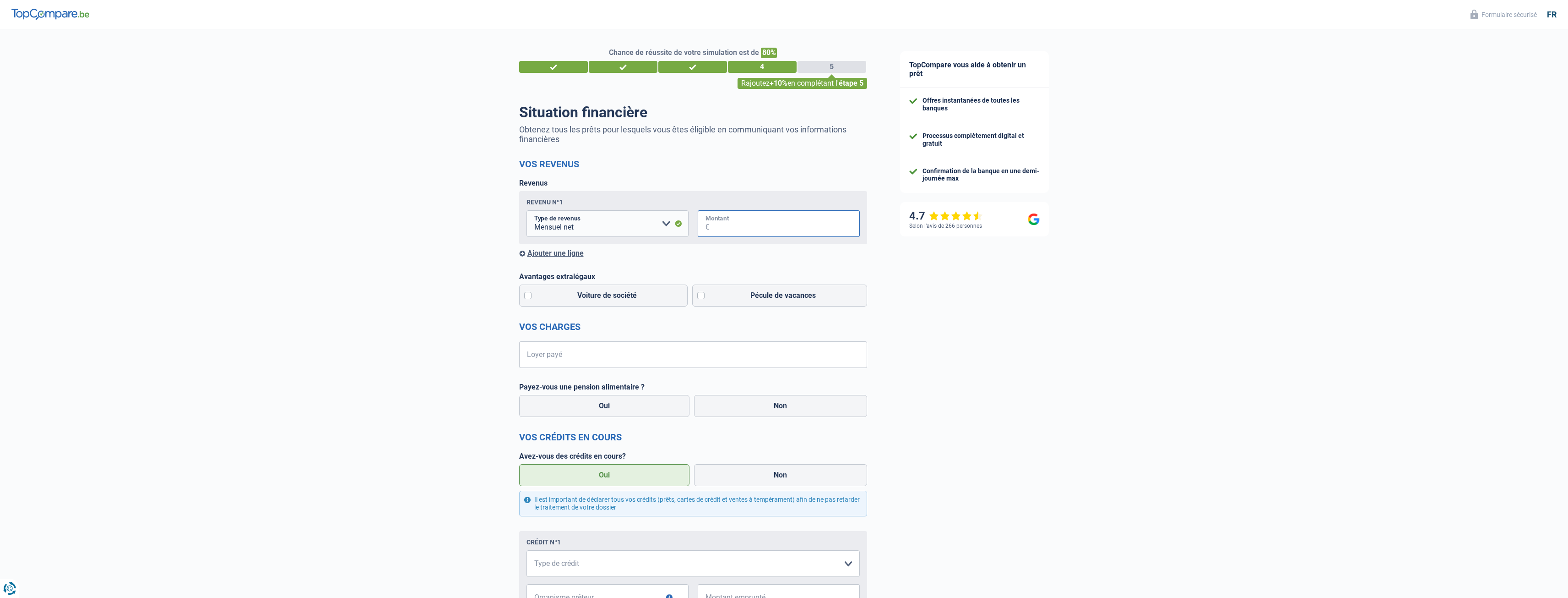
click at [768, 228] on input "Montant" at bounding box center [784, 223] width 150 height 27
type input "3.300"
click at [716, 297] on label "Pécule de vacances" at bounding box center [779, 295] width 175 height 22
click at [716, 297] on input "Pécule de vacances" at bounding box center [779, 295] width 175 height 22
checkbox input "true"
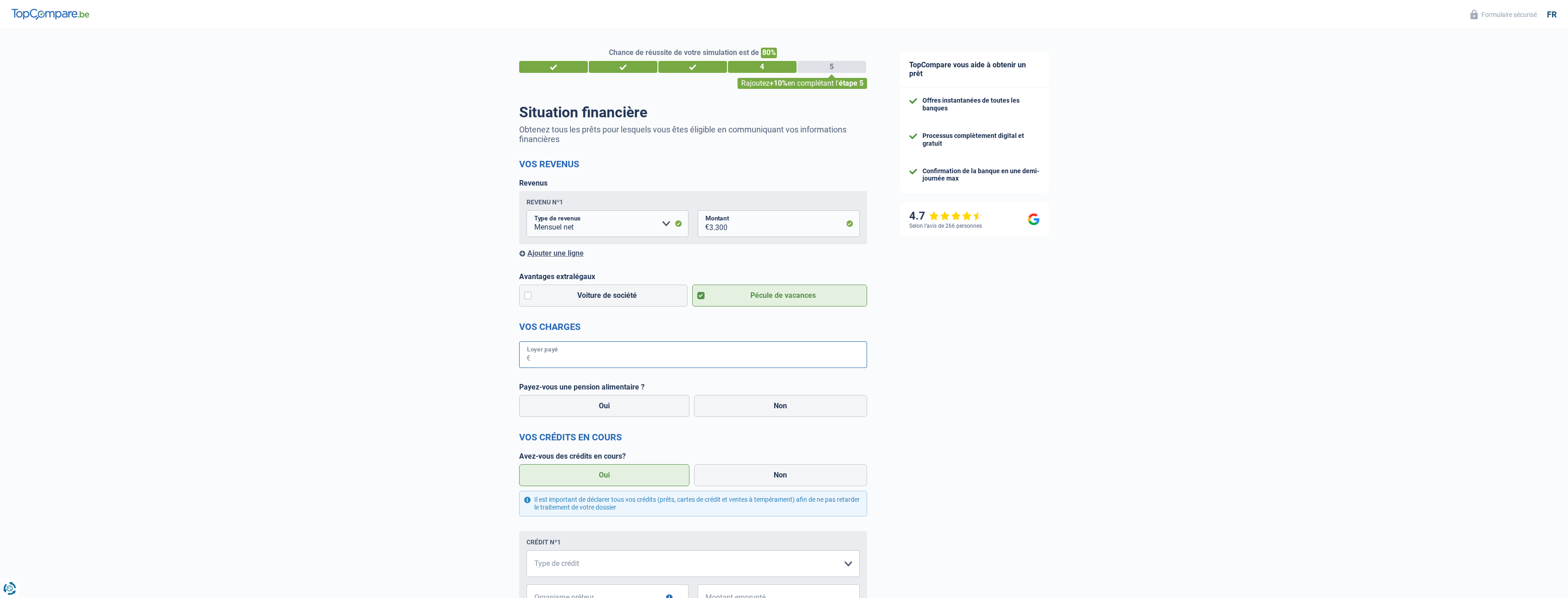
click at [573, 357] on input "Loyer payé" at bounding box center [699, 354] width 337 height 27
type input "880"
click at [793, 407] on label "Non" at bounding box center [780, 406] width 173 height 22
click at [793, 407] on input "Non" at bounding box center [780, 406] width 173 height 22
radio input "true"
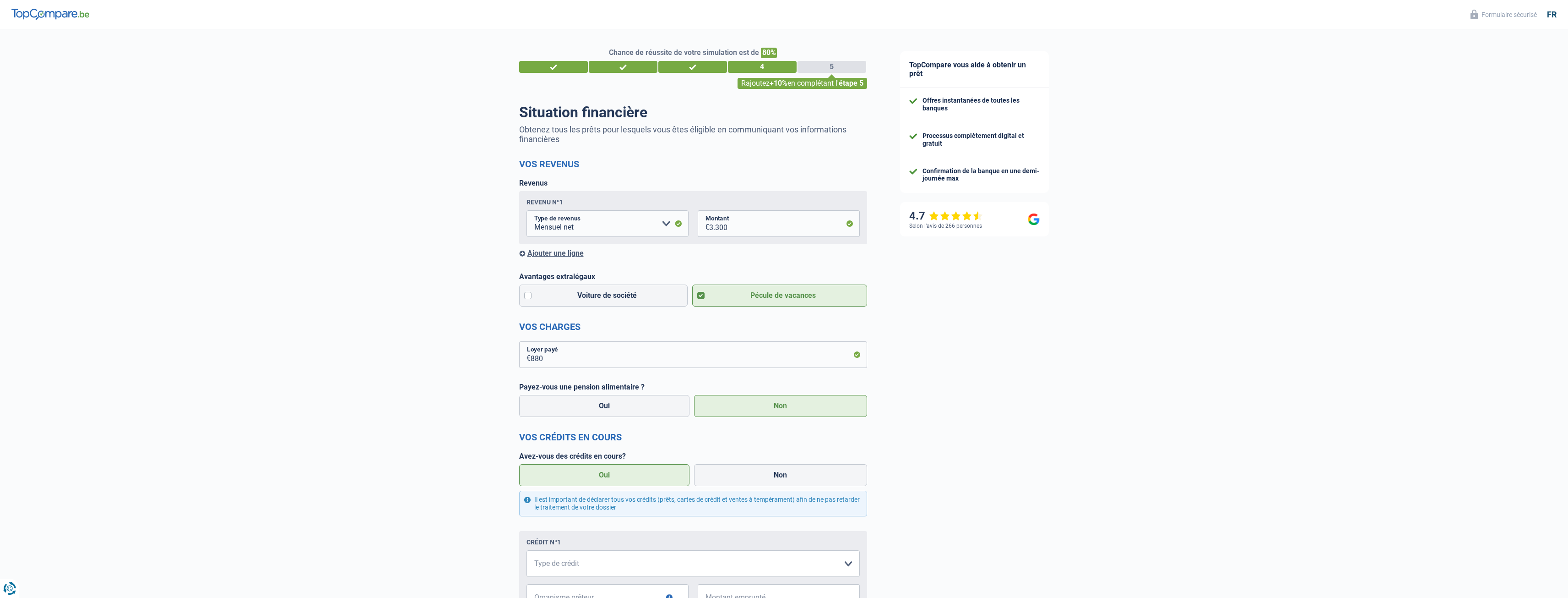
click at [587, 476] on label "Oui" at bounding box center [604, 475] width 171 height 22
click at [587, 476] on input "Oui" at bounding box center [604, 475] width 171 height 22
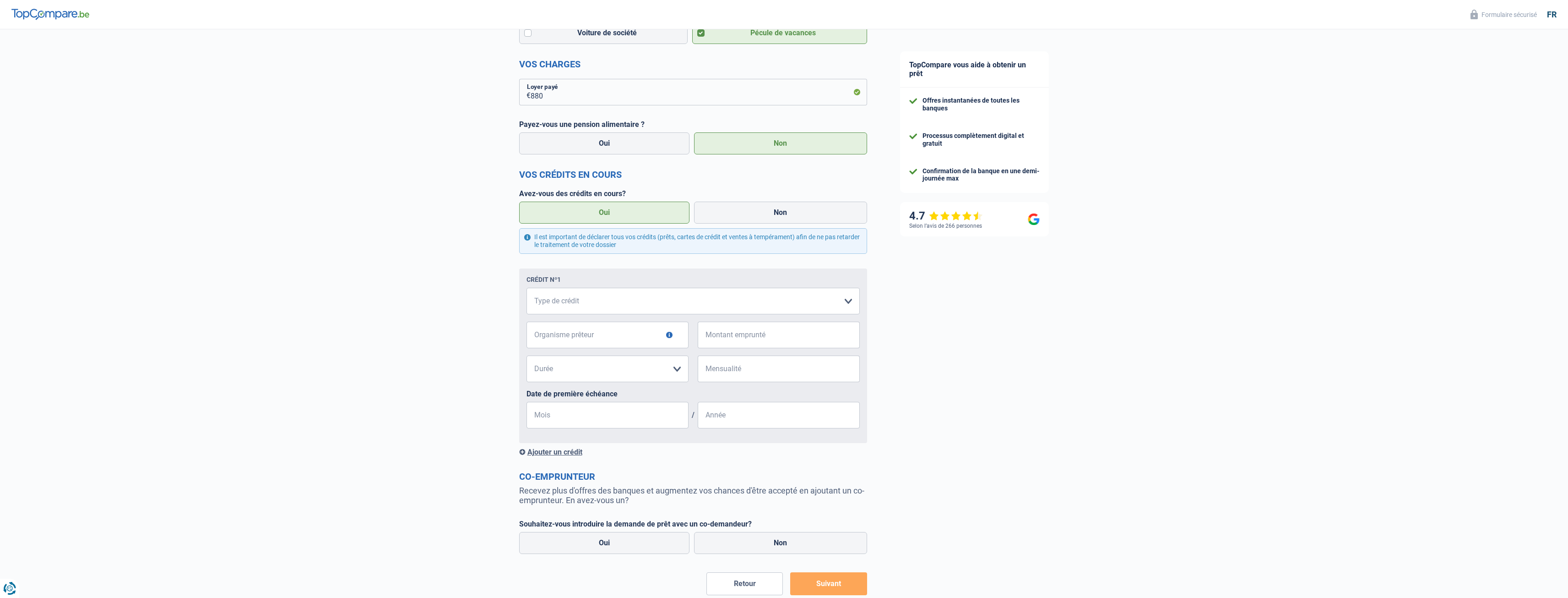
scroll to position [315, 0]
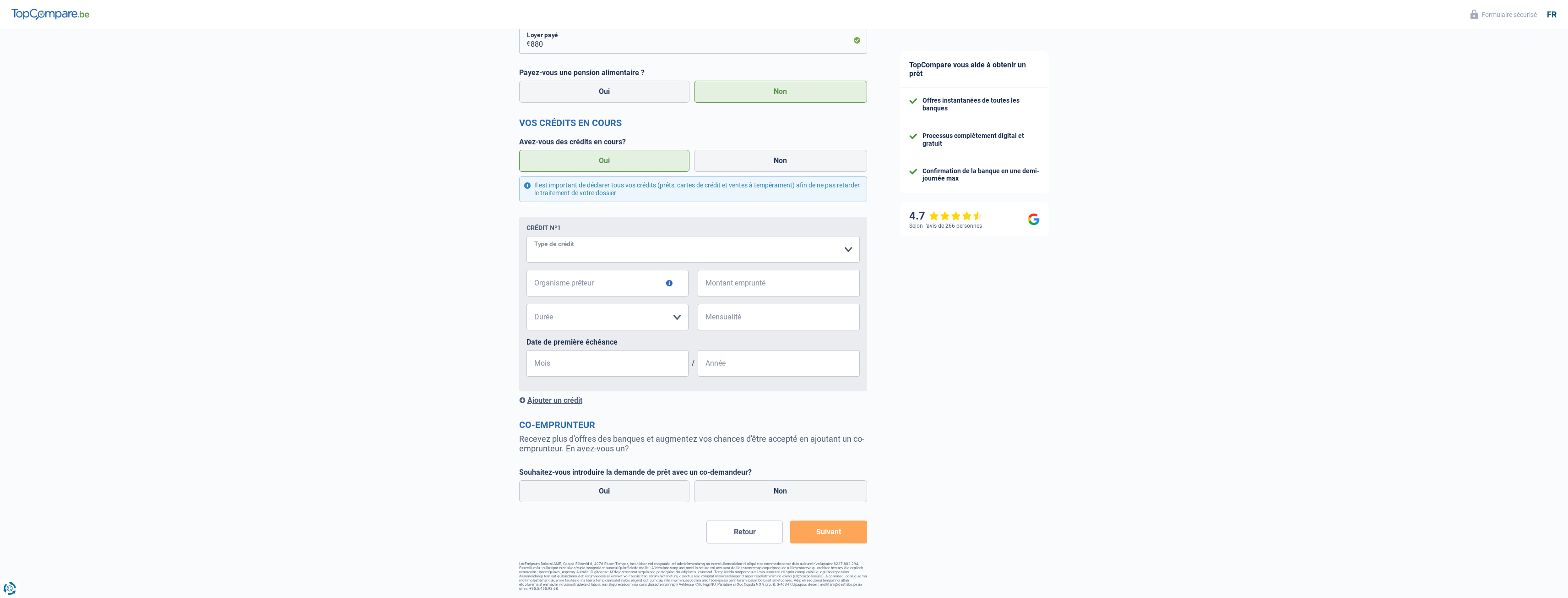
click at [618, 251] on select "Carte ou ouverture de crédit Prêt hypothécaire Vente à tempérament Prêt à tempé…" at bounding box center [693, 249] width 334 height 27
select select "mortgage"
click at [527, 236] on select "Carte ou ouverture de crédit Prêt hypothécaire Vente à tempérament Prêt à tempé…" at bounding box center [693, 249] width 334 height 27
click at [625, 281] on input "Organisme prêteur" at bounding box center [607, 283] width 162 height 27
type input "record"
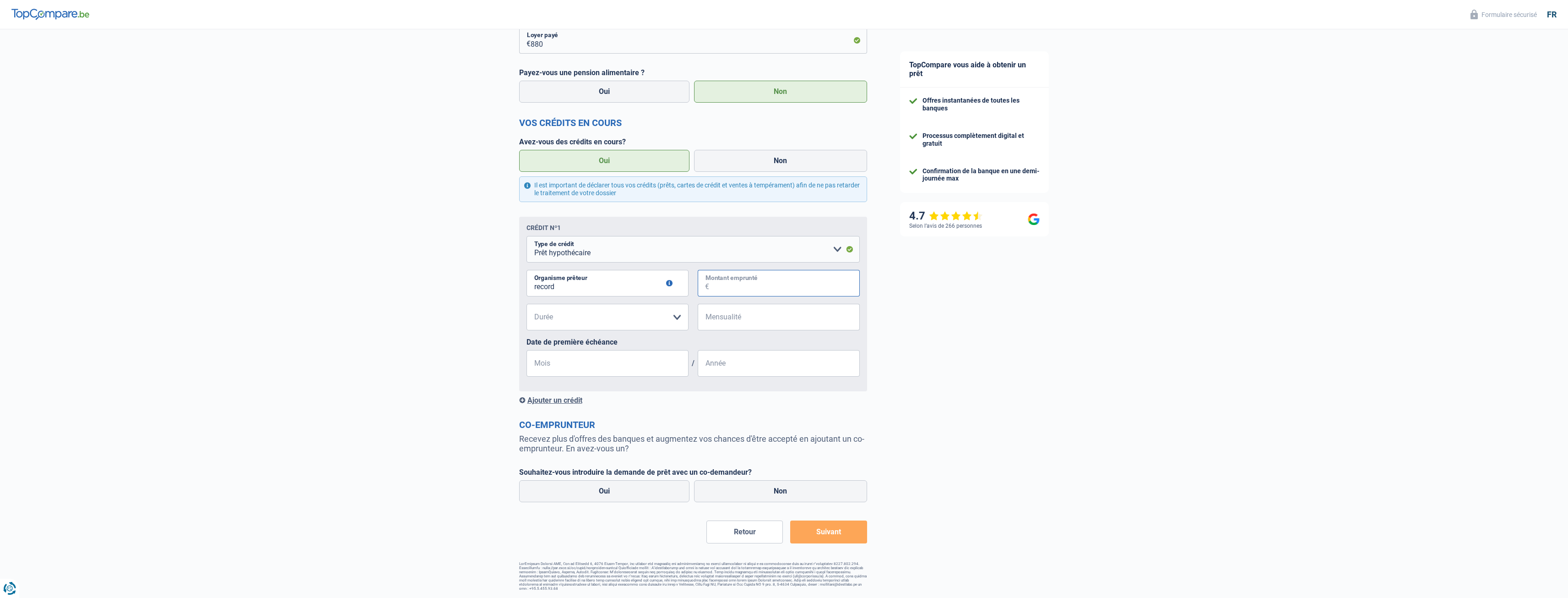
click at [727, 286] on input "Montant emprunté" at bounding box center [784, 283] width 150 height 27
type input "29.000"
click at [681, 315] on select "120 mois 180 mois 240 mois 300 mois 360 mois 420 mois Veuillez sélectionner une…" at bounding box center [607, 317] width 162 height 27
click at [614, 319] on select "120 mois 180 mois 240 mois 300 mois 360 mois 420 mois Veuillez sélectionner une…" at bounding box center [607, 317] width 162 height 27
click at [834, 250] on select "Carte ou ouverture de crédit Prêt hypothécaire Vente à tempérament Prêt à tempé…" at bounding box center [693, 249] width 334 height 27
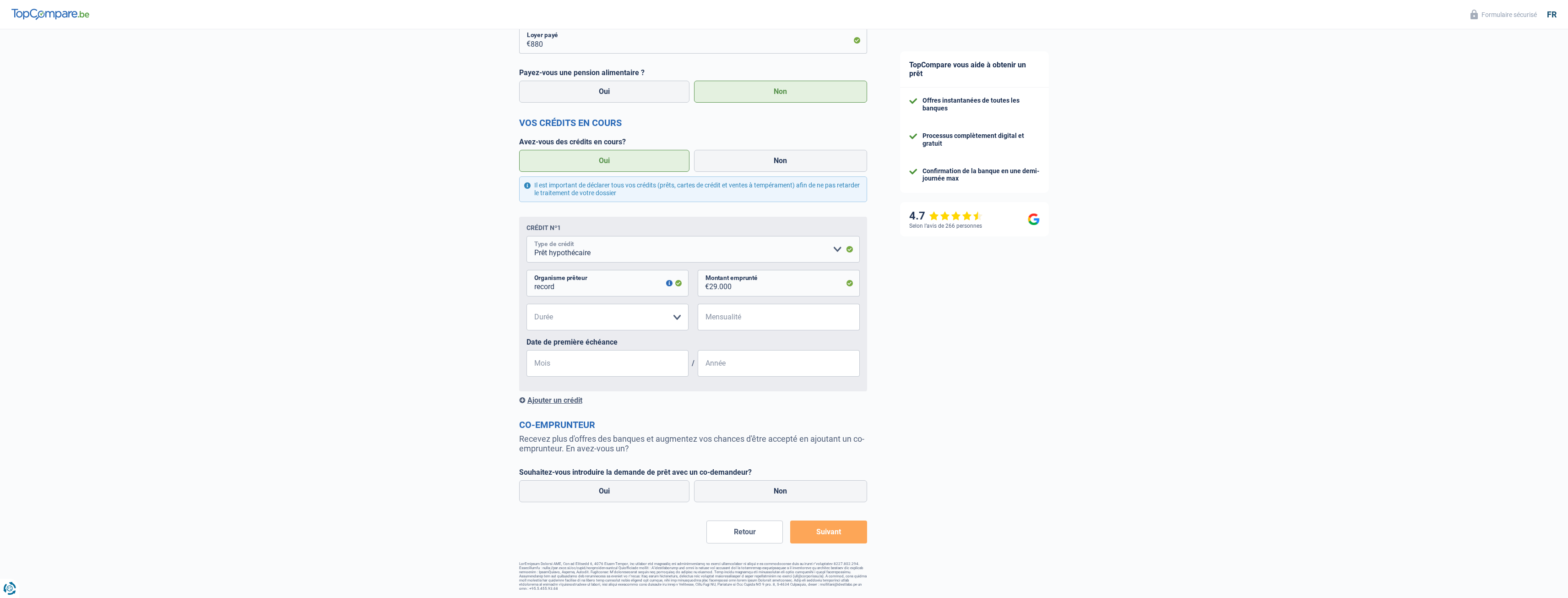
select select "personalLoan"
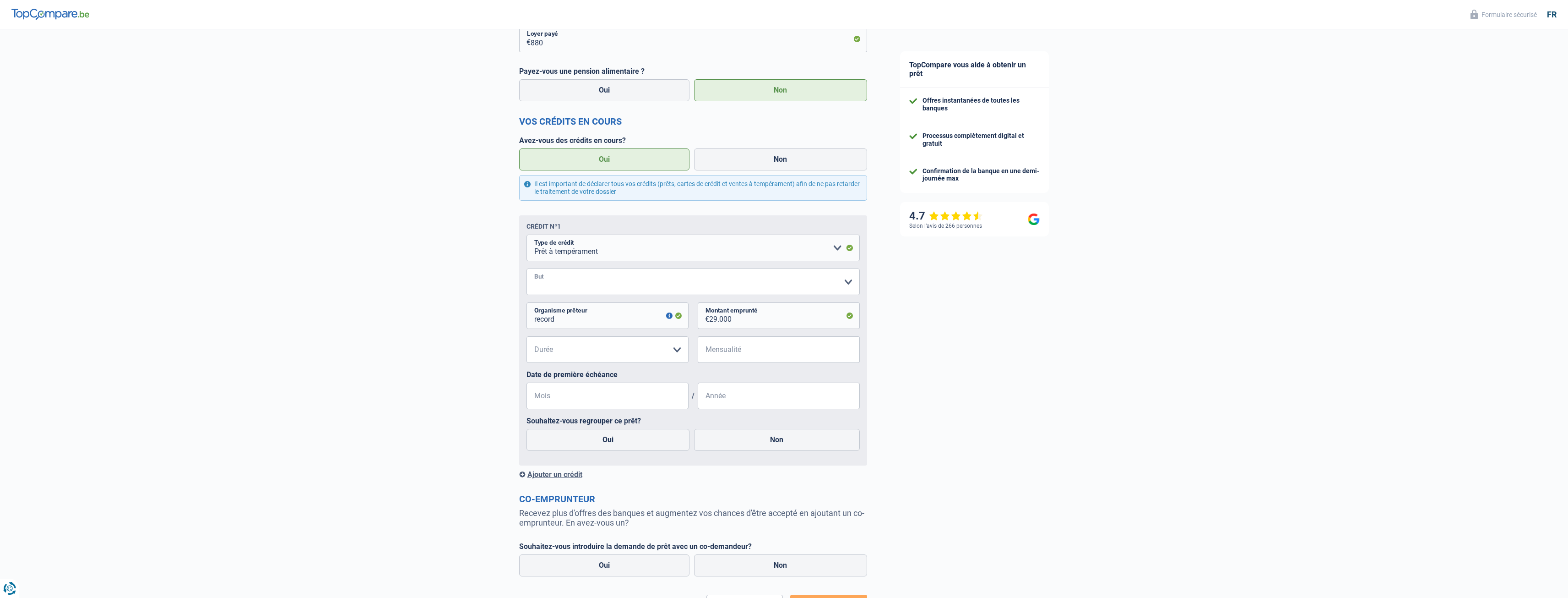
click at [648, 284] on select "Confort maison: meubles, textile, peinture, électroménager, outillage non-profe…" at bounding box center [693, 282] width 334 height 27
click at [839, 248] on select "Carte ou ouverture de crédit Prêt hypothécaire Vente à tempérament Prêt à tempé…" at bounding box center [693, 248] width 334 height 27
click at [527, 236] on select "Carte ou ouverture de crédit Prêt hypothécaire Vente à tempérament Prêt à tempé…" at bounding box center [693, 248] width 334 height 27
click at [747, 286] on select "Confort maison: meubles, textile, peinture, électroménager, outillage non-profe…" at bounding box center [693, 282] width 334 height 27
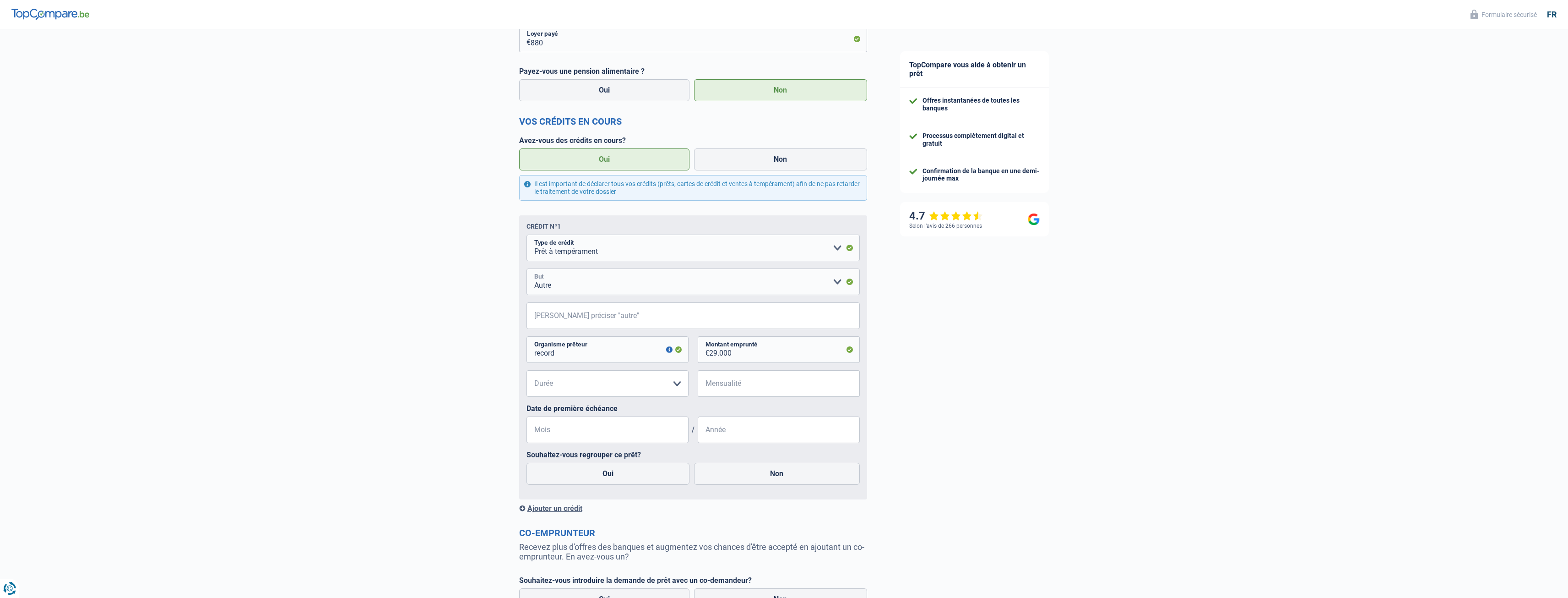
click at [838, 282] on select "Confort maison: meubles, textile, peinture, électroménager, outillage non-profe…" at bounding box center [693, 282] width 334 height 27
select select "loanRepayment"
click at [527, 270] on select "Confort maison: meubles, textile, peinture, électroménager, outillage non-profe…" at bounding box center [693, 282] width 334 height 27
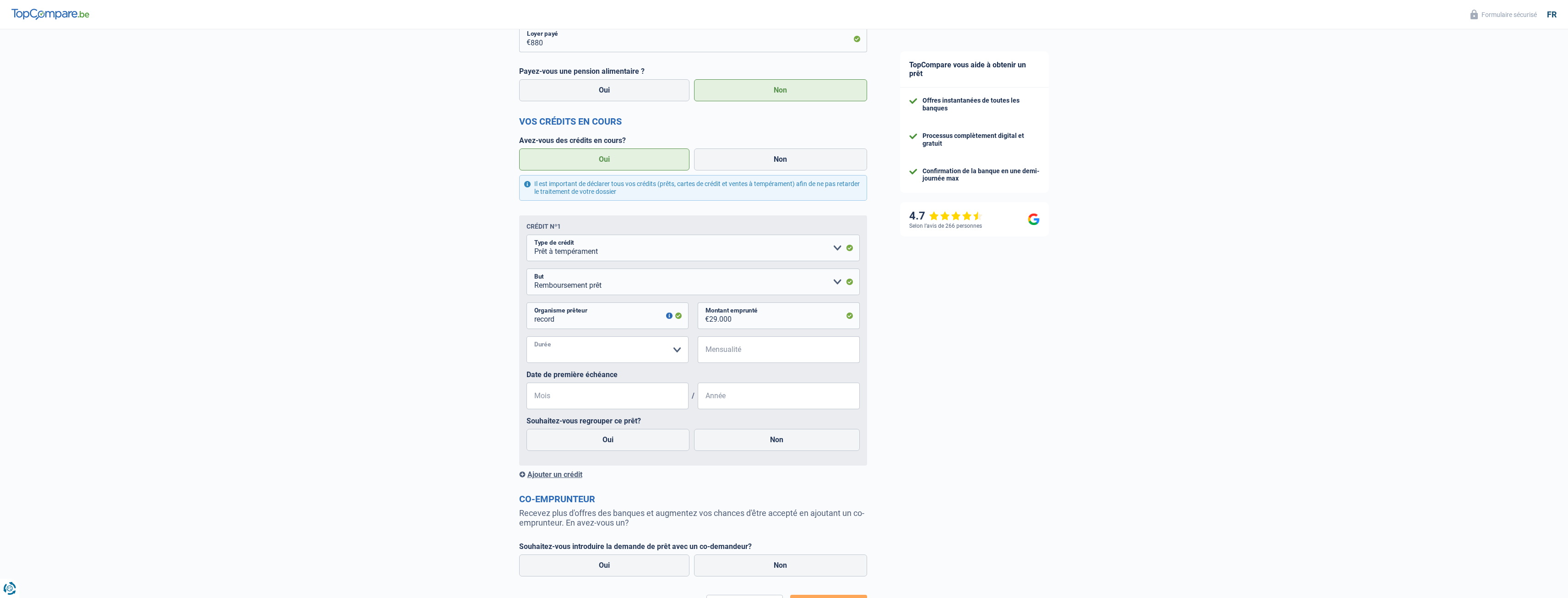
click at [675, 353] on select "12 mois 18 mois 24 mois 30 mois 36 mois 42 mois 48 mois 60 mois 72 mois 84 mois…" at bounding box center [607, 350] width 162 height 27
select select "96"
click at [527, 337] on select "12 mois 18 mois 24 mois 30 mois 36 mois 42 mois 48 mois 60 mois 72 mois 84 mois…" at bounding box center [607, 350] width 162 height 27
click at [767, 348] on input "Mensualité" at bounding box center [784, 350] width 150 height 27
click at [771, 317] on input "29.000" at bounding box center [784, 315] width 150 height 27
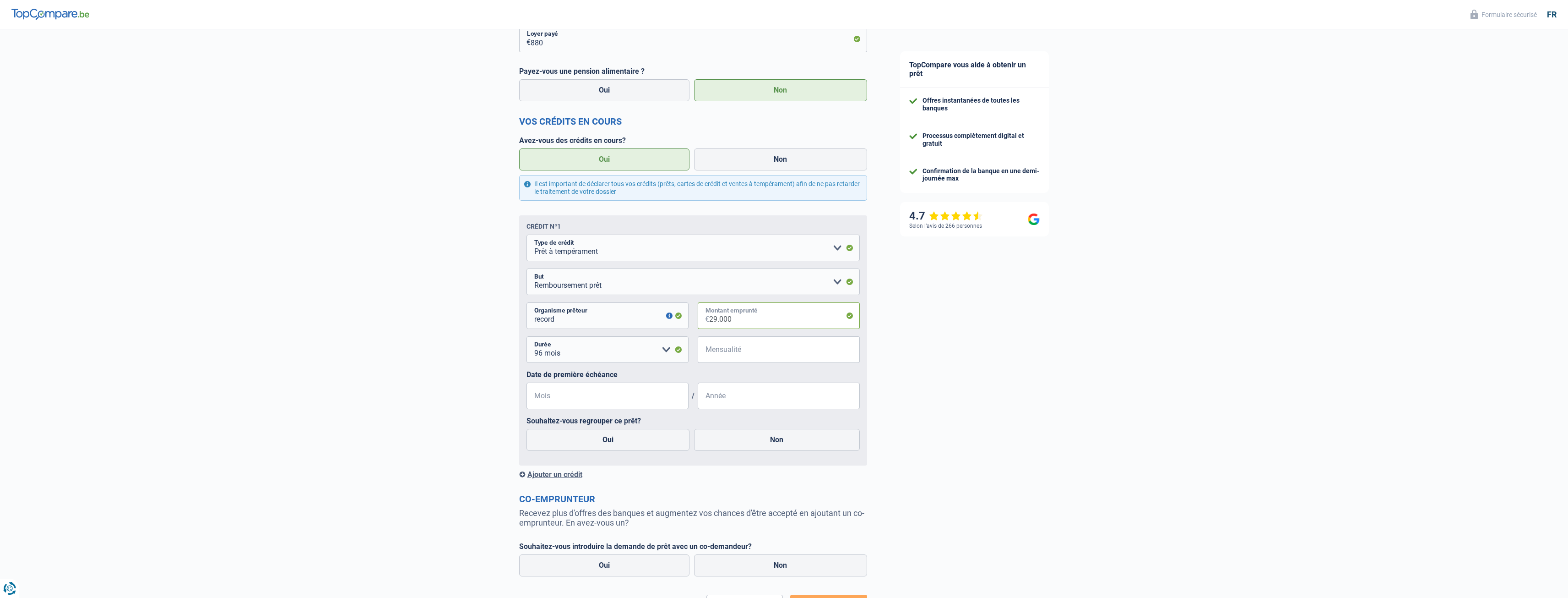
type input "2.900"
select select
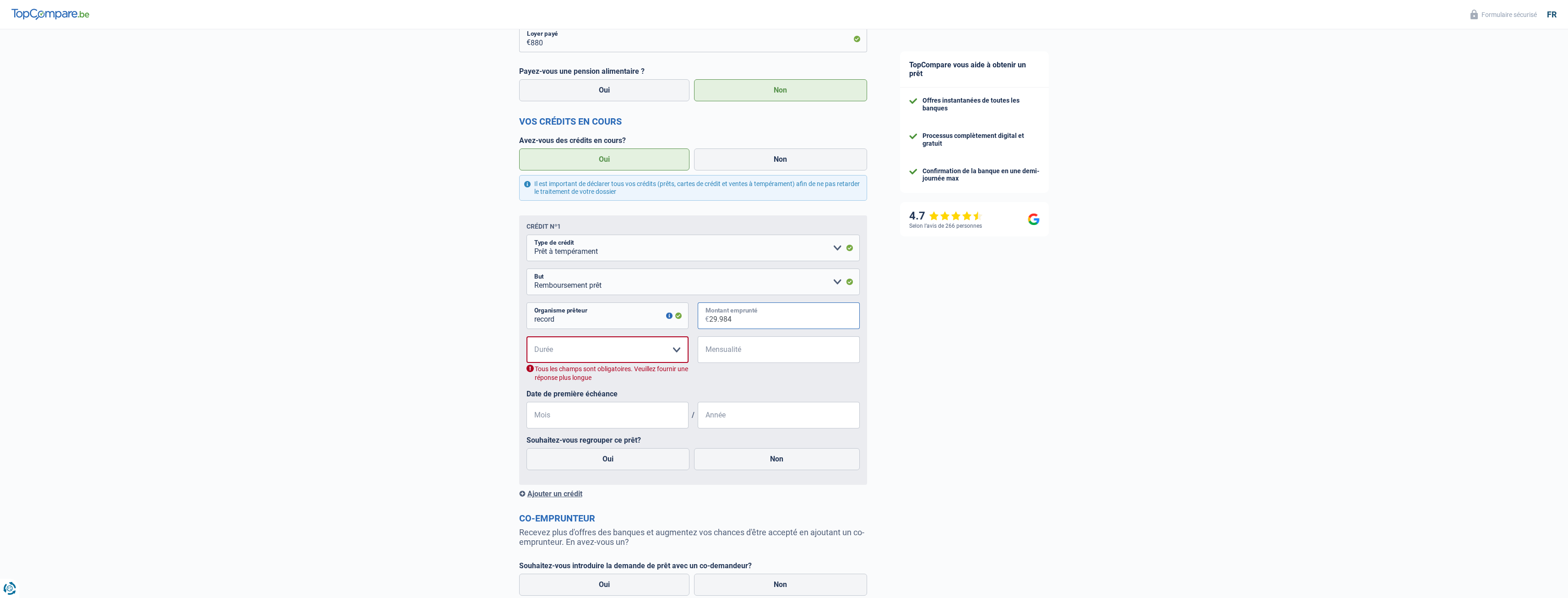
type input "29.984"
click at [670, 346] on select "12 mois 18 mois 24 mois 30 mois 36 mois 42 mois 48 mois 60 mois 72 mois 84 mois…" at bounding box center [607, 350] width 162 height 27
select select "96"
click at [527, 337] on select "12 mois 18 mois 24 mois 30 mois 36 mois 42 mois 48 mois 60 mois 72 mois 84 mois…" at bounding box center [607, 350] width 162 height 27
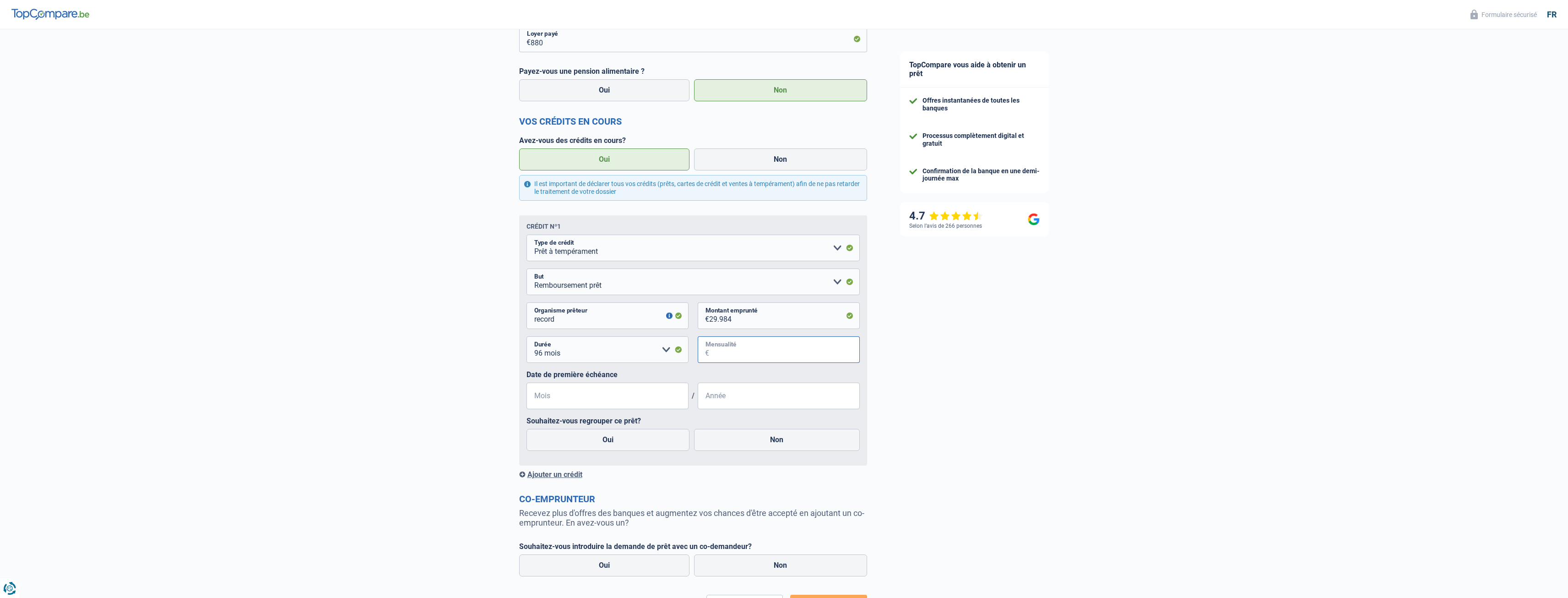
click at [799, 348] on input "Mensualité" at bounding box center [784, 350] width 150 height 27
type input "415"
click at [660, 395] on input "Mois" at bounding box center [607, 396] width 162 height 27
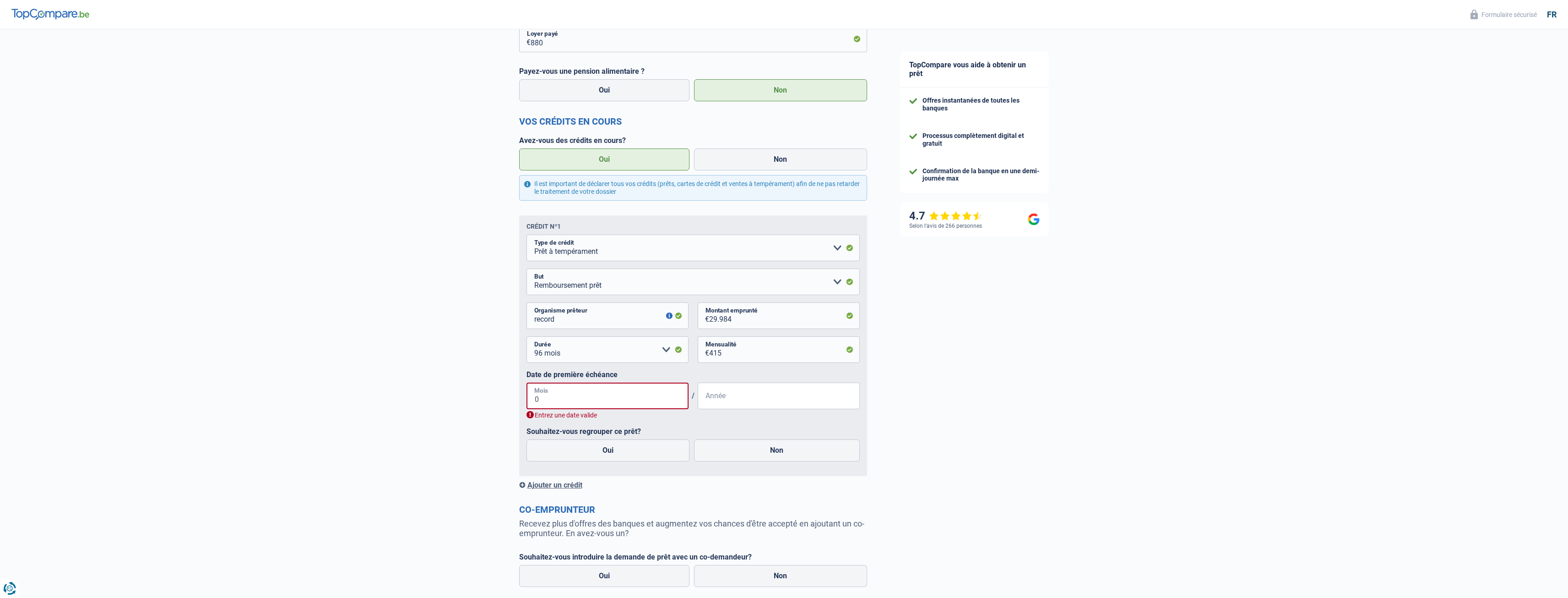
type input "09"
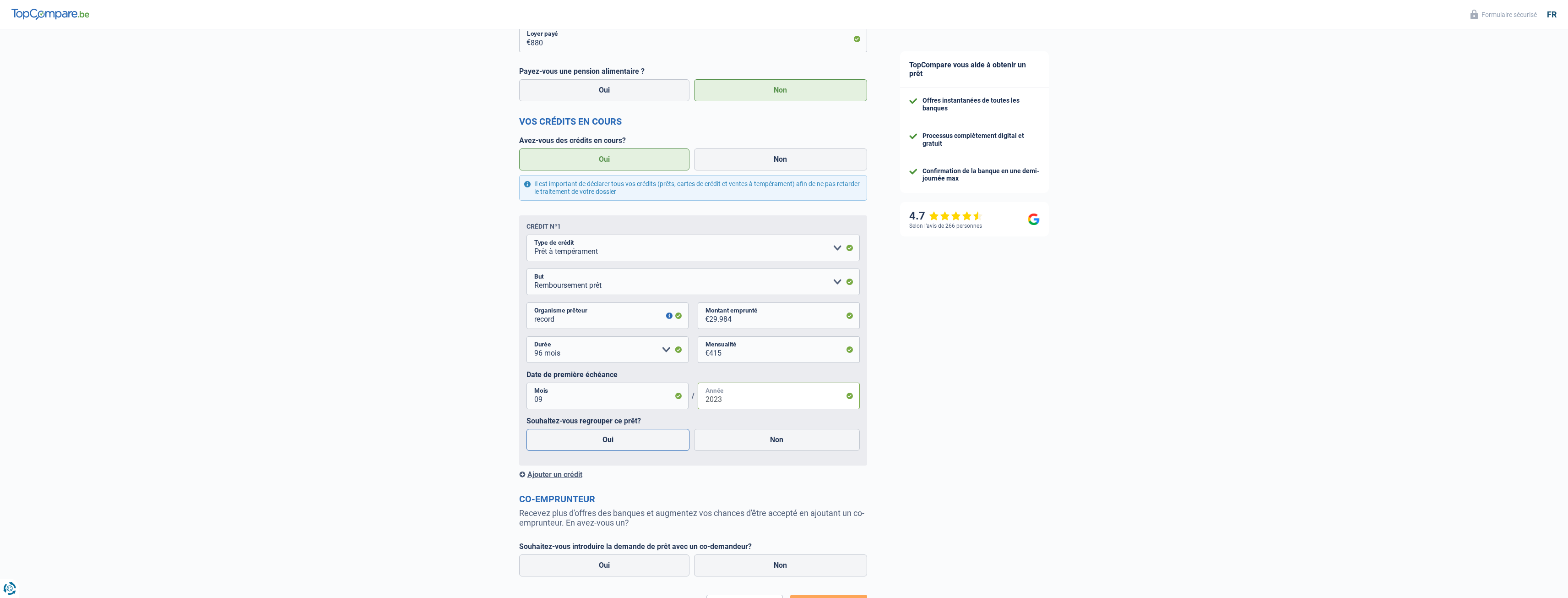
type input "2023"
click at [616, 436] on label "Oui" at bounding box center [608, 440] width 164 height 22
click at [616, 436] on input "Oui" at bounding box center [608, 440] width 164 height 22
radio input "true"
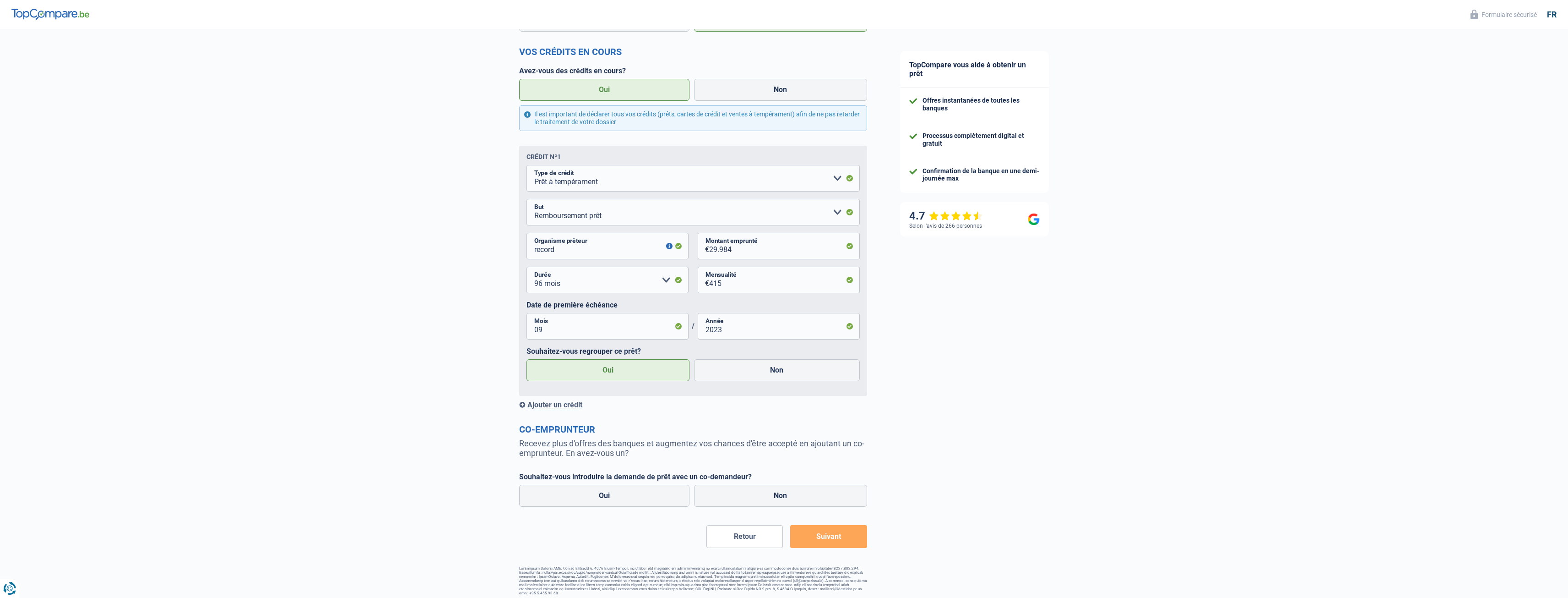
scroll to position [391, 0]
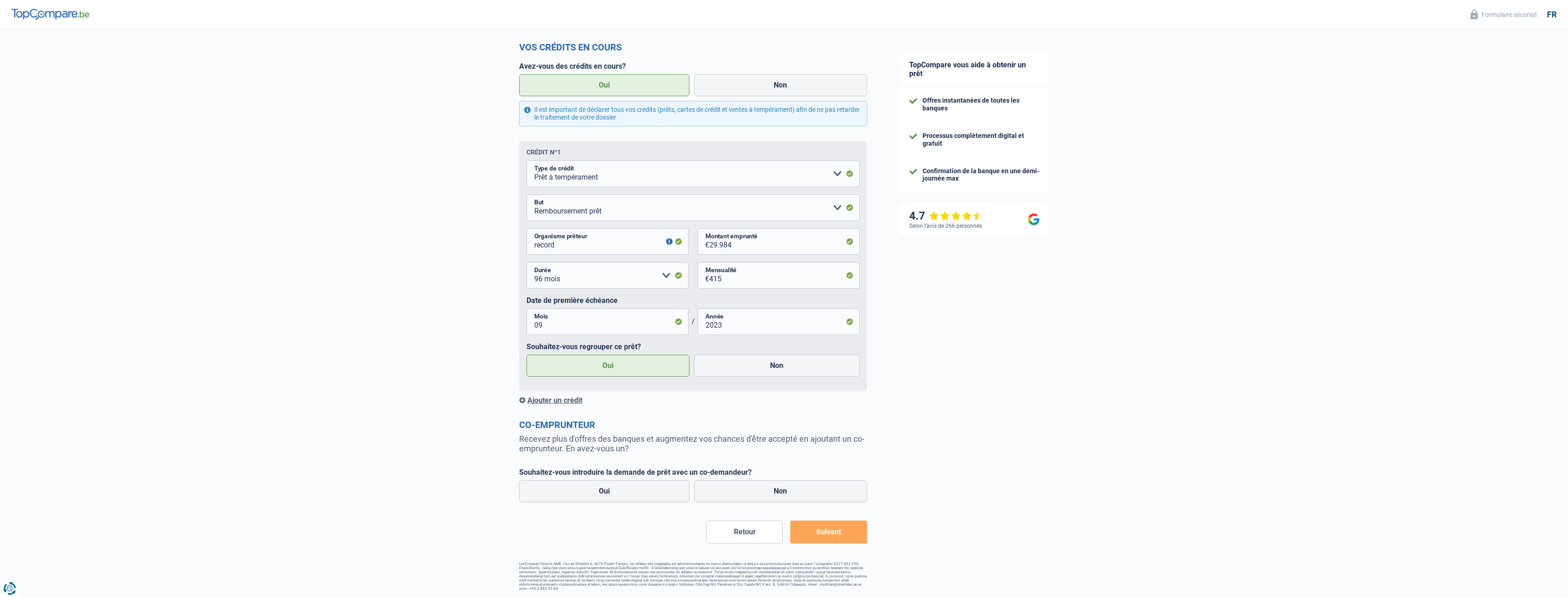
click at [569, 398] on div "Ajouter un crédit" at bounding box center [693, 400] width 348 height 9
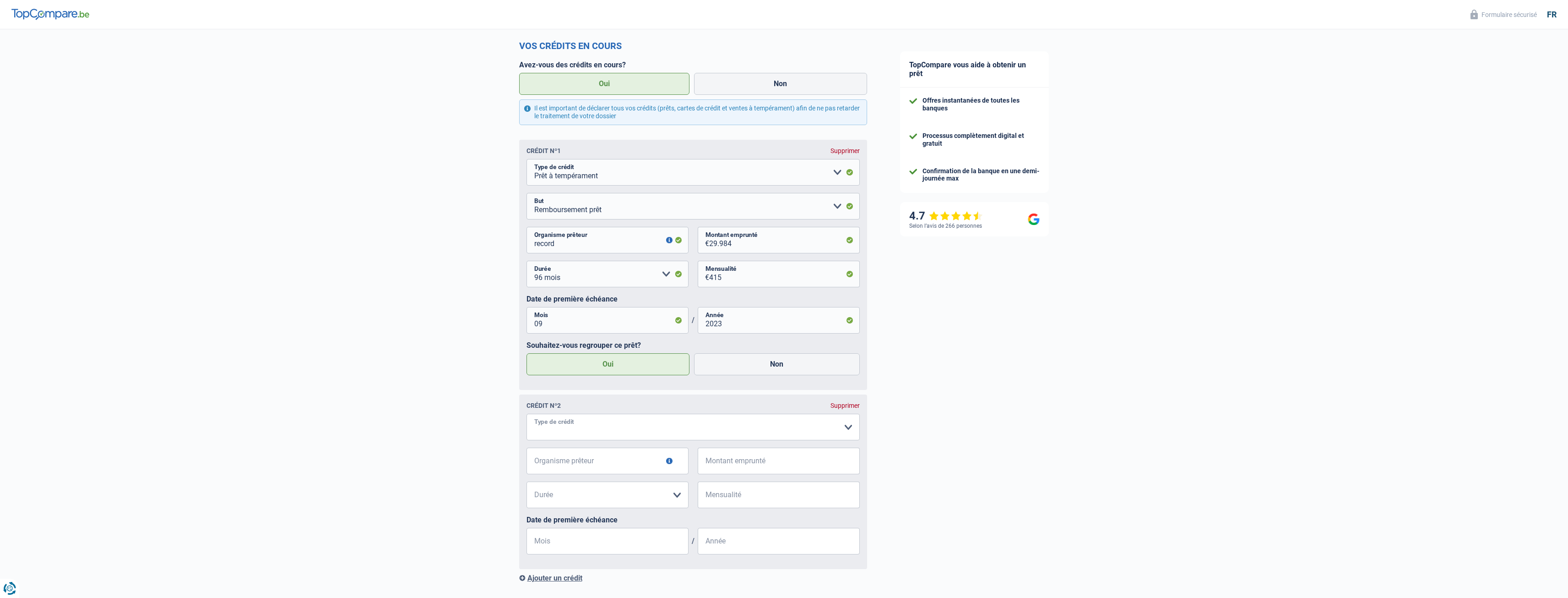
click at [773, 429] on select "Carte ou ouverture de crédit Prêt hypothécaire Vente à tempérament Prêt à tempé…" at bounding box center [693, 427] width 334 height 27
select select "cardOrCredit"
click at [637, 466] on input "Organisme prêteur" at bounding box center [607, 461] width 162 height 27
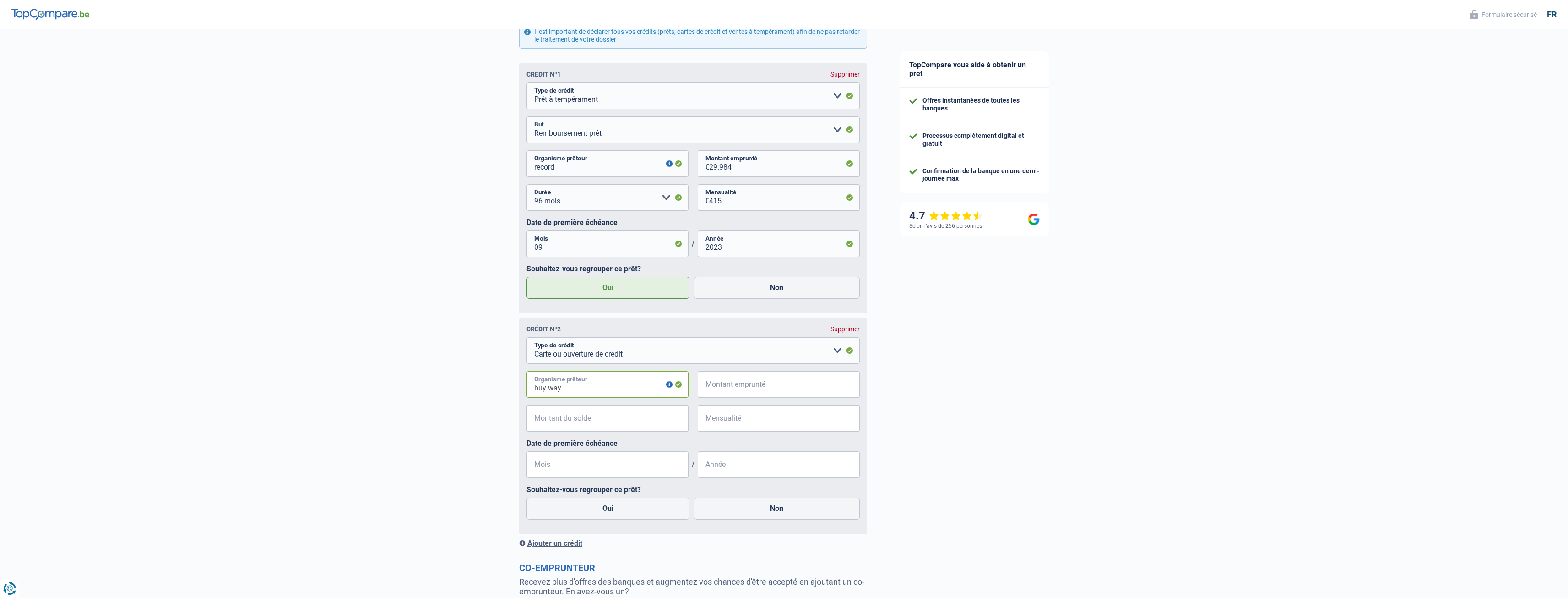
scroll to position [483, 0]
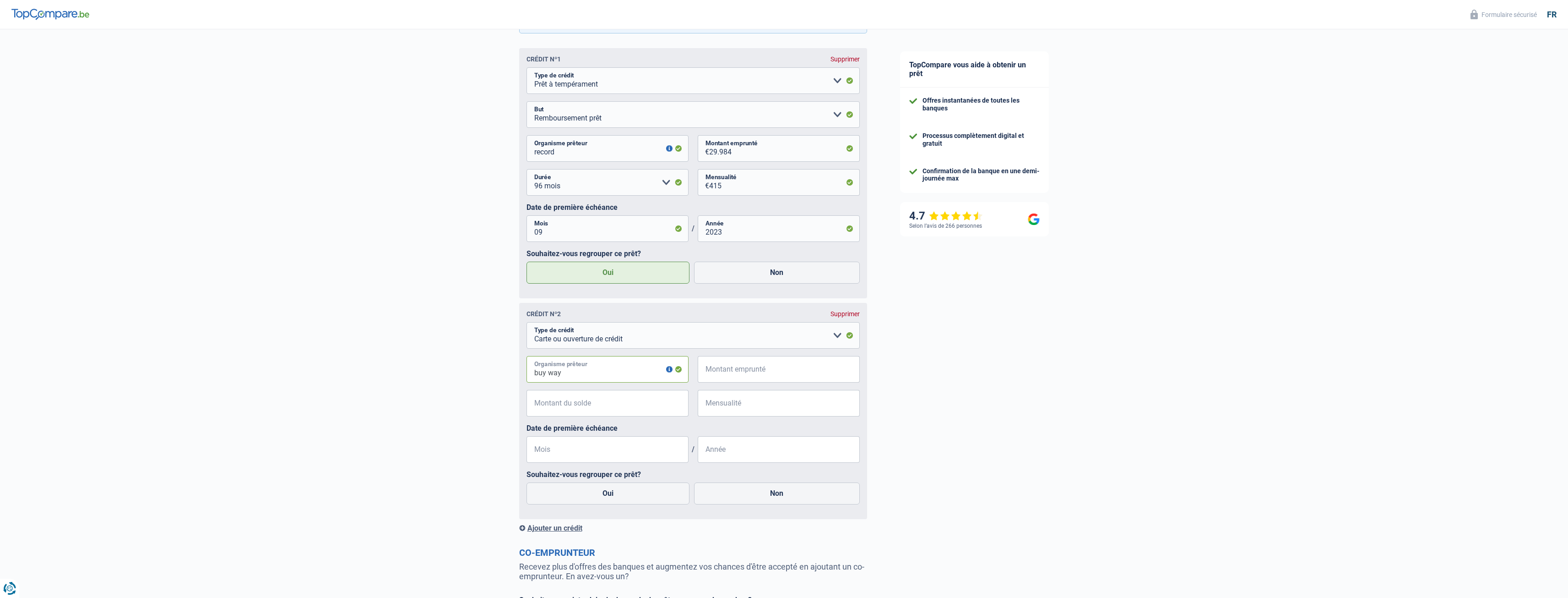
type input "buy way"
click at [761, 375] on input "Montant emprunté" at bounding box center [784, 369] width 150 height 27
type input "2.500"
click at [642, 415] on input "Montant du solde" at bounding box center [613, 403] width 150 height 27
type input "1.500"
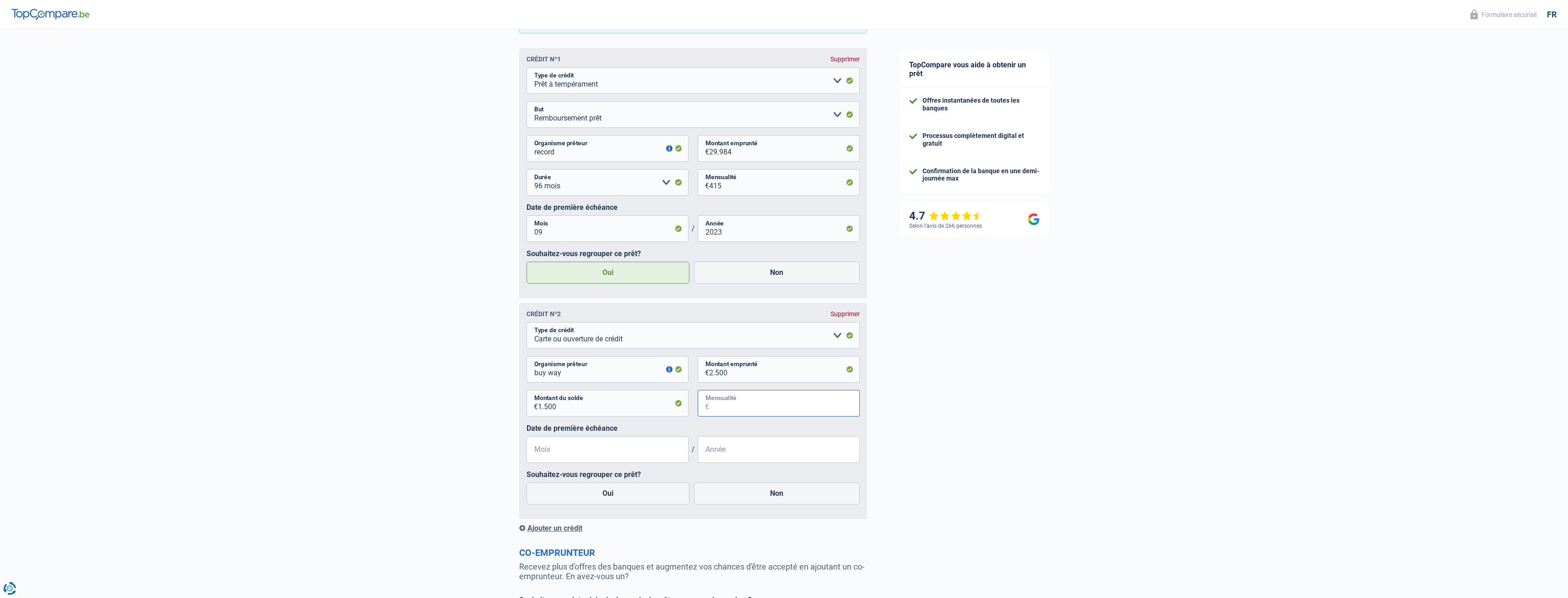
click at [785, 404] on input "Mensualité" at bounding box center [784, 403] width 150 height 27
type input "161"
click at [618, 456] on input "Mois" at bounding box center [607, 449] width 162 height 27
click at [622, 498] on label "Oui" at bounding box center [608, 493] width 164 height 22
click at [622, 498] on input "Oui" at bounding box center [608, 493] width 164 height 22
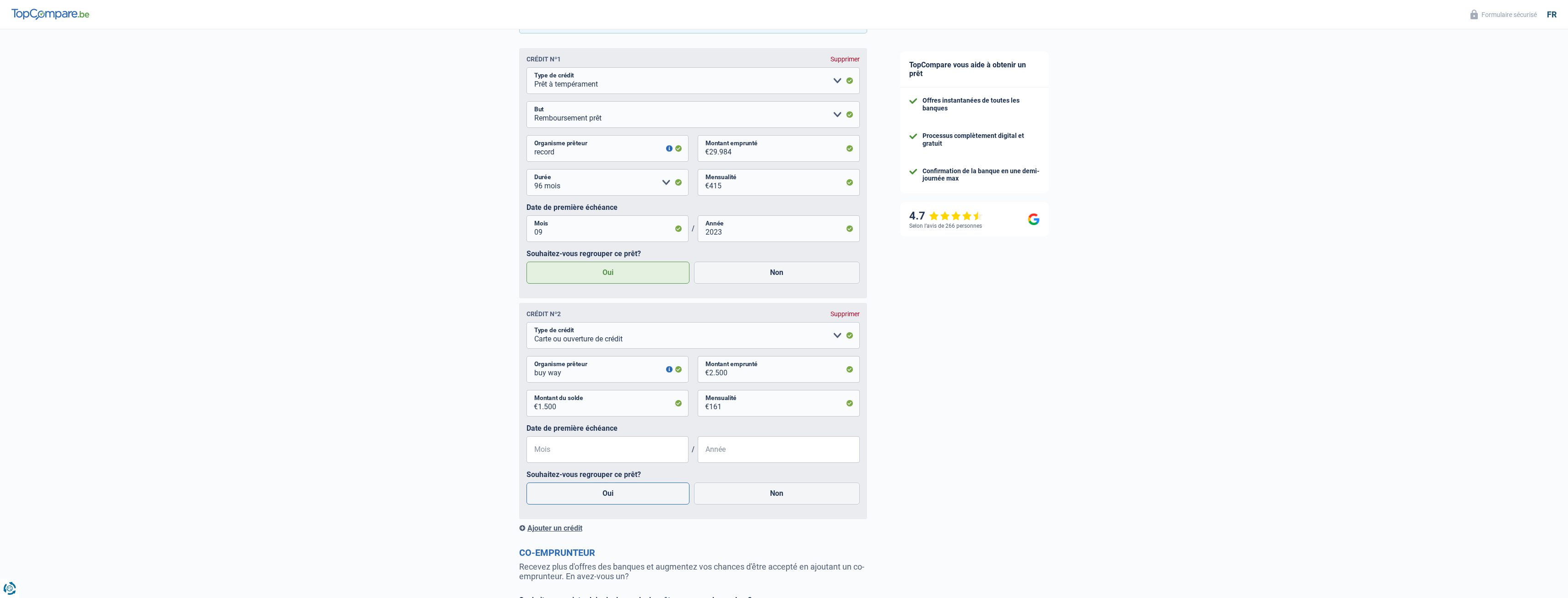
radio input "true"
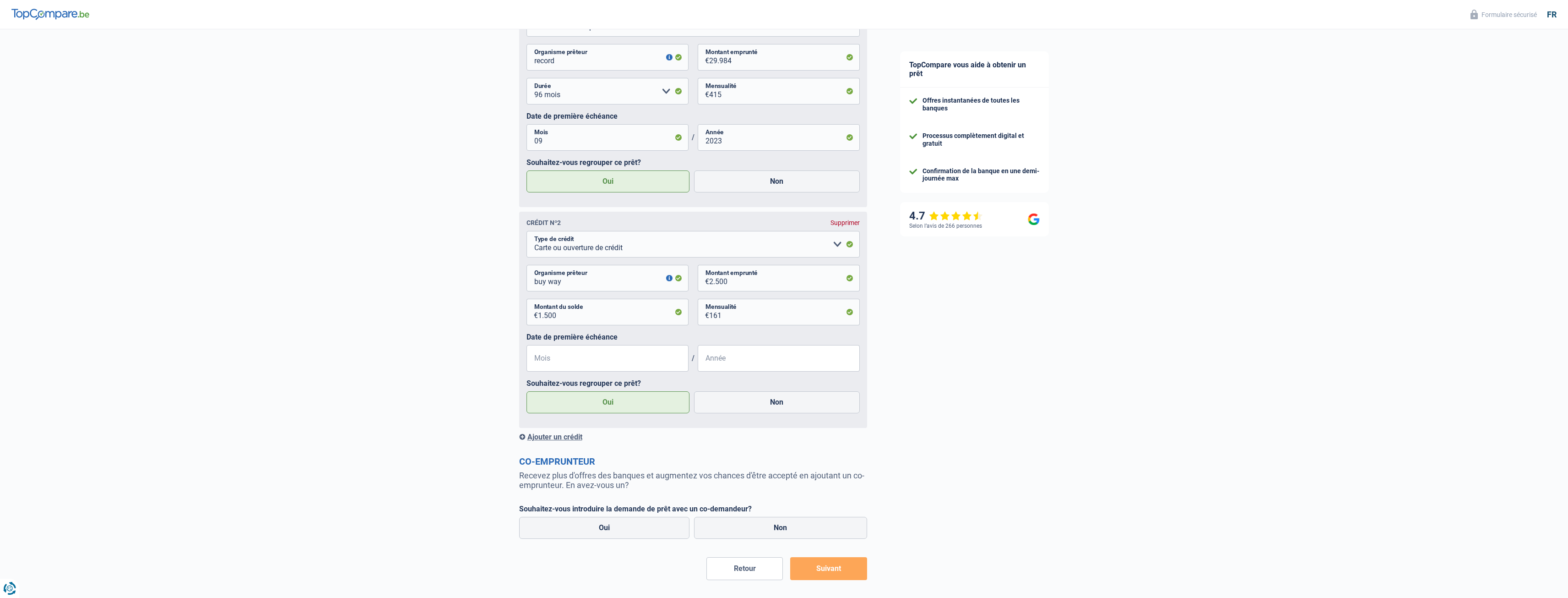
scroll to position [574, 0]
click at [558, 440] on div "Ajouter un crédit" at bounding box center [693, 436] width 348 height 9
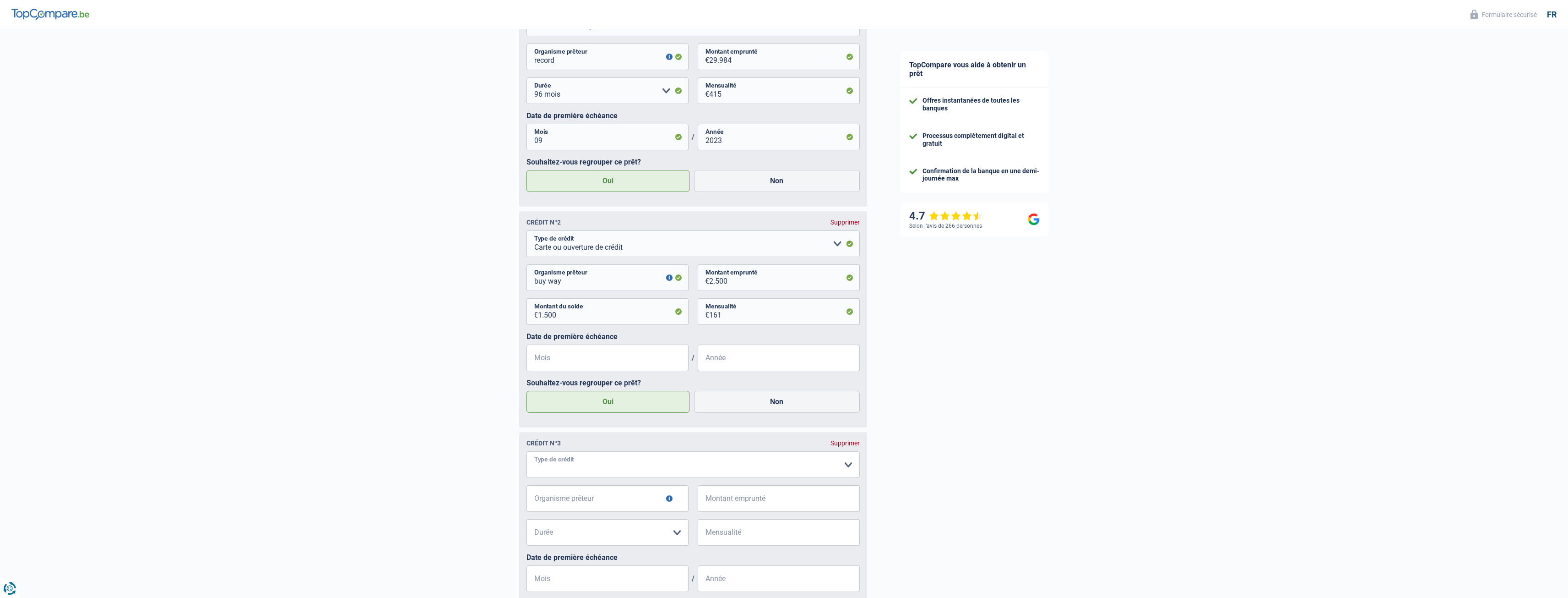
click at [611, 468] on select "Carte ou ouverture de crédit Prêt hypothécaire Vente à tempérament Prêt à tempé…" at bounding box center [693, 465] width 334 height 27
select select "personalLoan"
click at [818, 504] on select "Confort maison: meubles, textile, peinture, électroménager, outillage non-profe…" at bounding box center [693, 498] width 334 height 27
select select "hobbies"
click at [527, 487] on select "Confort maison: meubles, textile, peinture, électroménager, outillage non-profe…" at bounding box center [693, 498] width 334 height 27
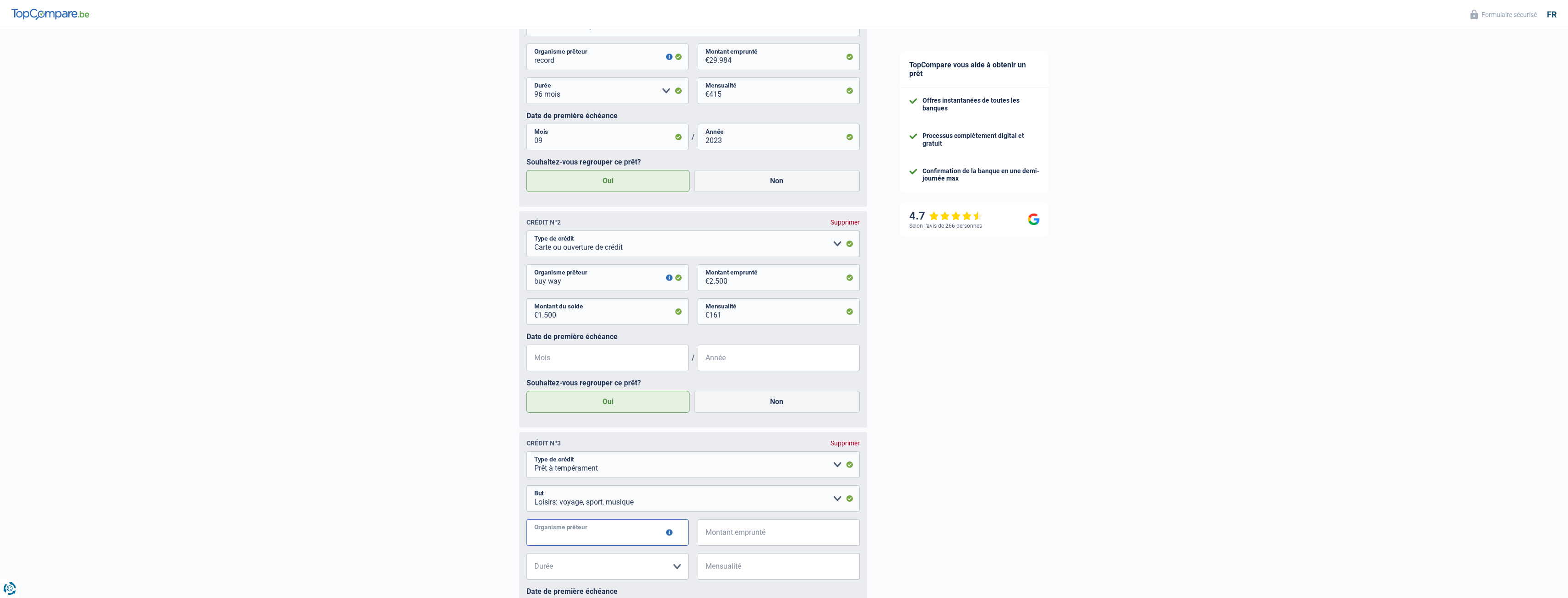
click at [651, 536] on input "Organisme prêteur" at bounding box center [607, 532] width 162 height 27
type input "ing"
click at [741, 541] on input "Montant emprunté" at bounding box center [784, 532] width 150 height 27
type input "5.200"
click at [658, 565] on select "12 mois 18 mois 24 mois 30 mois 36 mois Veuillez sélectionner une option" at bounding box center [607, 566] width 162 height 27
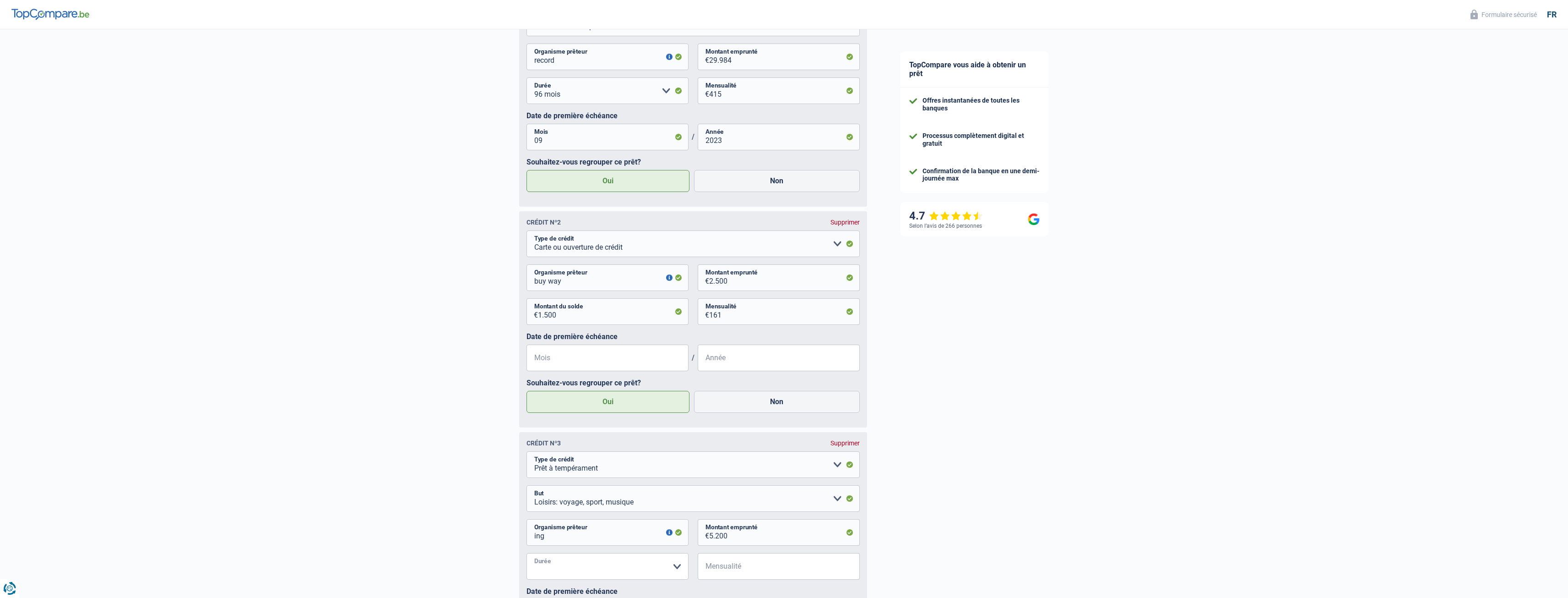
select select "36"
click at [527, 555] on select "12 mois 18 mois 24 mois 30 mois 36 mois Veuillez sélectionner une option" at bounding box center [607, 566] width 162 height 27
click at [727, 570] on input "Mensualité" at bounding box center [784, 566] width 150 height 27
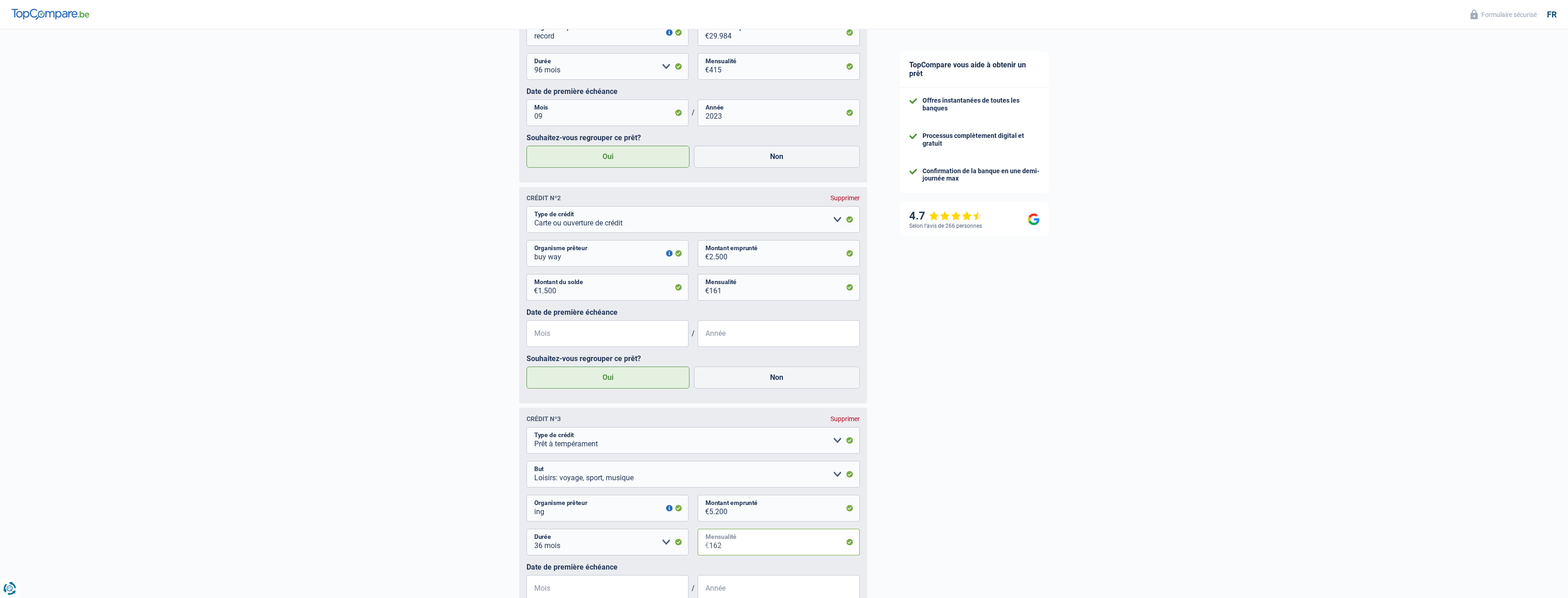
scroll to position [666, 0]
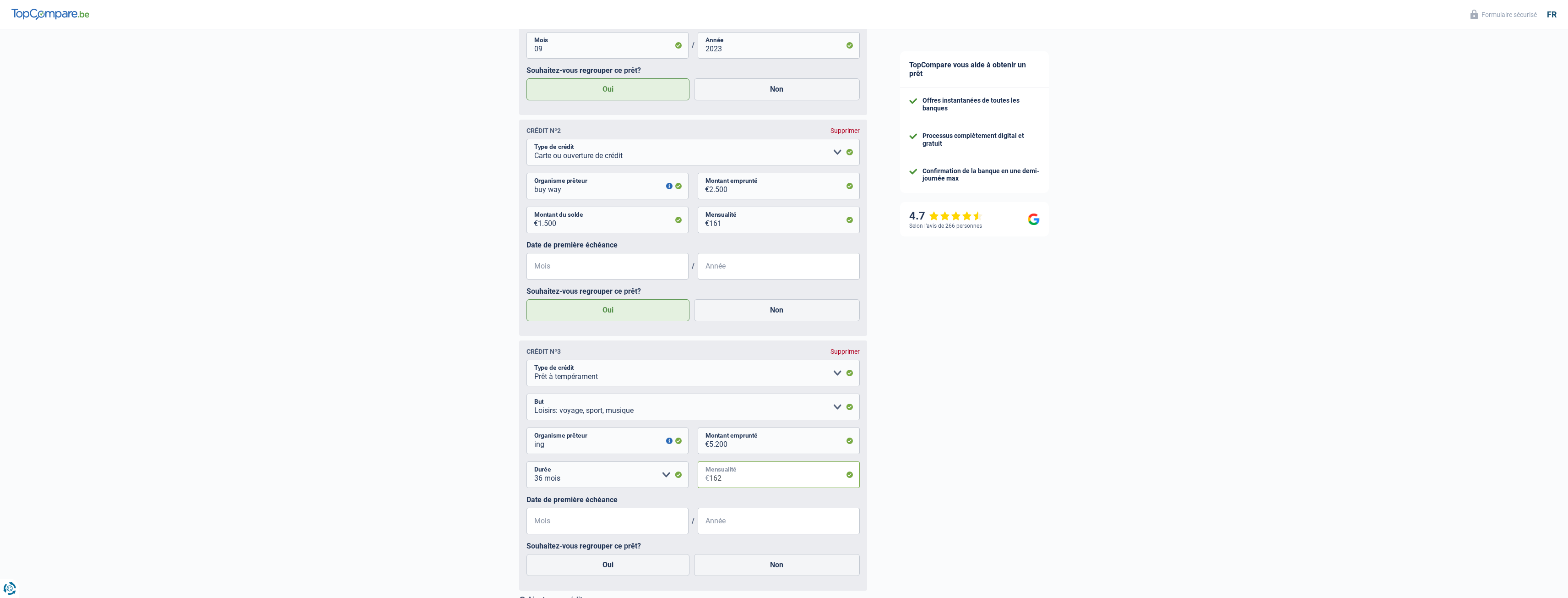
type input "162"
drag, startPoint x: 741, startPoint y: 221, endPoint x: 679, endPoint y: 220, distance: 62.0
click at [679, 220] on div "1.500 € Montant du solde 161 € Mensualité" at bounding box center [693, 223] width 334 height 34
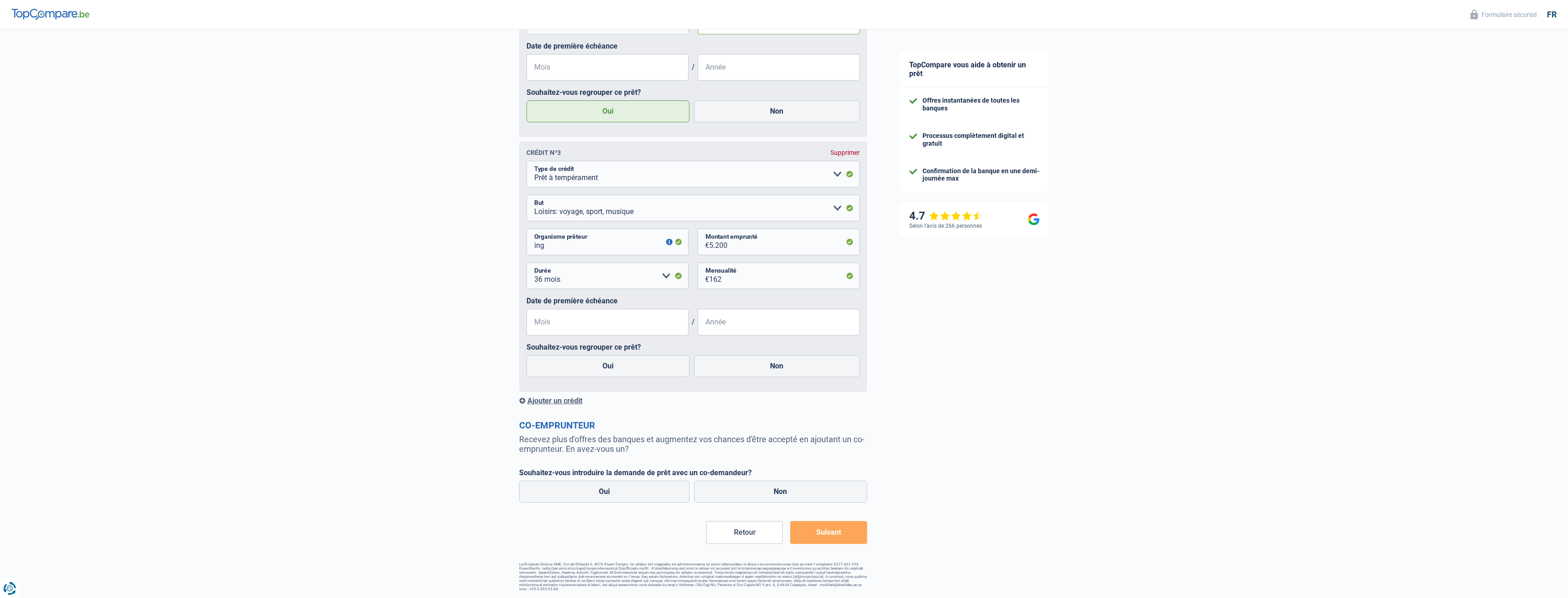
scroll to position [868, 0]
type input "81"
click at [606, 324] on input "Mois" at bounding box center [607, 322] width 162 height 27
type input "09"
type input "2024"
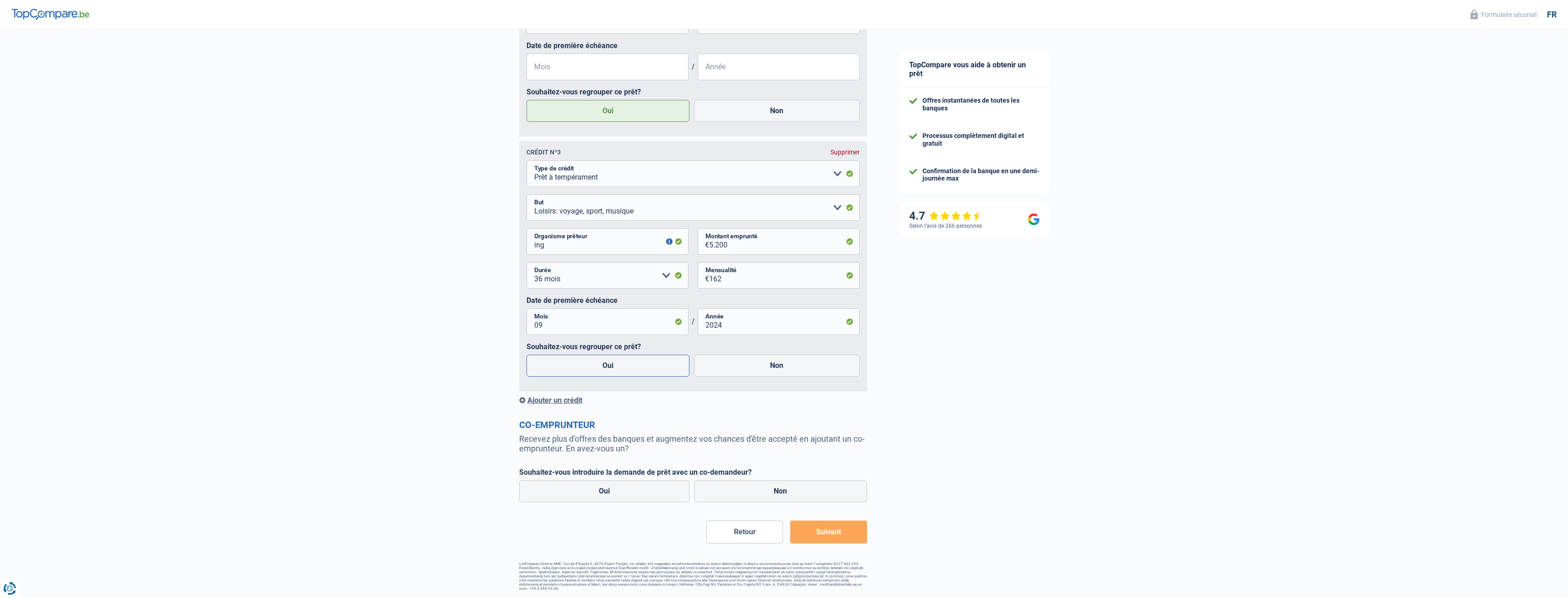
click at [625, 360] on label "Oui" at bounding box center [608, 365] width 164 height 22
click at [625, 360] on input "Oui" at bounding box center [608, 365] width 164 height 22
radio input "true"
click at [784, 488] on label "Non" at bounding box center [780, 491] width 173 height 22
click at [784, 488] on input "Non" at bounding box center [780, 491] width 173 height 22
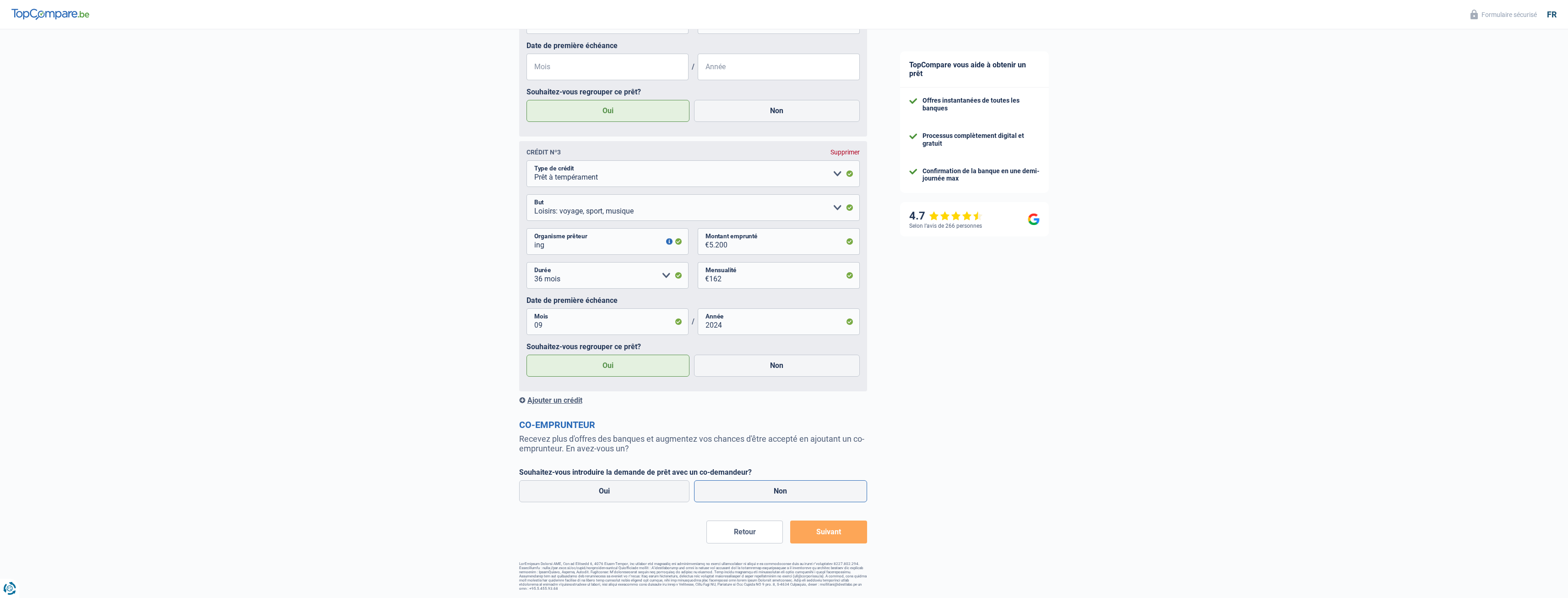
radio input "true"
click at [843, 533] on button "Suivant" at bounding box center [828, 532] width 77 height 23
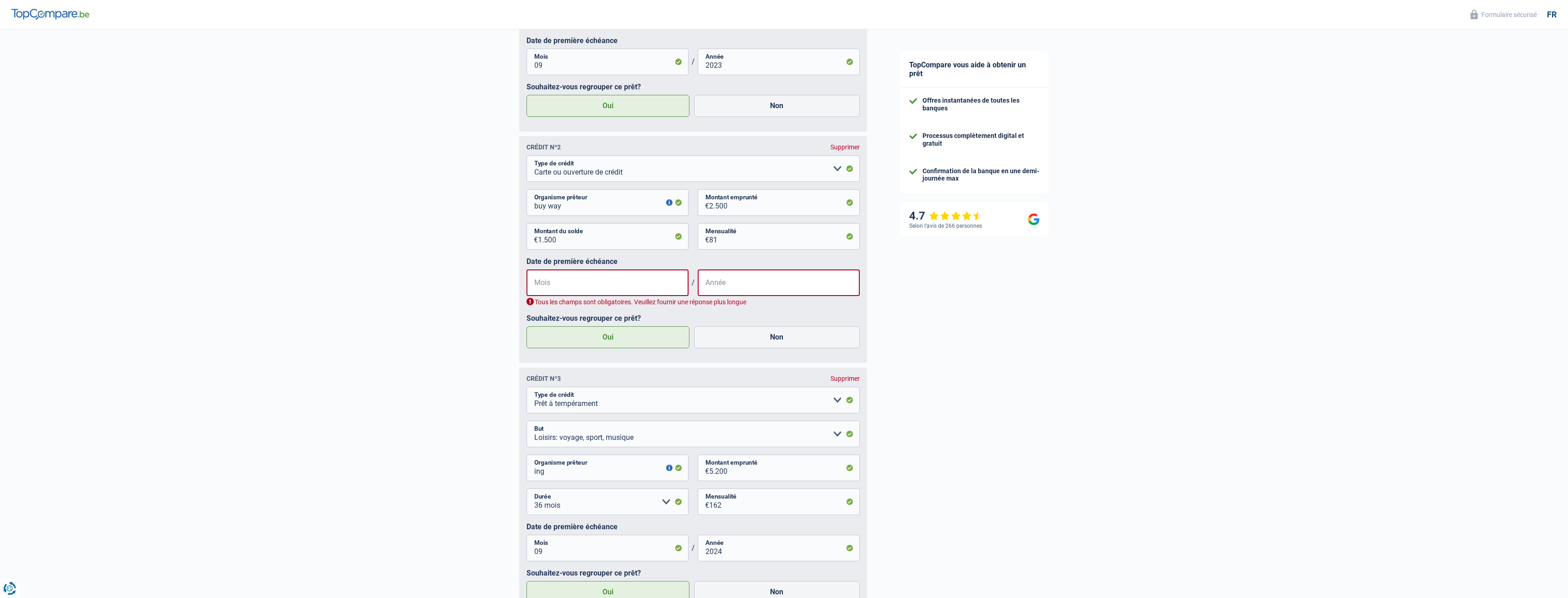
scroll to position [638, 0]
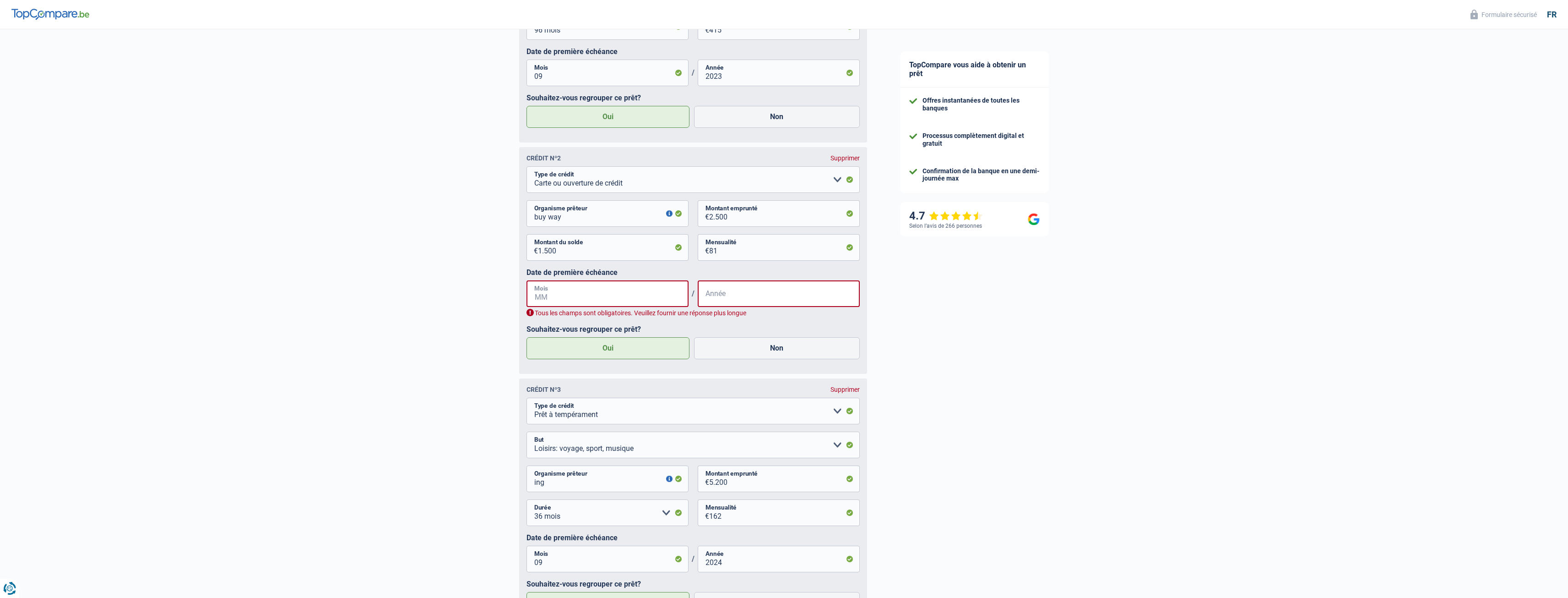
click at [637, 295] on input "Mois" at bounding box center [607, 294] width 162 height 27
type input "05"
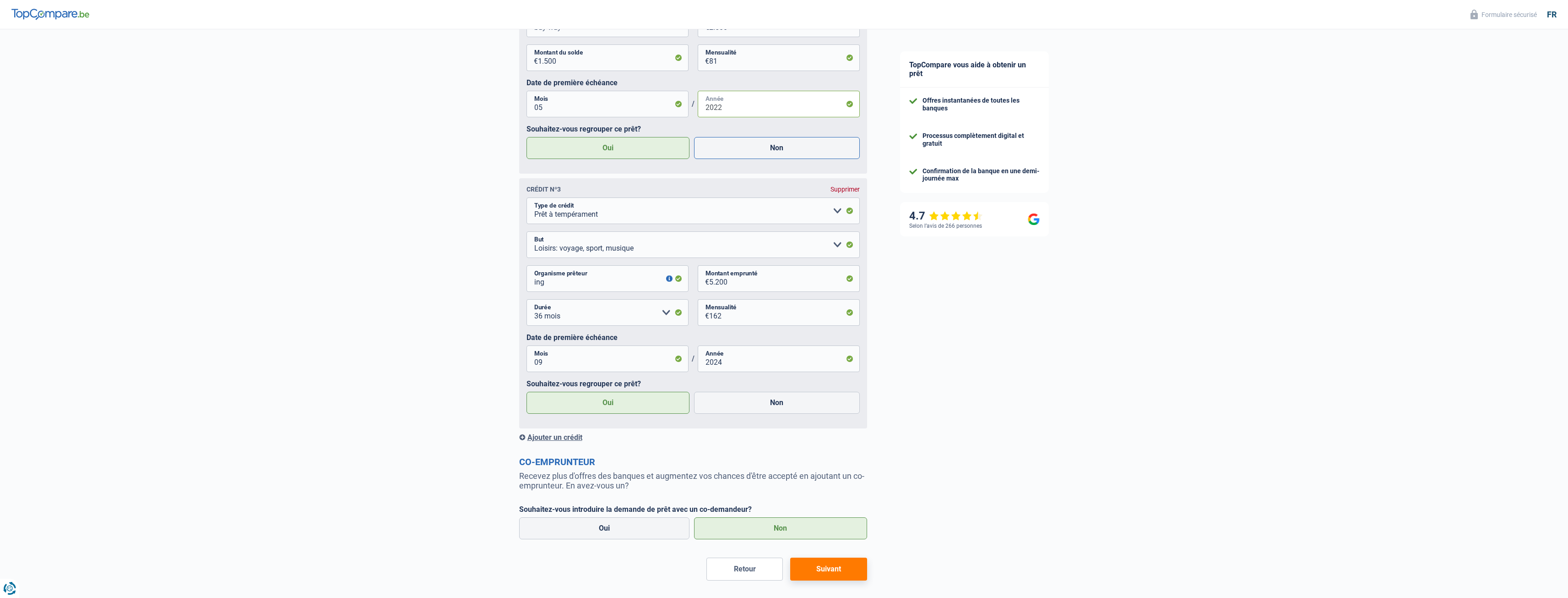
scroll to position [868, 0]
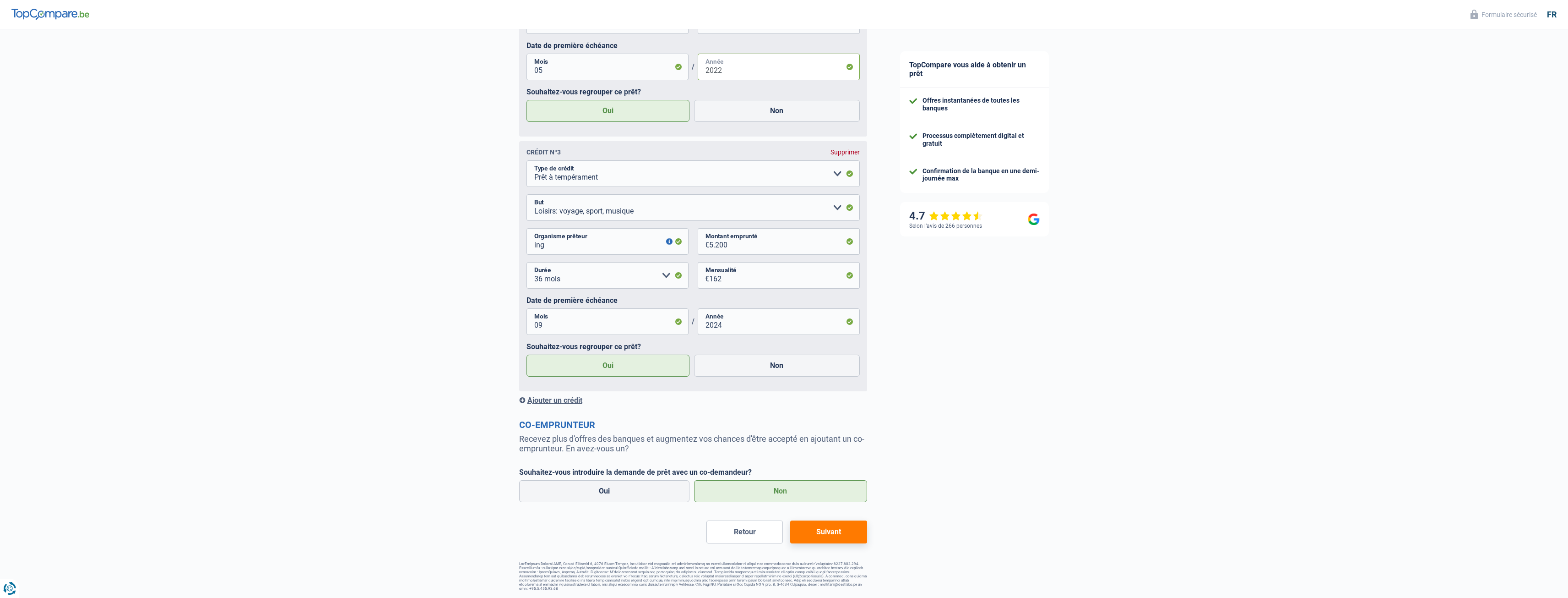
type input "2022"
click at [819, 537] on button "Suivant" at bounding box center [828, 532] width 77 height 23
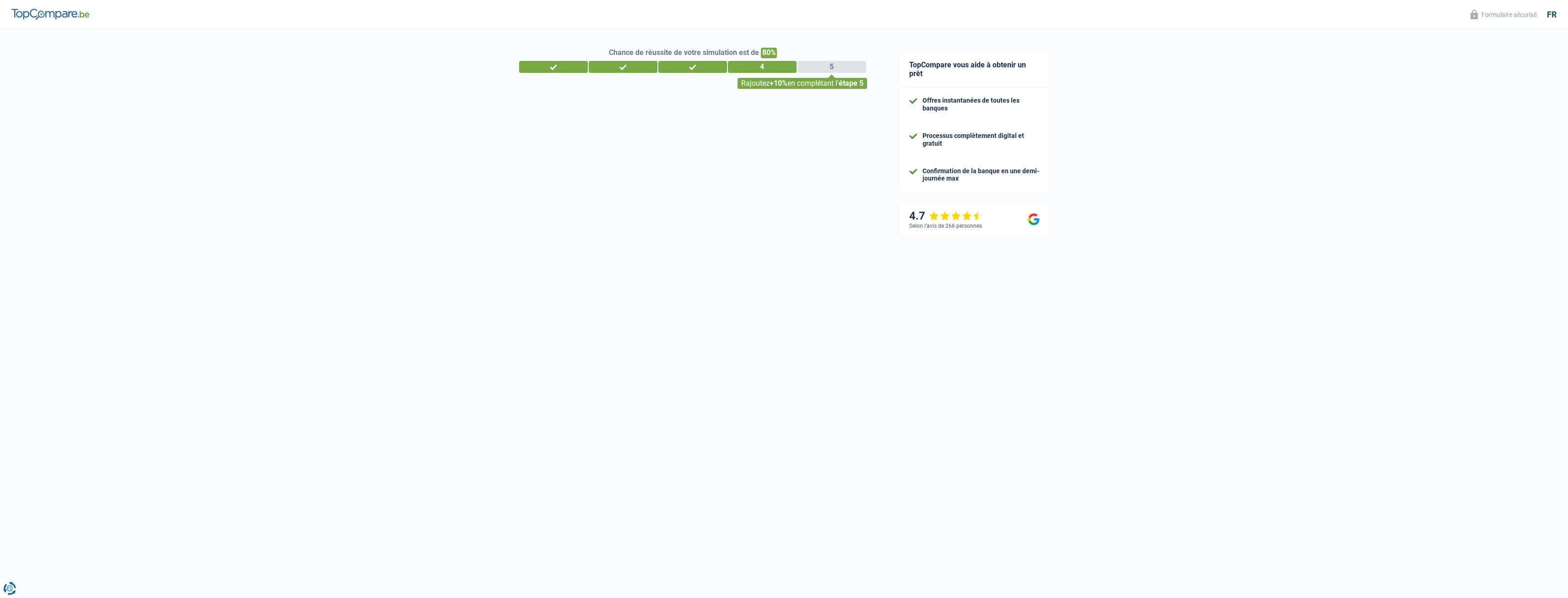
select select "refinancing"
select select "120"
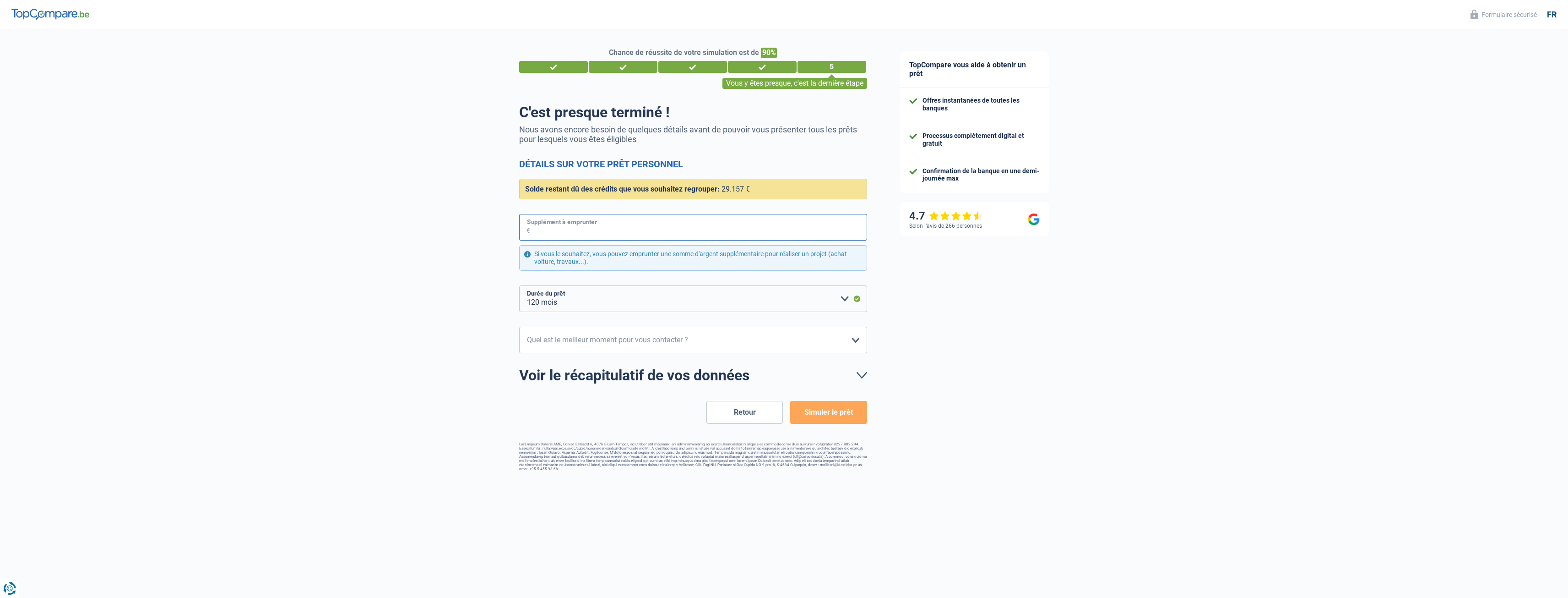
click at [645, 228] on input "Supplément à emprunter" at bounding box center [699, 227] width 337 height 27
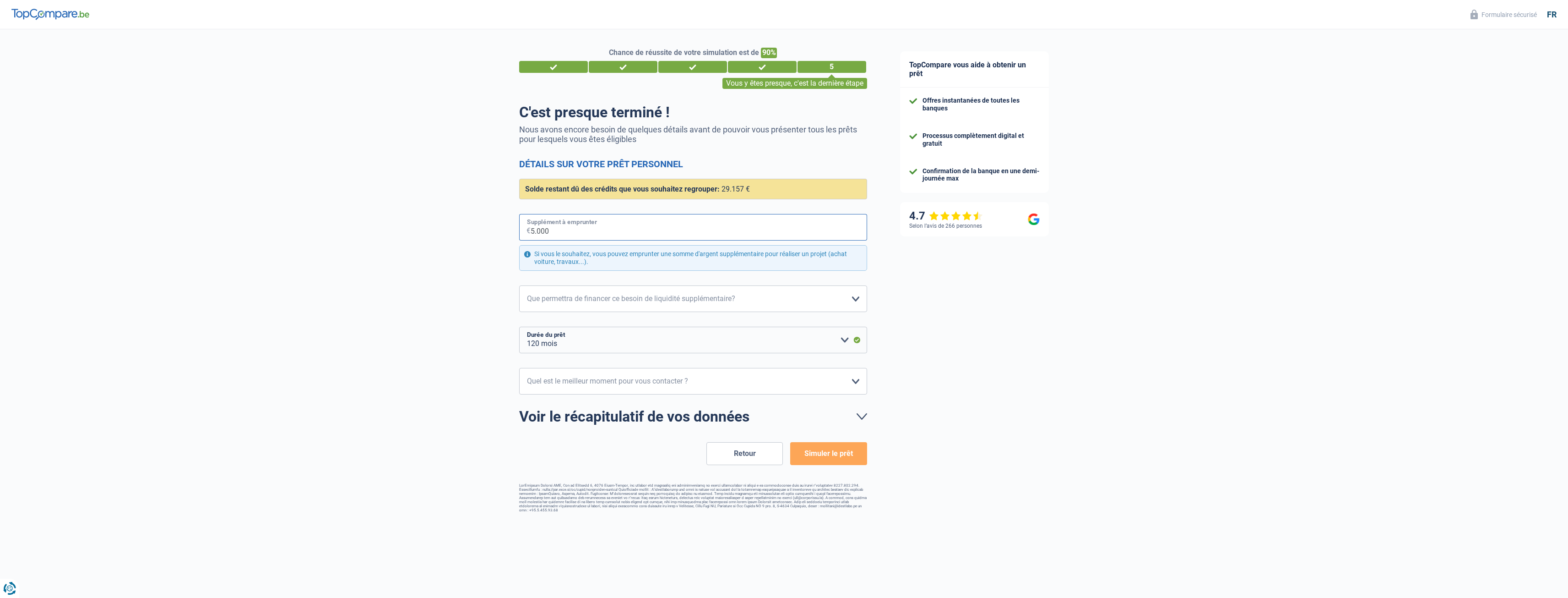
type input "5.000"
click at [821, 308] on select "Confort maison: meubles, textile, peinture, électroménager, outillage non-profe…" at bounding box center [693, 299] width 348 height 27
select select "hobbies"
click at [519, 286] on select "Confort maison: meubles, textile, peinture, électroménager, outillage non-profe…" at bounding box center [693, 299] width 348 height 27
click at [801, 385] on select "10h-12h 12h-14h 14h-16h 16h-18h Veuillez sélectionner une option" at bounding box center [693, 381] width 348 height 27
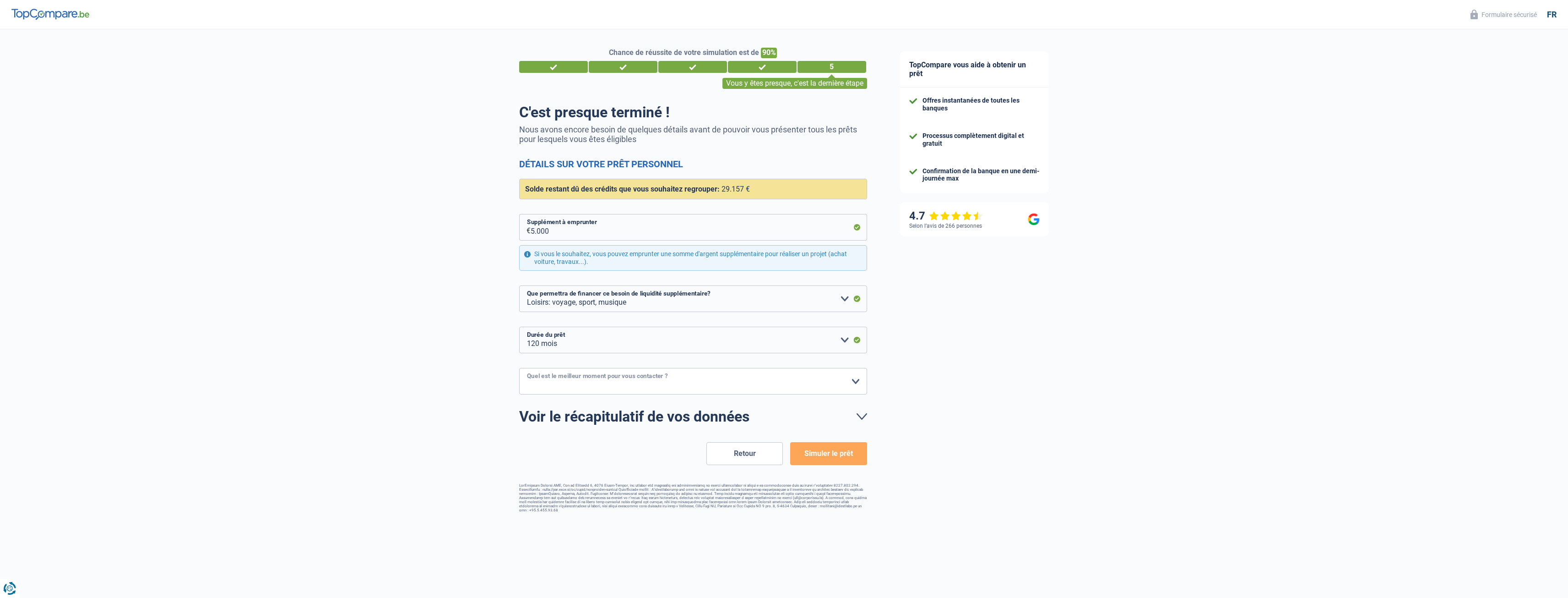
select select "10-12"
click at [519, 368] on select "10h-12h 12h-14h 14h-16h 16h-18h Veuillez sélectionner une option" at bounding box center [693, 381] width 348 height 27
click at [844, 386] on select "10h-12h 12h-14h 14h-16h 16h-18h Veuillez sélectionner une option" at bounding box center [693, 381] width 348 height 27
click at [943, 425] on div "TopCompare vous aide à obtenir un prêt Offres instantanées de toutes les banque…" at bounding box center [1226, 274] width 685 height 490
click at [842, 452] on button "Simuler le prêt" at bounding box center [828, 454] width 77 height 23
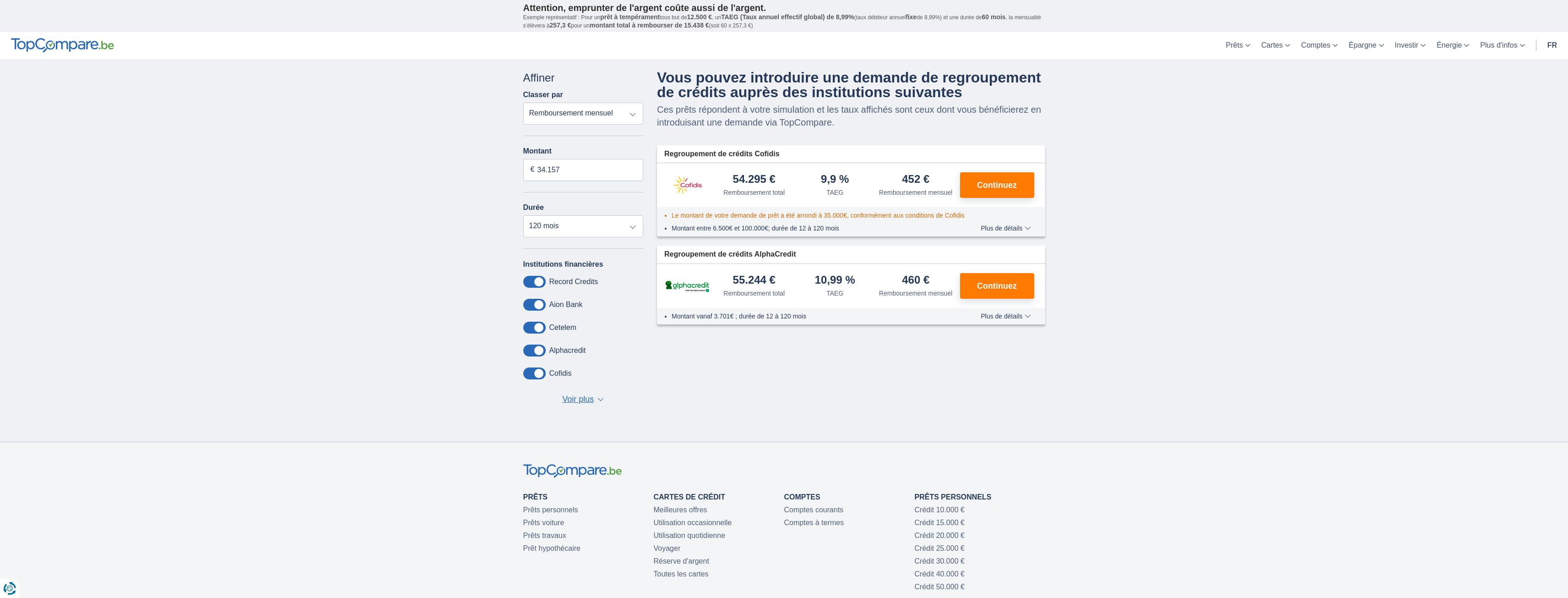
click at [537, 348] on span at bounding box center [534, 351] width 23 height 12
click at [0, 0] on input "checkbox" at bounding box center [0, 0] width 0 height 0
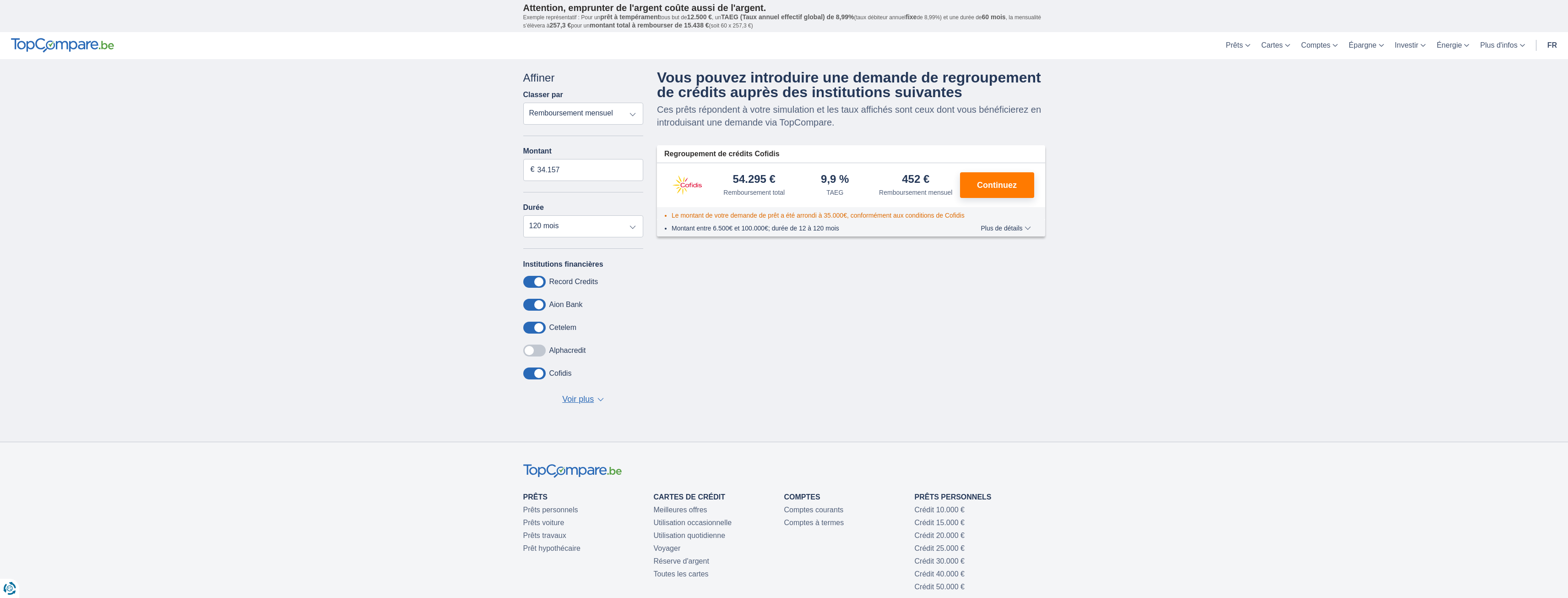
click at [537, 374] on span at bounding box center [534, 373] width 23 height 12
click at [0, 0] on input "checkbox" at bounding box center [0, 0] width 0 height 0
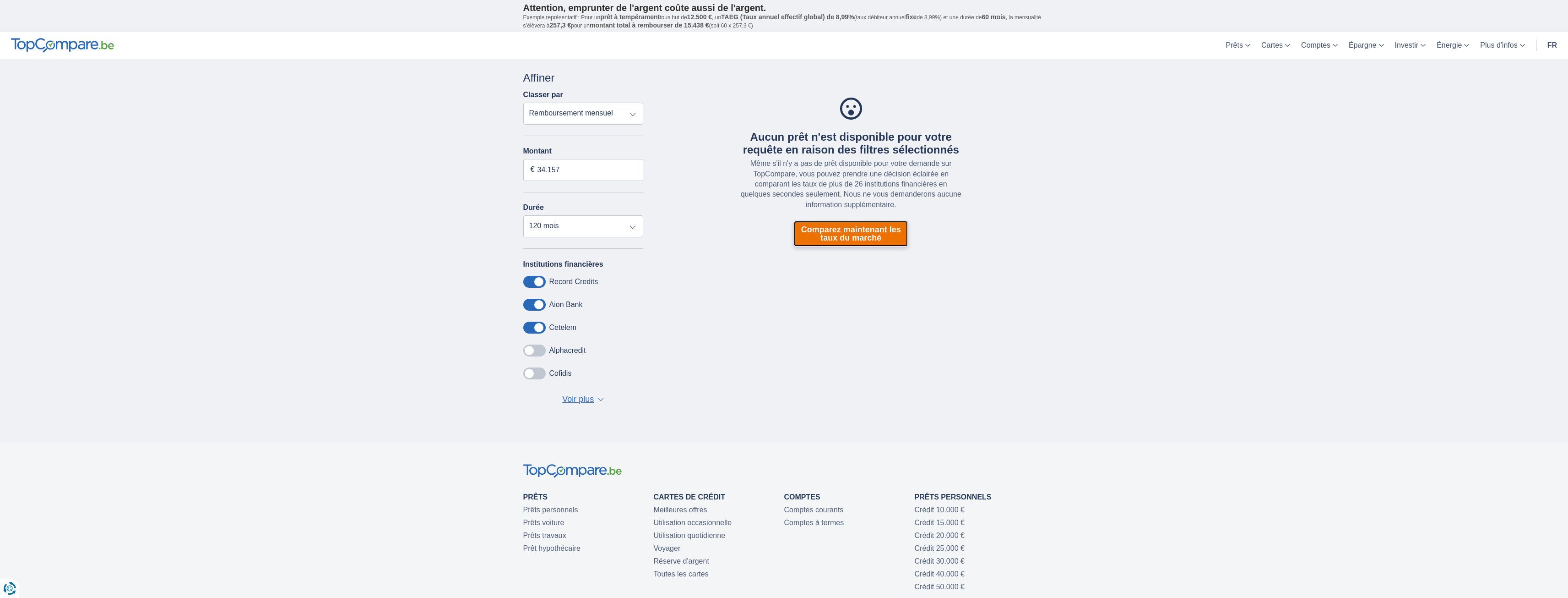
click at [875, 237] on link "Comparez maintenant les taux du marché" at bounding box center [850, 234] width 114 height 26
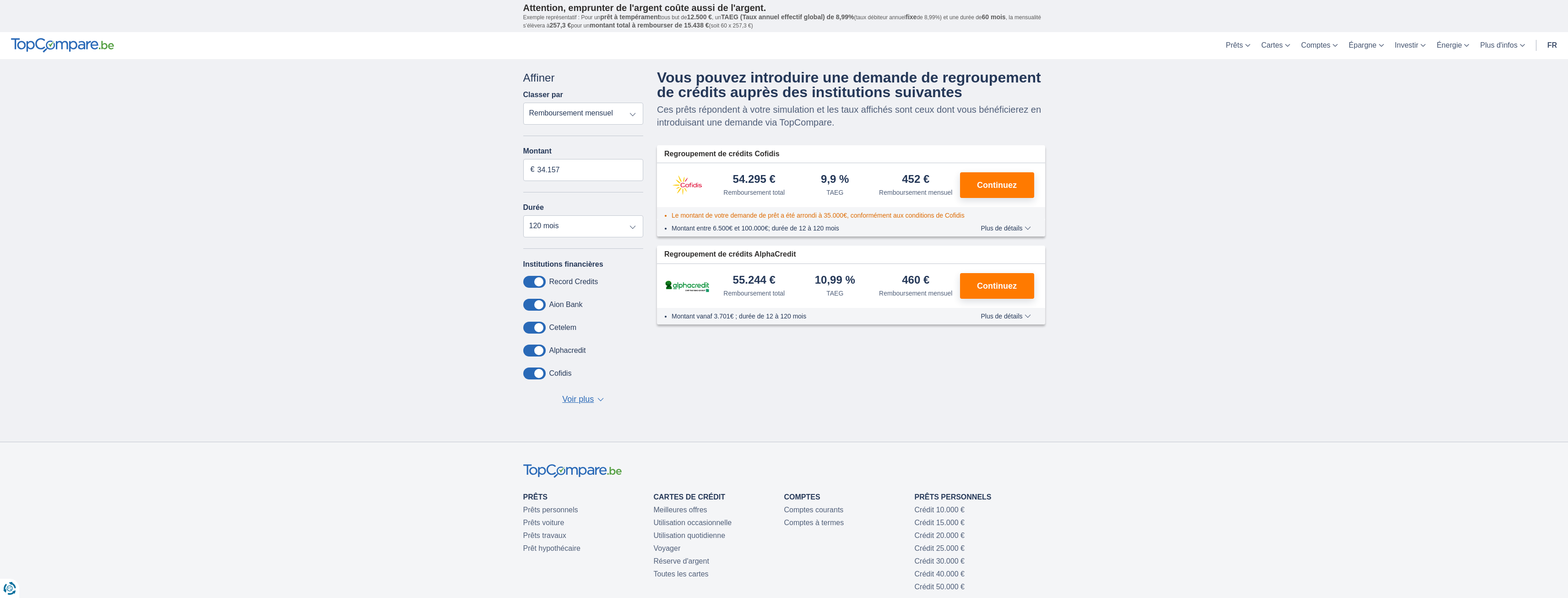
click at [1011, 227] on span "Plus de détails" at bounding box center [1006, 228] width 50 height 7
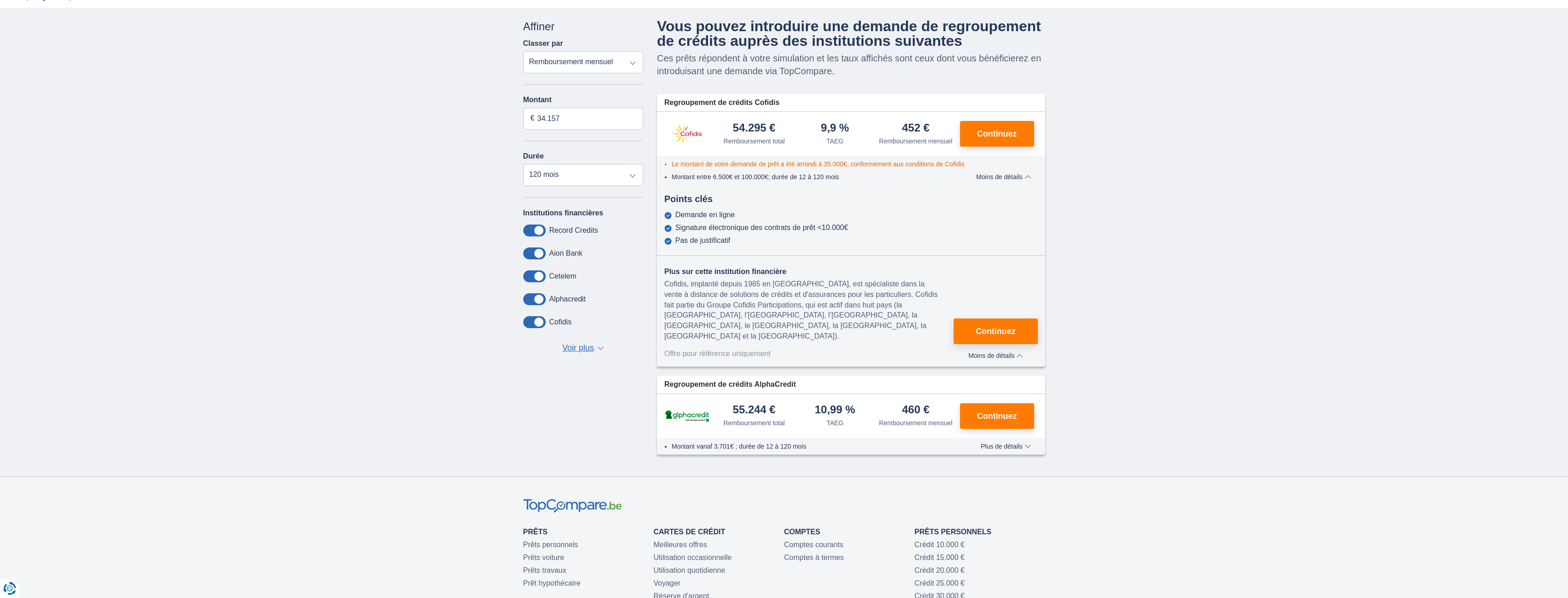
scroll to position [46, 0]
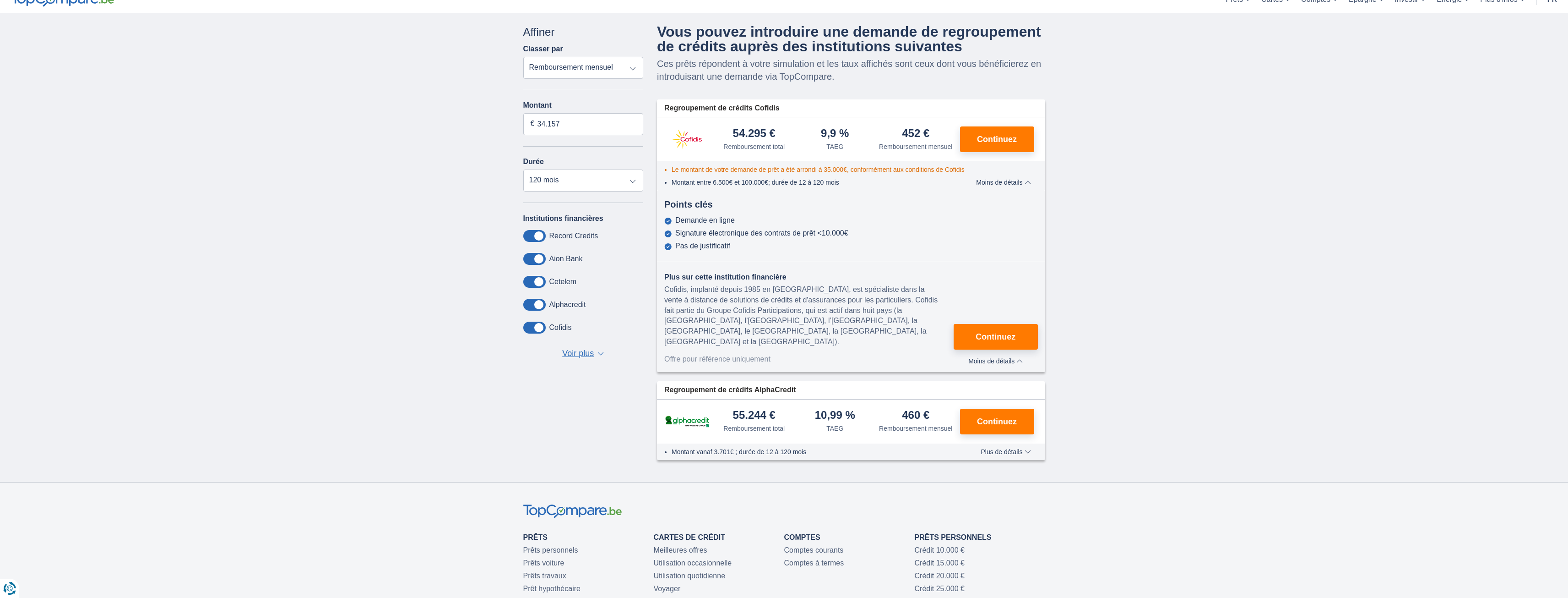
click at [1015, 184] on span "Moins de détails" at bounding box center [1004, 182] width 55 height 7
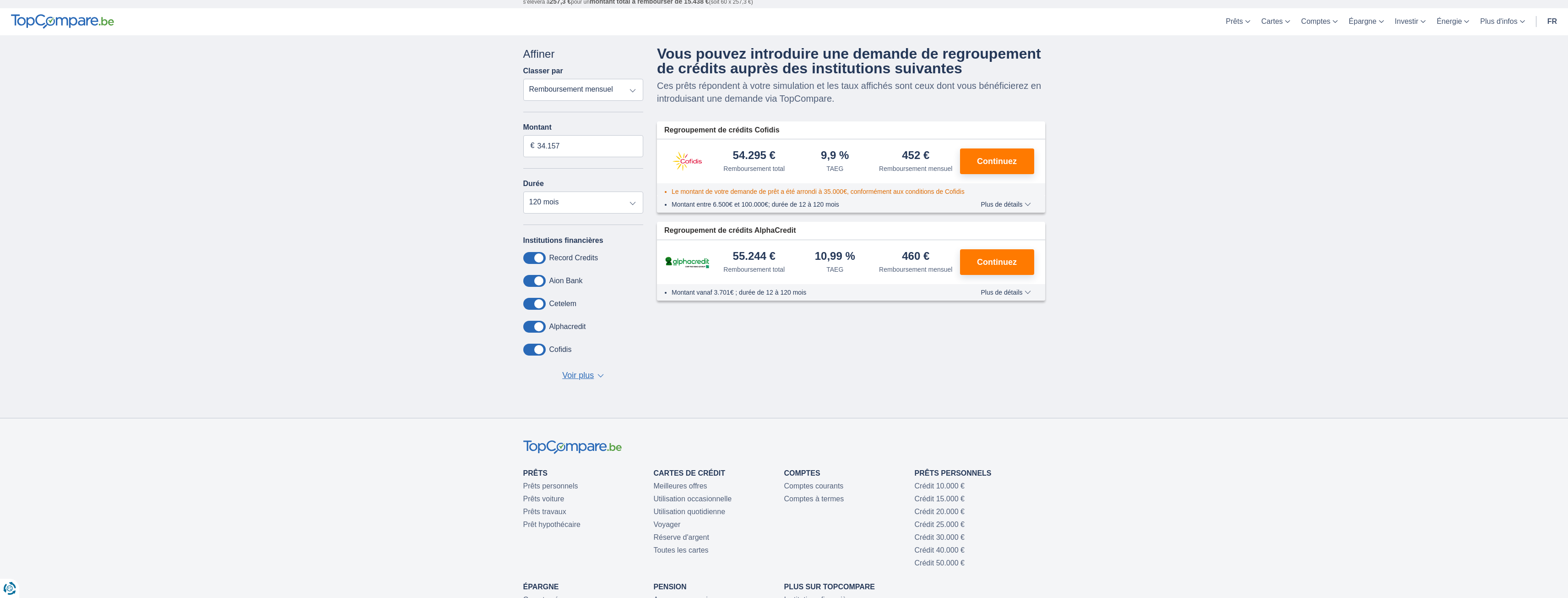
scroll to position [0, 0]
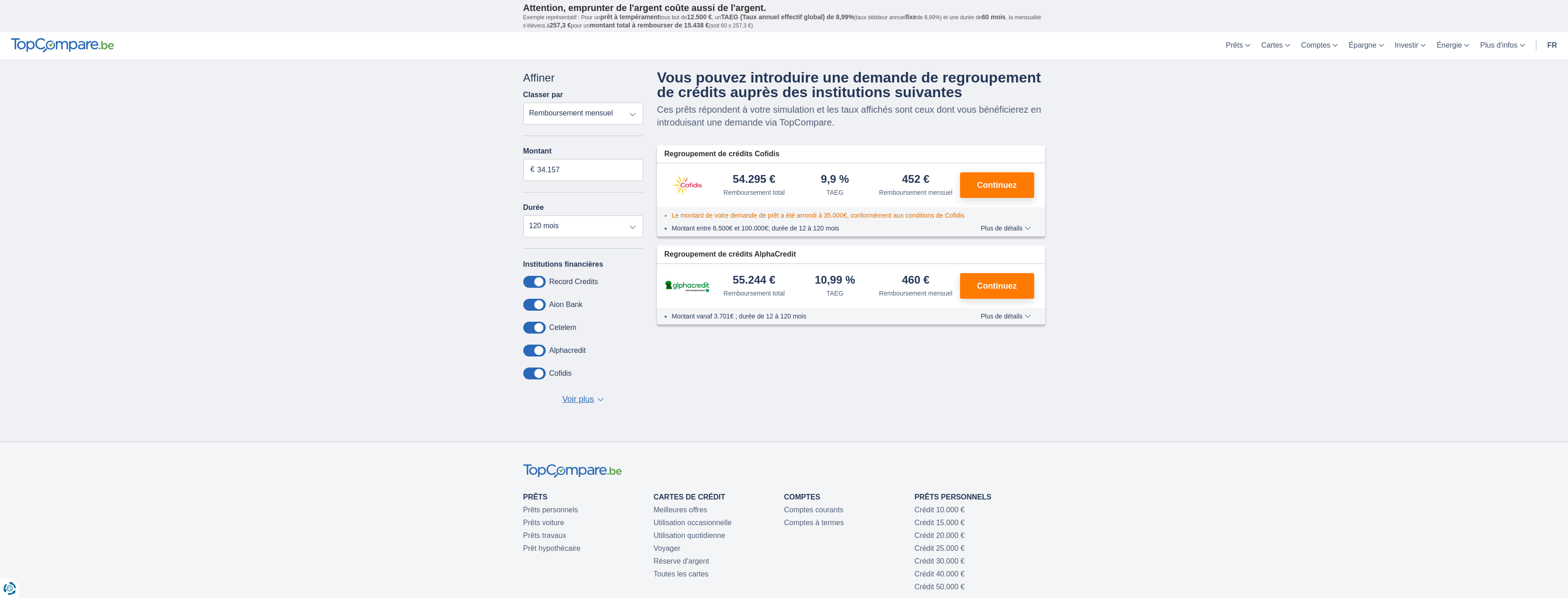
click at [627, 113] on select "Remboursement total TAEG Remboursement mensuel" at bounding box center [584, 113] width 121 height 22
select select "trp+"
click at [523, 102] on select "Remboursement total TAEG Remboursement mensuel" at bounding box center [584, 113] width 121 height 22
